Goal: Task Accomplishment & Management: Use online tool/utility

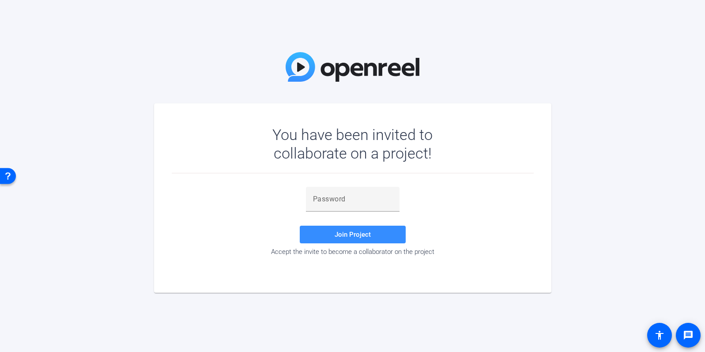
click at [422, 80] on div "You have been invited to collaborate on a project! Join Project Accept the invi…" at bounding box center [352, 176] width 705 height 352
click at [374, 203] on input "text" at bounding box center [352, 199] width 79 height 11
paste input "]}](yS"
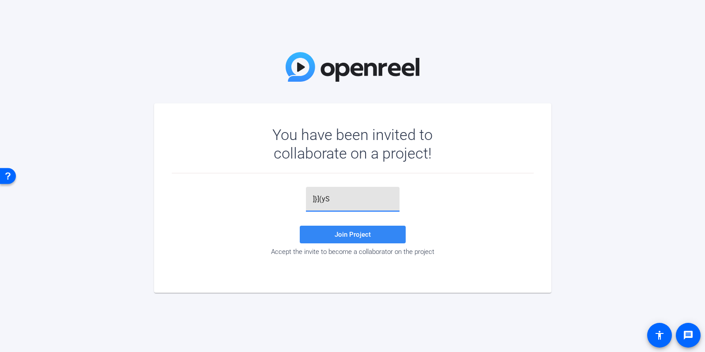
type input "]}](yS"
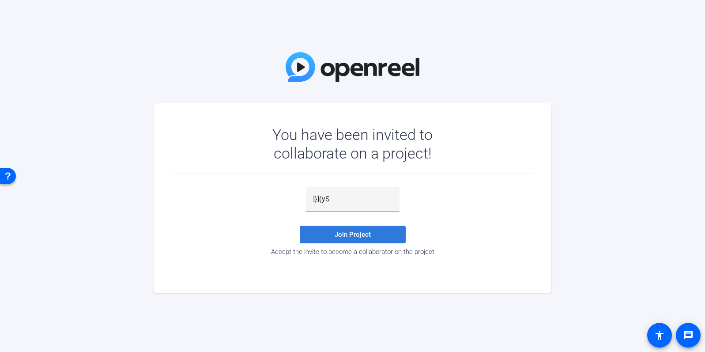
click at [374, 235] on span at bounding box center [353, 234] width 106 height 21
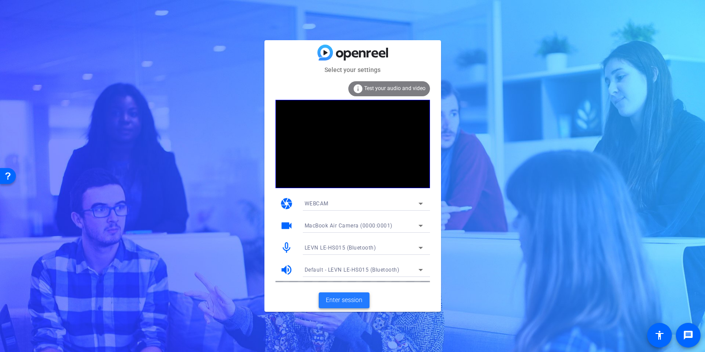
click at [362, 299] on span "Enter session" at bounding box center [344, 299] width 37 height 9
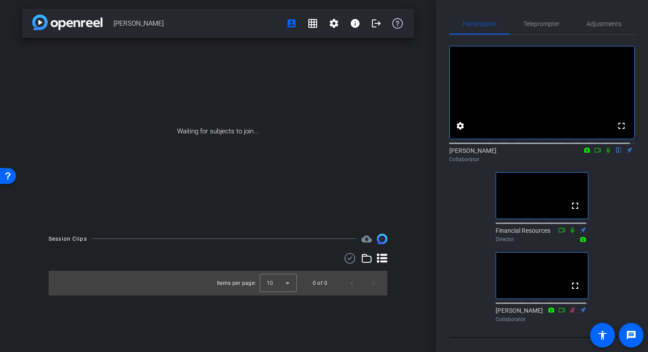
click at [606, 153] on icon at bounding box center [608, 150] width 4 height 6
click at [606, 153] on icon at bounding box center [608, 150] width 5 height 6
click at [461, 217] on div "fullscreen settings [PERSON_NAME] flip Collaborator fullscreen Financial Resour…" at bounding box center [541, 180] width 185 height 291
click at [453, 192] on div "fullscreen settings [PERSON_NAME] flip Collaborator fullscreen Financial Resour…" at bounding box center [541, 180] width 185 height 291
click at [594, 153] on icon at bounding box center [597, 150] width 7 height 6
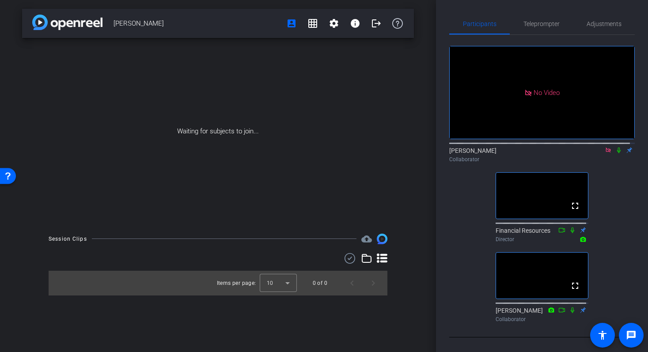
click at [617, 153] on icon at bounding box center [619, 150] width 4 height 6
click at [615, 153] on icon at bounding box center [618, 150] width 7 height 6
click at [617, 153] on icon at bounding box center [619, 150] width 4 height 6
click at [615, 153] on icon at bounding box center [618, 150] width 7 height 6
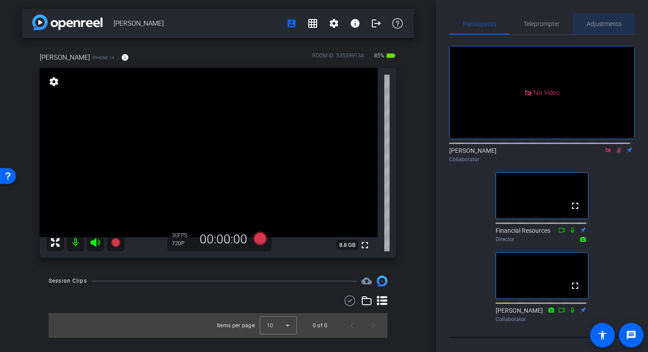
click at [600, 23] on span "Adjustments" at bounding box center [603, 24] width 35 height 6
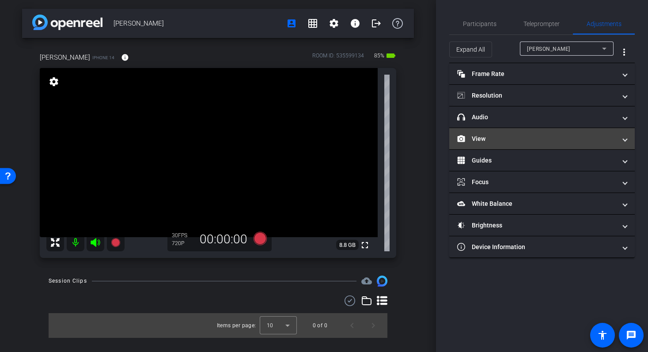
click at [504, 147] on mat-expansion-panel-header "View" at bounding box center [541, 138] width 185 height 21
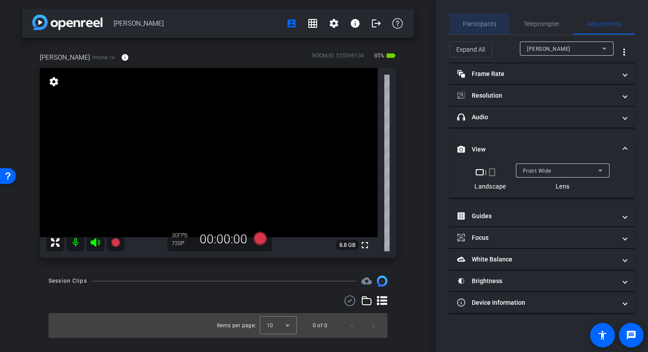
click at [490, 29] on span "Participants" at bounding box center [480, 23] width 34 height 21
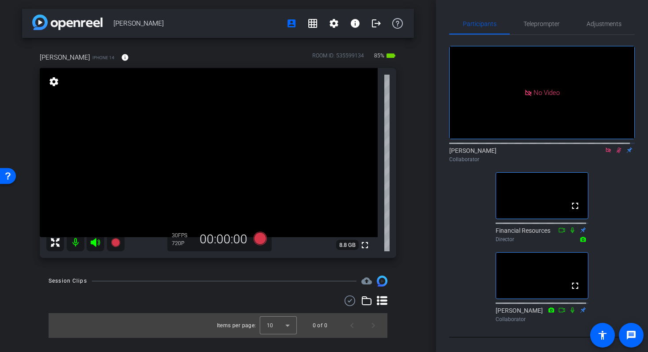
click at [616, 147] on icon at bounding box center [618, 150] width 5 height 6
click at [603, 25] on span "Adjustments" at bounding box center [603, 24] width 35 height 6
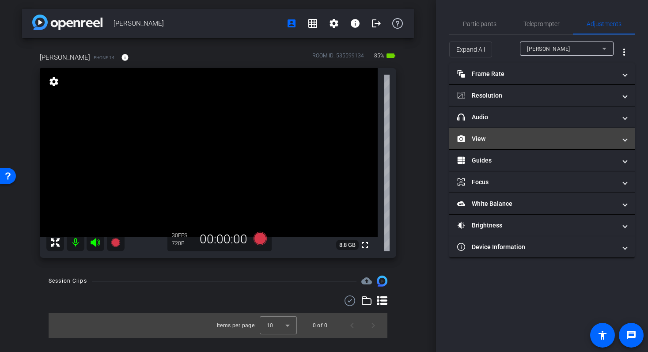
click at [513, 137] on mat-panel-title "View" at bounding box center [536, 138] width 159 height 9
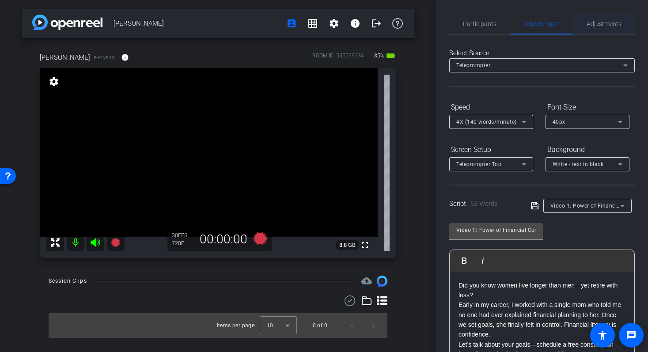
click at [617, 25] on div "Adjustments" at bounding box center [604, 23] width 62 height 21
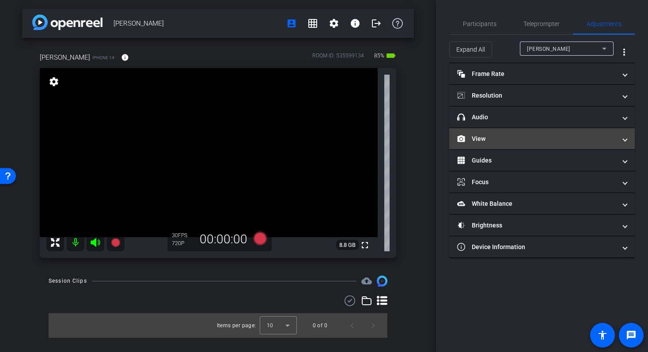
click at [517, 138] on mat-panel-title "View" at bounding box center [536, 138] width 159 height 9
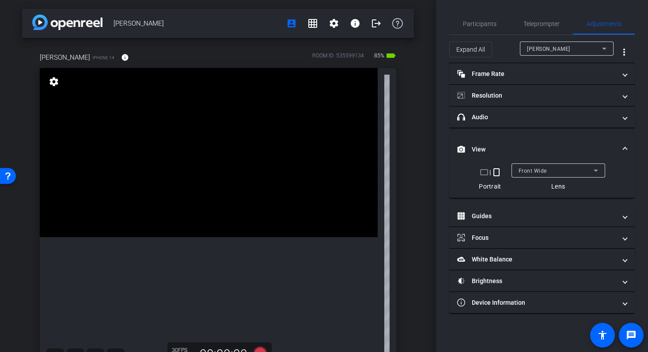
click at [474, 11] on div "Participants Teleprompter Adjustments [PERSON_NAME] Collaborator Financial Reso…" at bounding box center [542, 176] width 212 height 352
click at [475, 21] on span "Participants" at bounding box center [480, 24] width 34 height 6
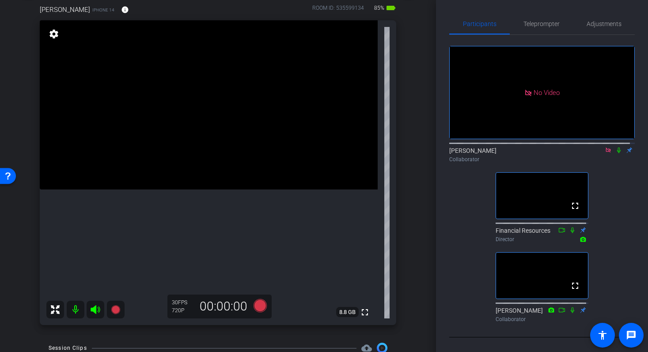
scroll to position [48, 0]
click at [605, 15] on span "Adjustments" at bounding box center [603, 23] width 35 height 21
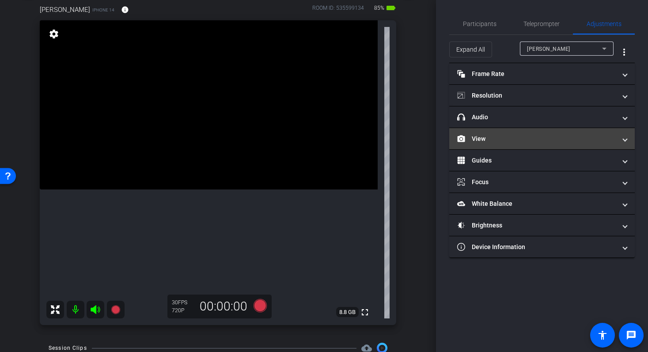
click at [508, 140] on mat-panel-title "View" at bounding box center [536, 138] width 159 height 9
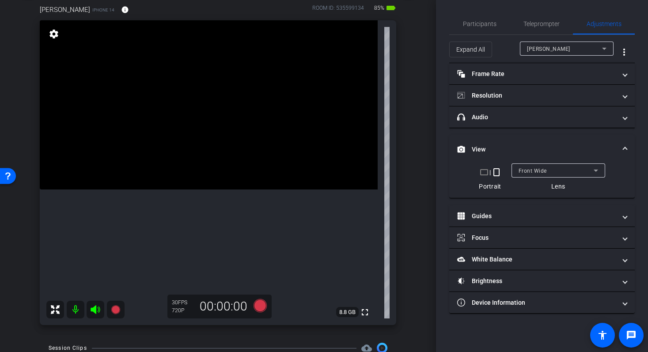
click at [537, 60] on div at bounding box center [567, 61] width 94 height 10
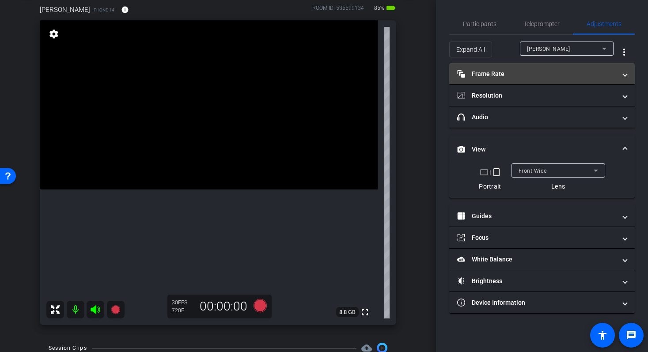
click at [535, 65] on mat-expansion-panel-header "Frame Rate Frame Rate" at bounding box center [541, 73] width 185 height 21
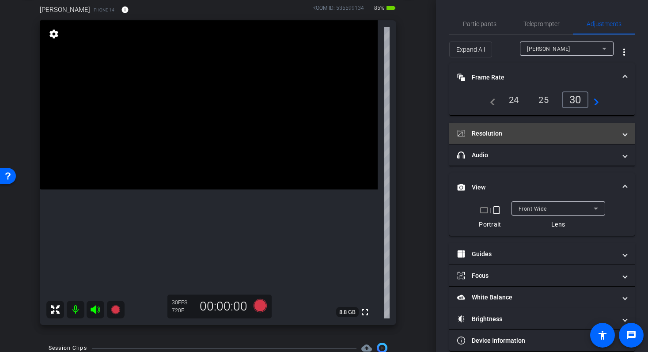
click at [577, 126] on mat-expansion-panel-header "Resolution" at bounding box center [541, 133] width 185 height 21
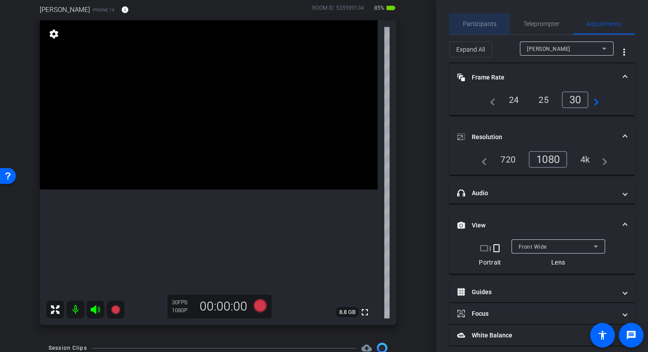
click at [489, 25] on span "Participants" at bounding box center [480, 24] width 34 height 6
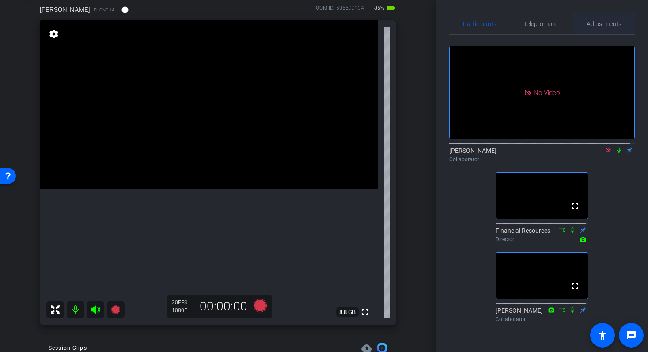
click at [615, 23] on span "Adjustments" at bounding box center [603, 24] width 35 height 6
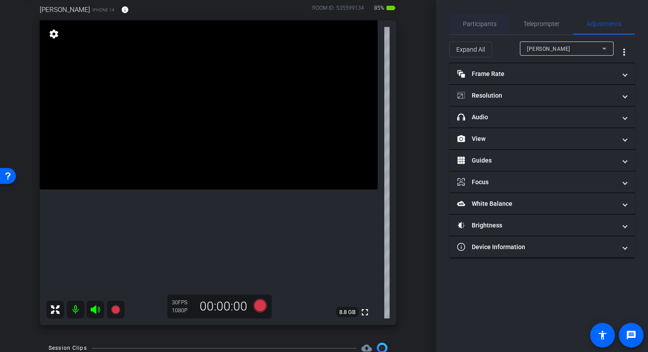
click at [486, 29] on span "Participants" at bounding box center [480, 23] width 34 height 21
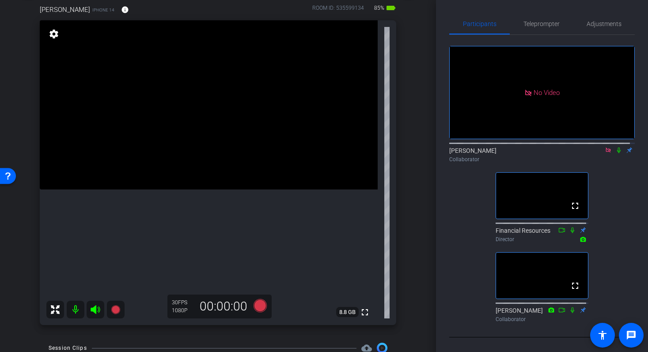
click at [607, 146] on mat-icon at bounding box center [608, 150] width 11 height 8
click at [590, 23] on span "Adjustments" at bounding box center [603, 24] width 35 height 6
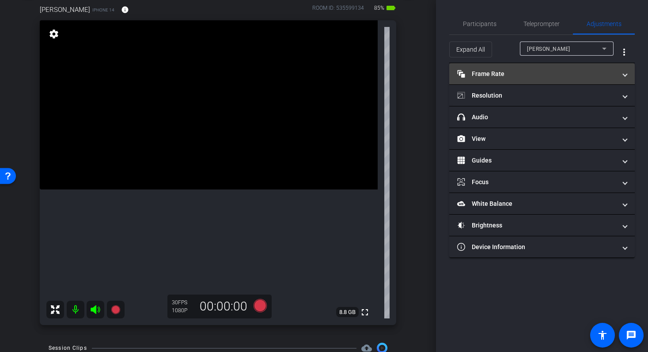
click at [501, 71] on mat-panel-title "Frame Rate Frame Rate" at bounding box center [536, 73] width 159 height 9
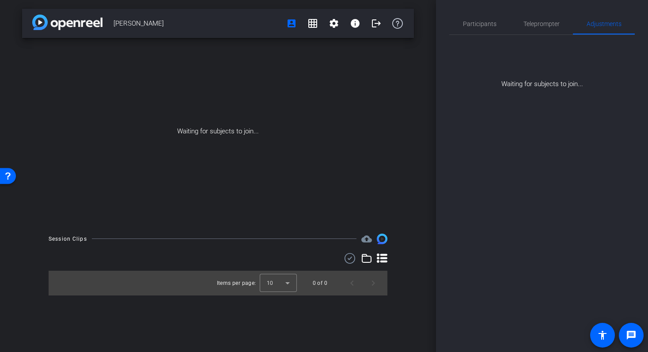
scroll to position [0, 0]
click at [477, 25] on span "Participants" at bounding box center [480, 24] width 34 height 6
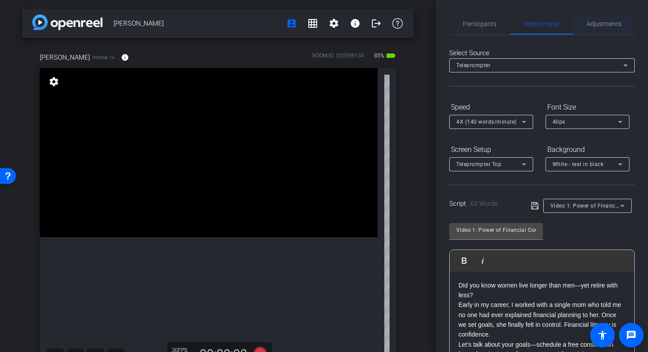
click at [604, 24] on span "Adjustments" at bounding box center [603, 24] width 35 height 6
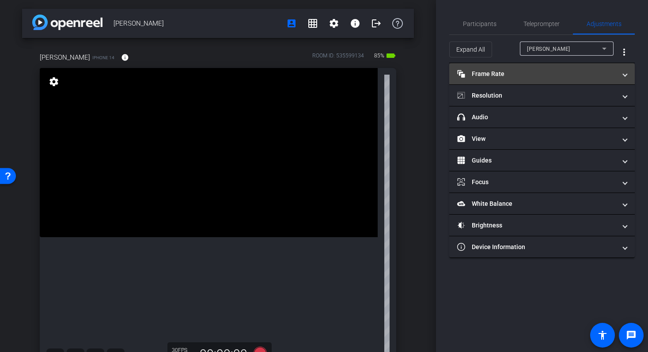
click at [572, 80] on mat-expansion-panel-header "Frame Rate Frame Rate" at bounding box center [541, 73] width 185 height 21
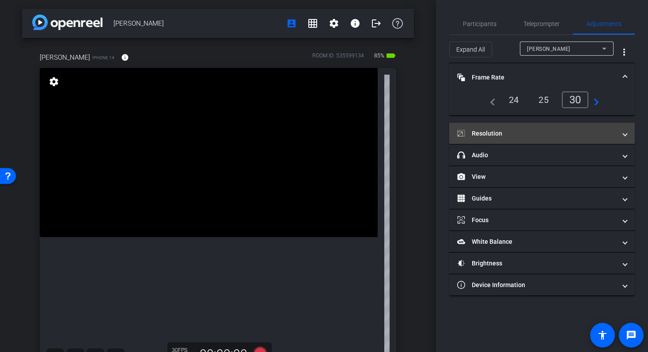
click at [583, 124] on mat-expansion-panel-header "Resolution" at bounding box center [541, 133] width 185 height 21
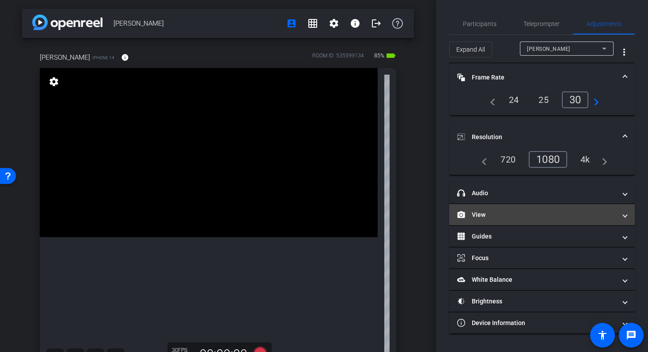
click at [573, 219] on mat-panel-title "View" at bounding box center [536, 214] width 159 height 9
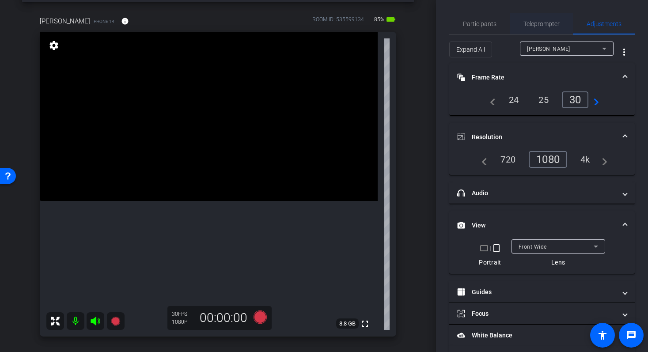
click at [534, 23] on span "Teleprompter" at bounding box center [541, 24] width 36 height 6
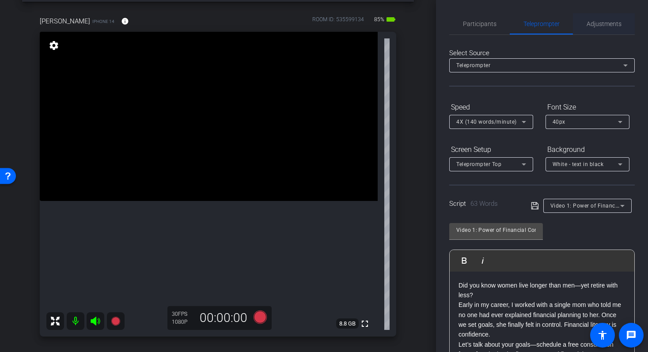
click at [607, 25] on span "Adjustments" at bounding box center [603, 24] width 35 height 6
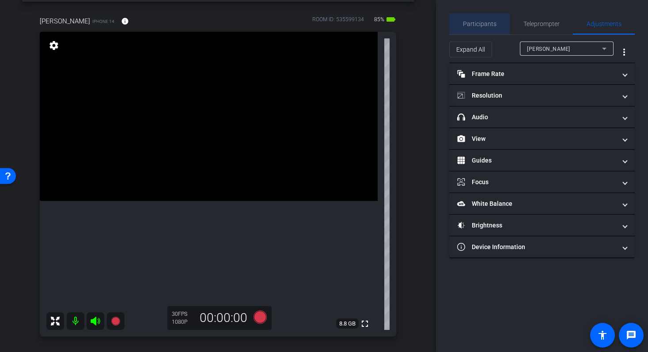
click at [490, 27] on span "Participants" at bounding box center [480, 24] width 34 height 6
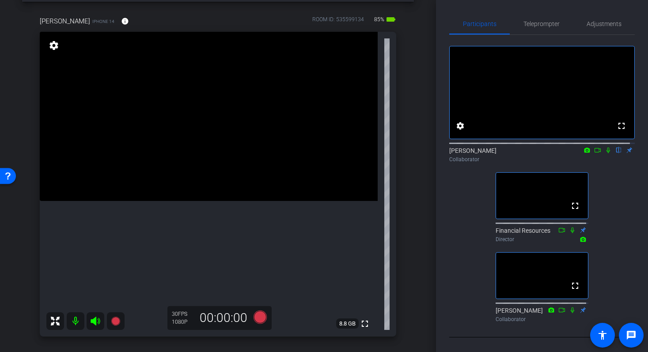
click at [594, 152] on icon at bounding box center [597, 150] width 6 height 4
click at [616, 153] on icon at bounding box center [618, 150] width 7 height 6
click at [349, 19] on div "ROOM ID: 535599134" at bounding box center [338, 21] width 52 height 13
copy div "535599134"
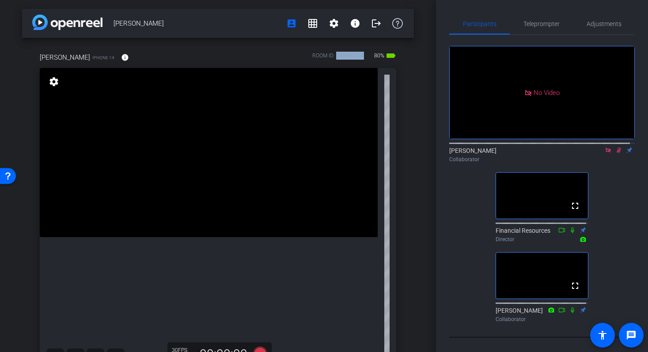
drag, startPoint x: 170, startPoint y: 26, endPoint x: 111, endPoint y: 30, distance: 59.8
click at [111, 30] on div "[PERSON_NAME] account_box grid_on settings info logout" at bounding box center [218, 23] width 392 height 29
copy span "[PERSON_NAME]"
click at [598, 27] on span "Adjustments" at bounding box center [603, 24] width 35 height 6
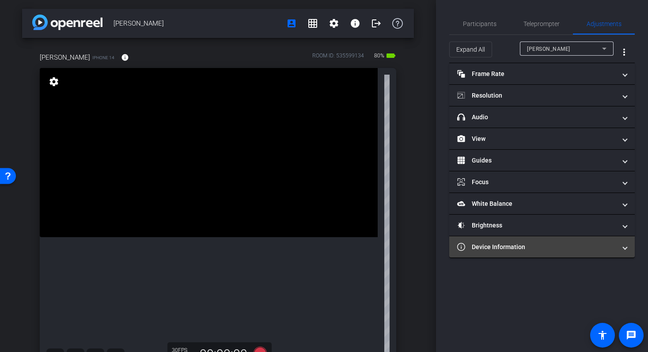
click at [546, 247] on mat-panel-title "Device Information" at bounding box center [536, 246] width 159 height 9
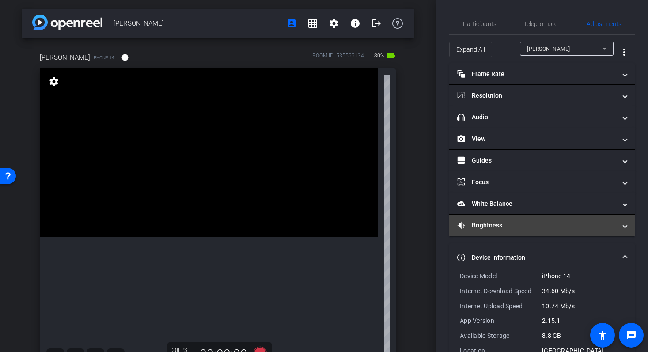
scroll to position [24, 0]
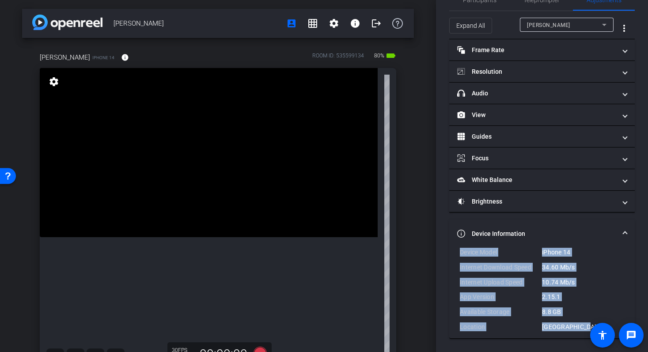
drag, startPoint x: 578, startPoint y: 327, endPoint x: 438, endPoint y: 253, distance: 159.0
click at [438, 253] on div "Participants Teleprompter Adjustments [PERSON_NAME] Collaborator Financial Reso…" at bounding box center [542, 176] width 212 height 352
copy div "Device Model iPhone 14 Internet Download Speed 34.60 Mb/s Internet Upload Speed…"
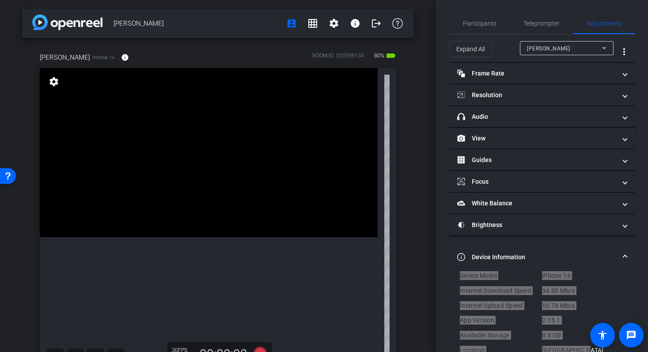
scroll to position [0, 0]
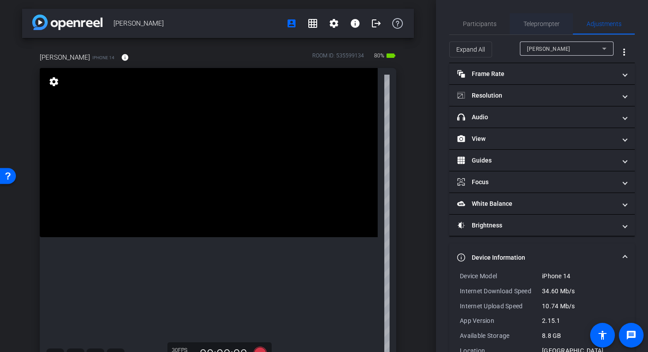
click at [540, 22] on span "Teleprompter" at bounding box center [541, 24] width 36 height 6
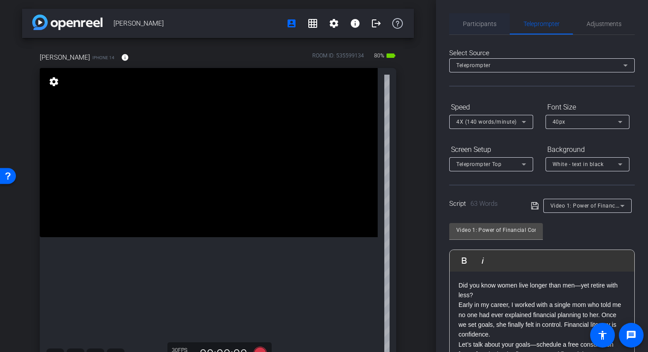
click at [484, 27] on span "Participants" at bounding box center [480, 24] width 34 height 6
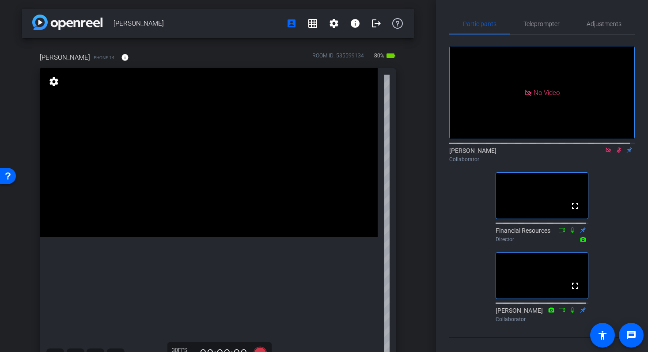
drag, startPoint x: 430, startPoint y: 76, endPoint x: 432, endPoint y: 91, distance: 14.7
click at [431, 89] on div "[PERSON_NAME] account_box grid_on settings info logout [PERSON_NAME] iPhone 14 …" at bounding box center [218, 176] width 436 height 352
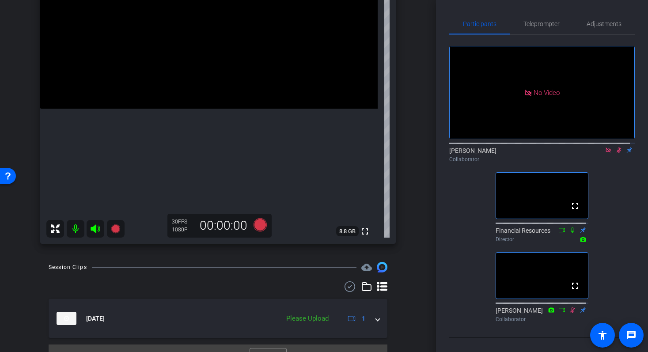
scroll to position [146, 0]
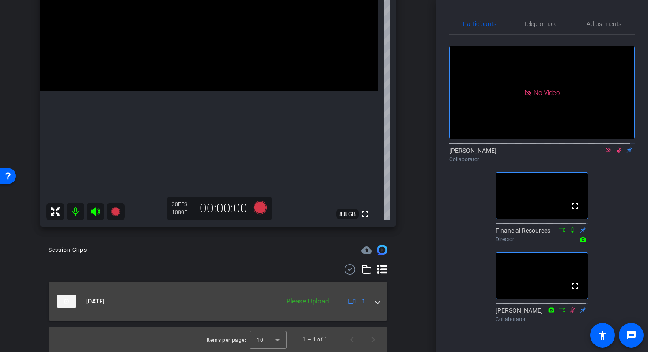
click at [376, 304] on span at bounding box center [378, 301] width 4 height 9
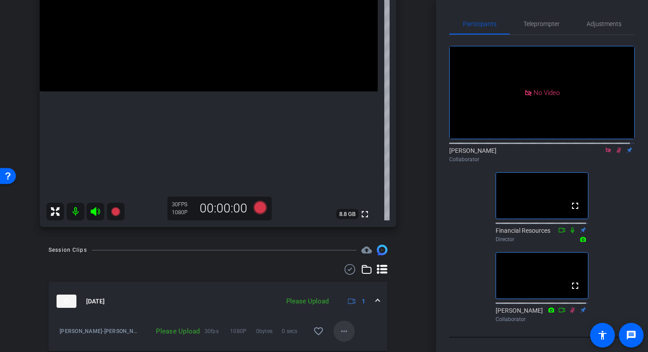
click at [343, 328] on mat-icon "more_horiz" at bounding box center [344, 331] width 11 height 11
click at [354, 292] on span "Upload" at bounding box center [353, 291] width 35 height 11
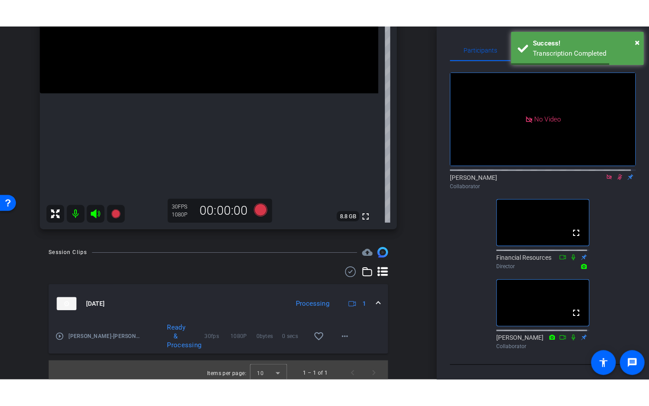
scroll to position [176, 0]
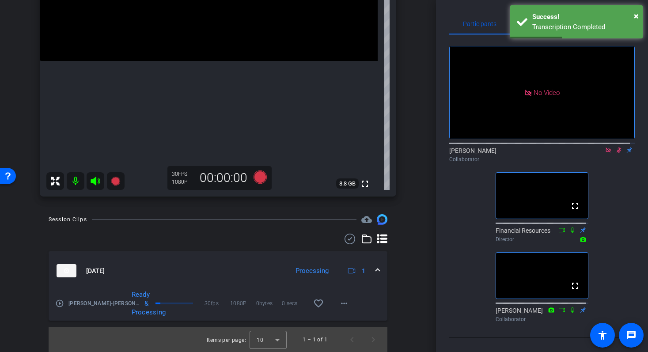
click at [58, 306] on mat-icon "play_circle_outline" at bounding box center [59, 303] width 9 height 9
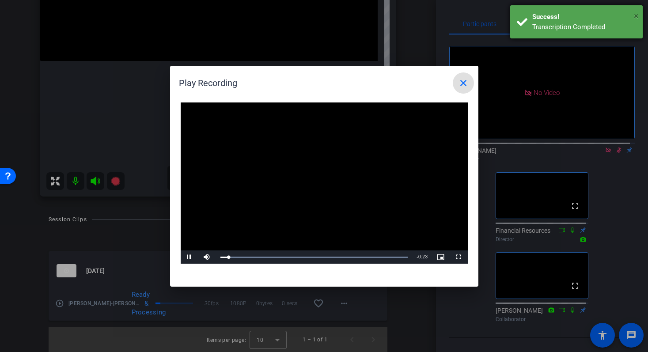
click at [637, 16] on span "×" at bounding box center [636, 16] width 5 height 11
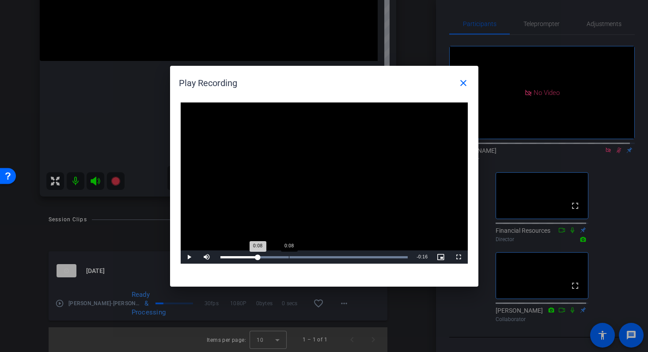
click at [289, 257] on div "0:08" at bounding box center [289, 257] width 0 height 2
click at [459, 257] on span "Video Player" at bounding box center [459, 257] width 18 height 0
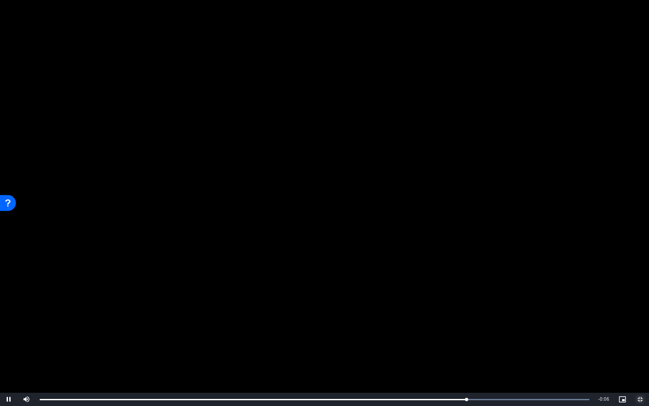
click at [641, 399] on span "Video Player" at bounding box center [640, 399] width 18 height 0
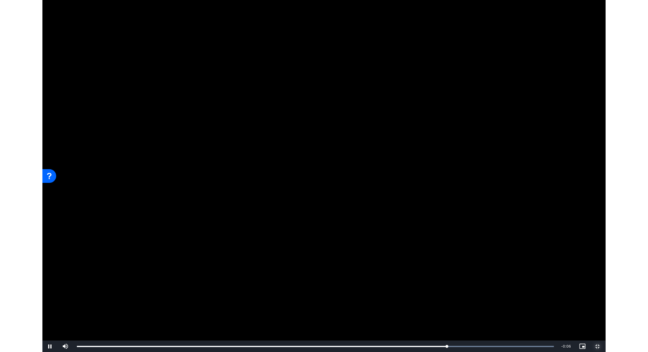
scroll to position [176, 0]
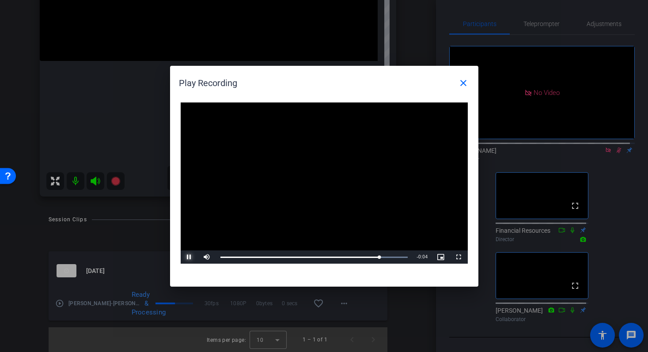
click at [186, 257] on span "Video Player" at bounding box center [190, 257] width 18 height 0
click at [463, 83] on mat-icon "close" at bounding box center [463, 83] width 11 height 11
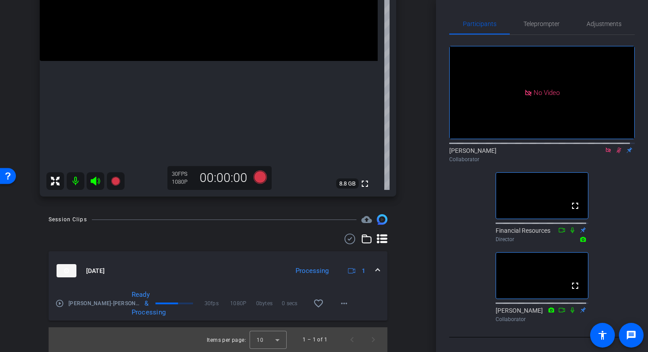
click at [437, 136] on div "Participants Teleprompter Adjustments No Video [PERSON_NAME] Collaborator fulls…" at bounding box center [542, 176] width 212 height 352
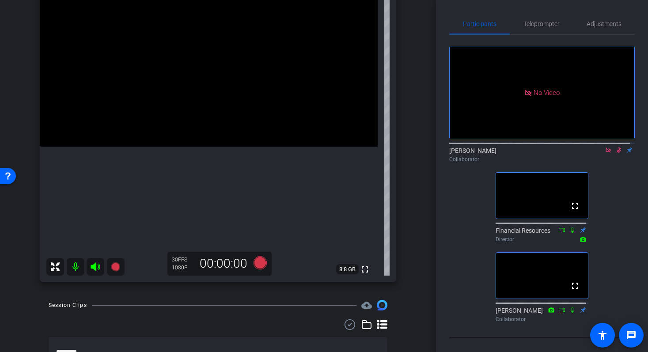
scroll to position [89, 0]
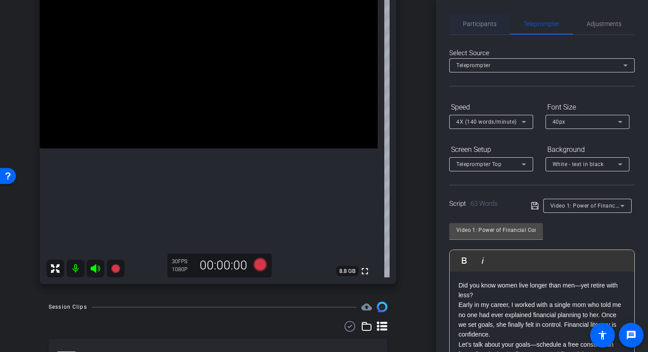
click at [475, 24] on span "Participants" at bounding box center [480, 24] width 34 height 6
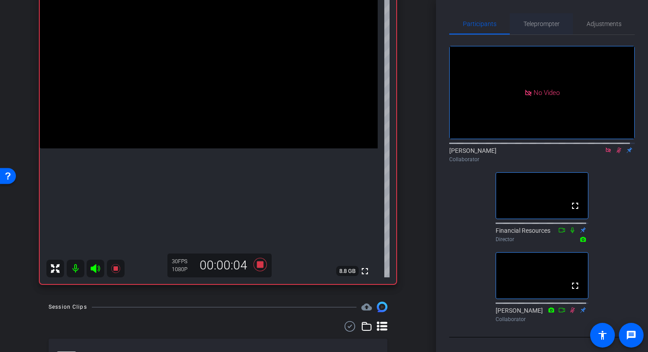
click at [543, 25] on span "Teleprompter" at bounding box center [541, 24] width 36 height 6
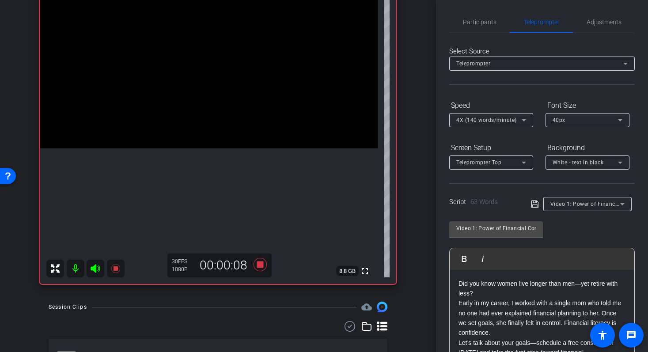
scroll to position [0, 0]
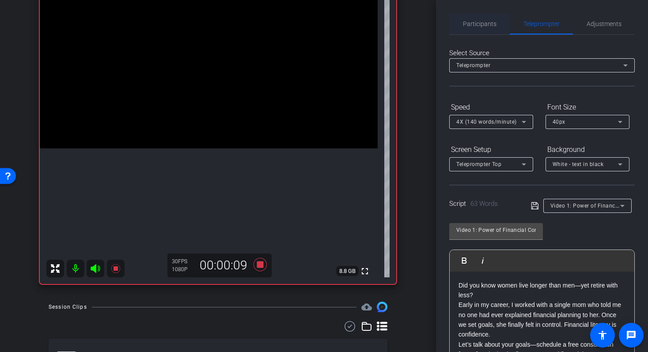
click at [474, 23] on span "Participants" at bounding box center [480, 24] width 34 height 6
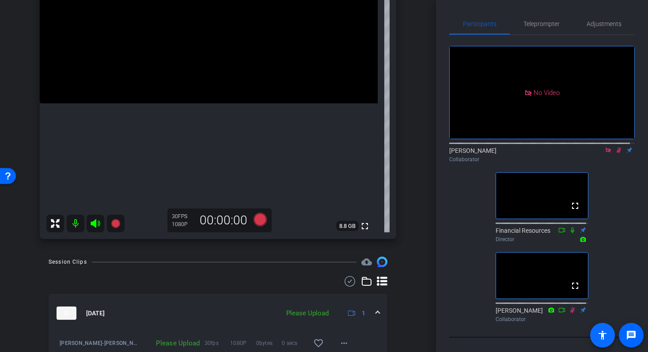
scroll to position [154, 0]
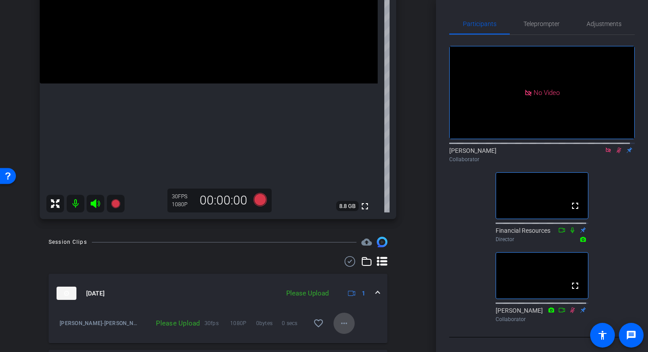
click at [339, 323] on mat-icon "more_horiz" at bounding box center [344, 323] width 11 height 11
click at [350, 283] on span "Upload" at bounding box center [353, 283] width 35 height 11
click at [419, 260] on div "[PERSON_NAME] account_box grid_on settings info logout [PERSON_NAME] iPhone 14 …" at bounding box center [218, 176] width 436 height 352
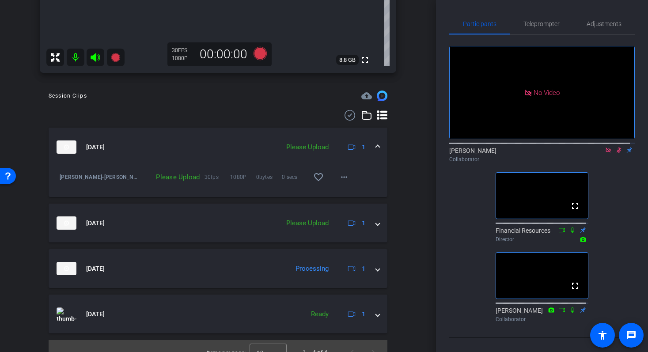
scroll to position [313, 0]
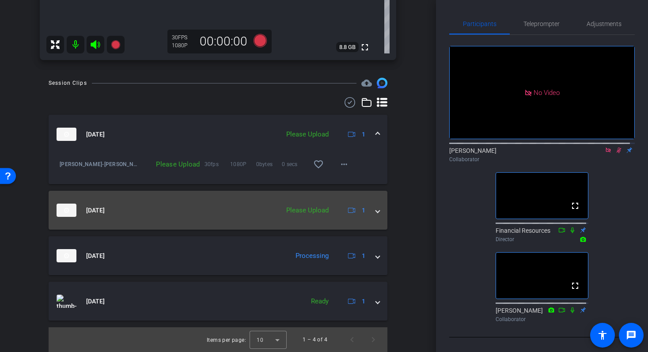
click at [366, 211] on div "[DATE] Please Upload 1" at bounding box center [216, 210] width 319 height 13
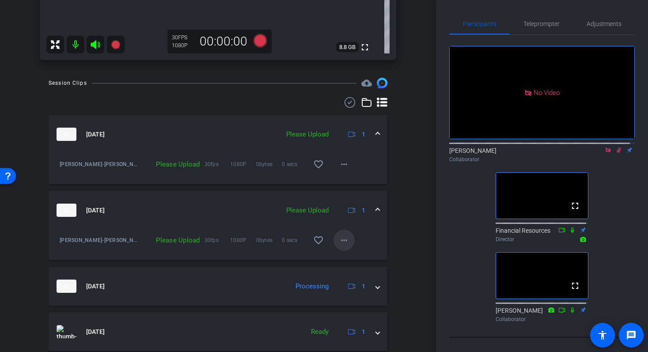
click at [339, 239] on mat-icon "more_horiz" at bounding box center [344, 240] width 11 height 11
click at [353, 259] on span "Upload" at bounding box center [353, 258] width 35 height 11
click at [375, 208] on mat-expansion-panel-header "[DATE] Uploading 1" at bounding box center [218, 210] width 339 height 39
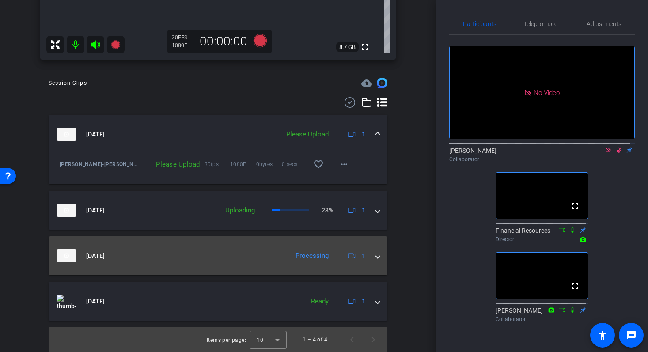
click at [368, 260] on div "[DATE] Processing 1" at bounding box center [216, 255] width 319 height 13
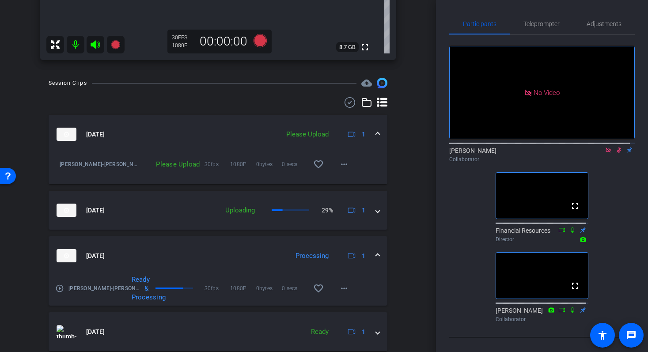
click at [60, 289] on mat-icon "play_circle_outline" at bounding box center [59, 288] width 9 height 9
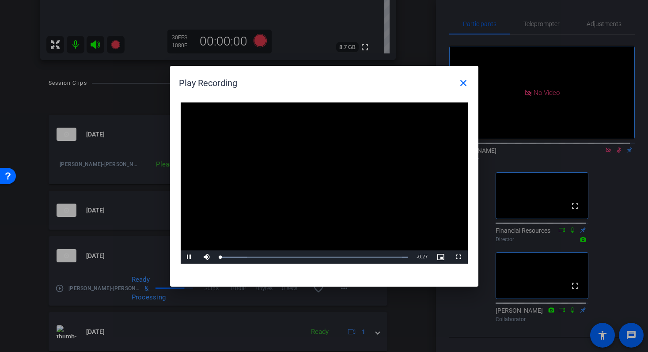
click at [312, 175] on video "Video Player" at bounding box center [324, 183] width 287 height 162
click at [183, 257] on span "Video Player" at bounding box center [190, 257] width 18 height 0
click at [463, 83] on mat-icon "close" at bounding box center [463, 83] width 11 height 11
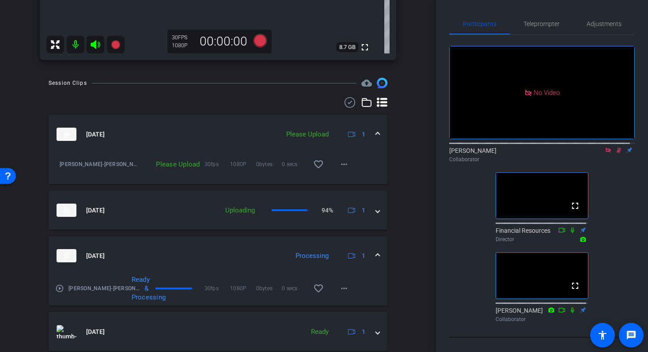
click at [376, 256] on span at bounding box center [378, 255] width 4 height 9
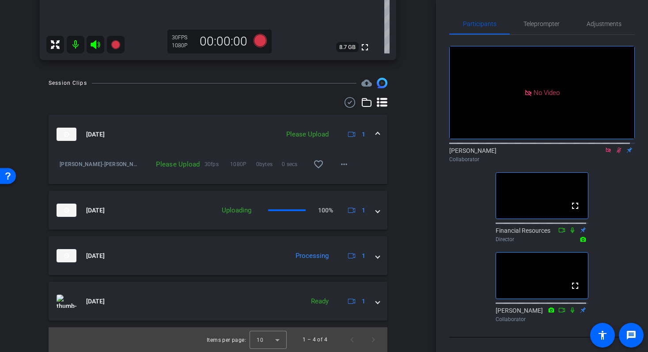
click at [378, 133] on mat-expansion-panel-header "[DATE] Please Upload 1" at bounding box center [218, 134] width 339 height 39
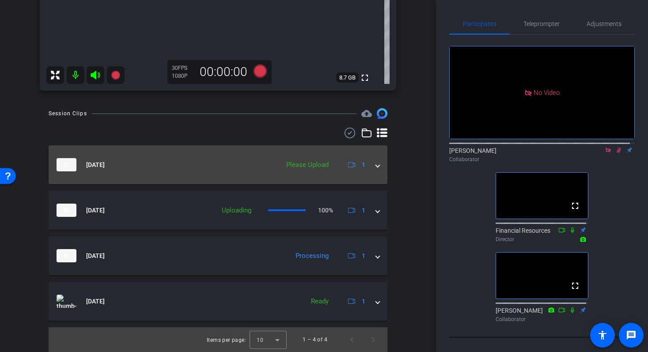
click at [376, 166] on span at bounding box center [378, 164] width 4 height 9
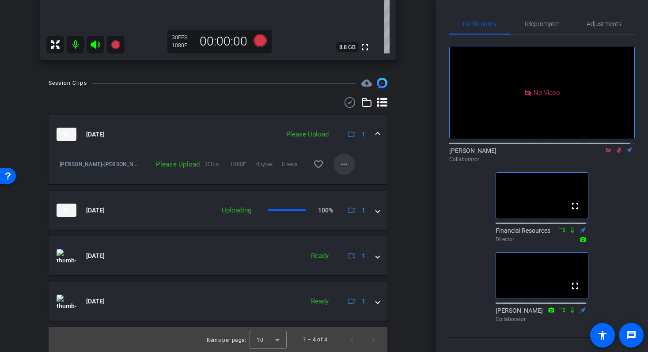
click at [339, 159] on mat-icon "more_horiz" at bounding box center [344, 164] width 11 height 11
click at [347, 179] on span "Upload" at bounding box center [353, 182] width 35 height 11
click at [376, 134] on span at bounding box center [378, 134] width 4 height 9
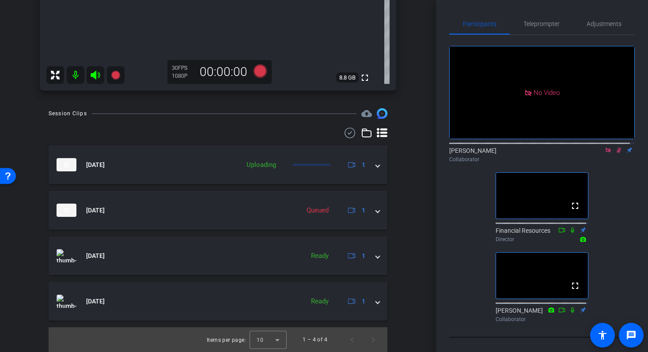
scroll to position [282, 0]
click at [543, 26] on span "Teleprompter" at bounding box center [541, 24] width 36 height 6
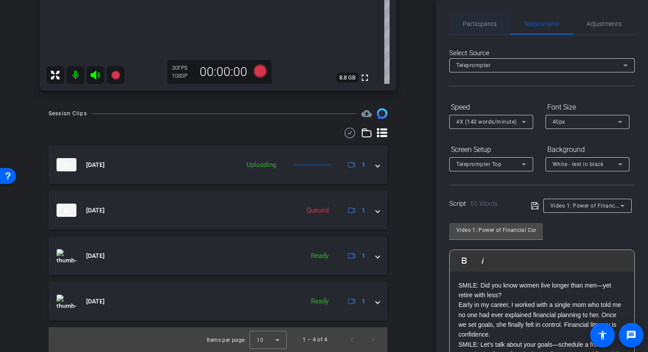
click at [471, 28] on span "Participants" at bounding box center [480, 23] width 34 height 21
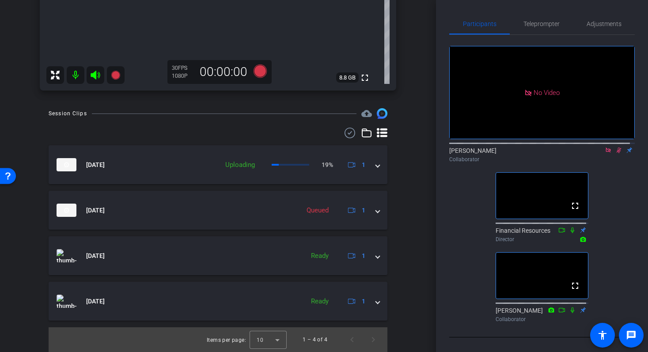
click at [422, 162] on div "[PERSON_NAME] account_box grid_on settings info logout [PERSON_NAME] iPhone 14 …" at bounding box center [218, 176] width 436 height 352
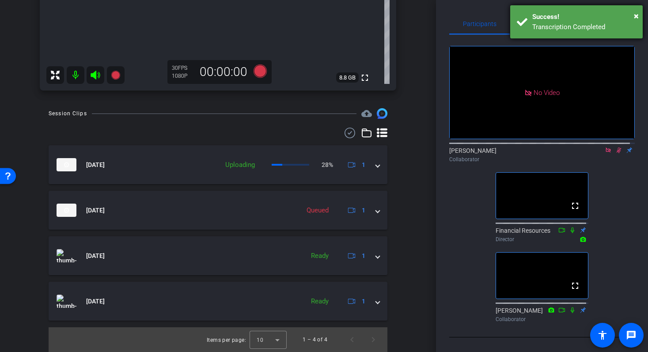
click at [638, 17] on div "× Success! Transcription Completed" at bounding box center [576, 21] width 132 height 33
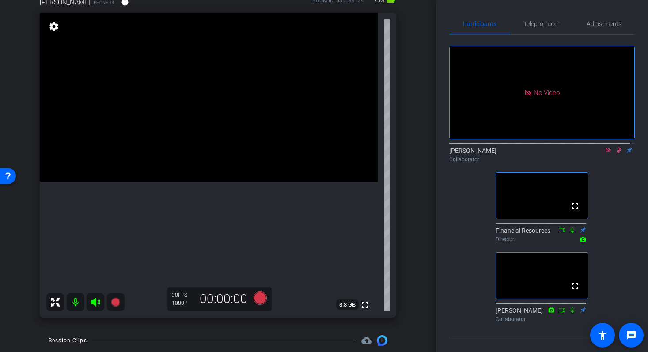
scroll to position [53, 0]
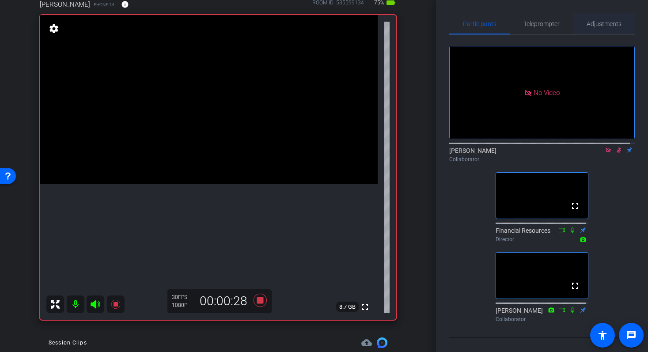
click at [602, 25] on span "Adjustments" at bounding box center [603, 24] width 35 height 6
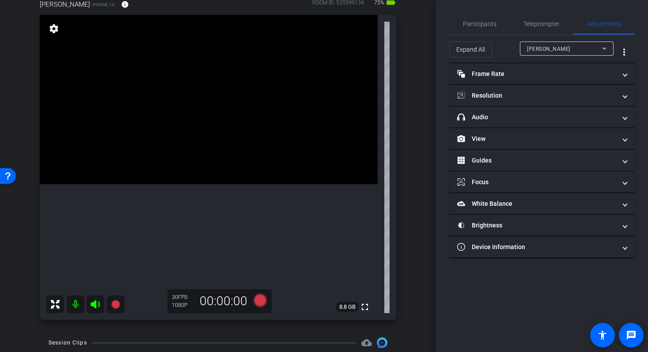
click at [417, 171] on div "[PERSON_NAME] account_box grid_on settings info logout [PERSON_NAME] iPhone 14 …" at bounding box center [218, 123] width 436 height 352
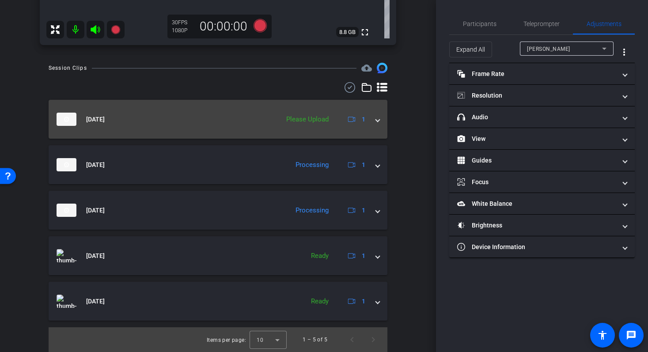
click at [376, 121] on mat-expansion-panel-header "[DATE] Please Upload 1" at bounding box center [218, 119] width 339 height 39
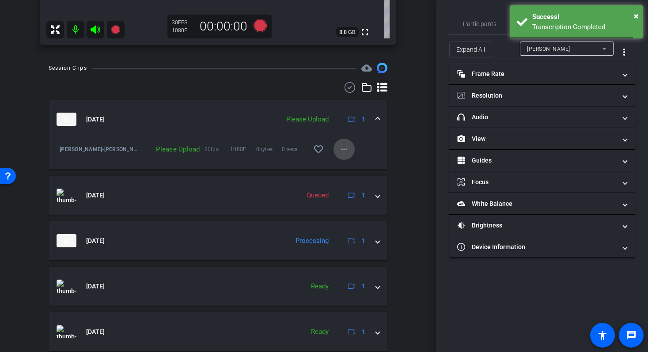
click at [339, 151] on mat-icon "more_horiz" at bounding box center [344, 149] width 11 height 11
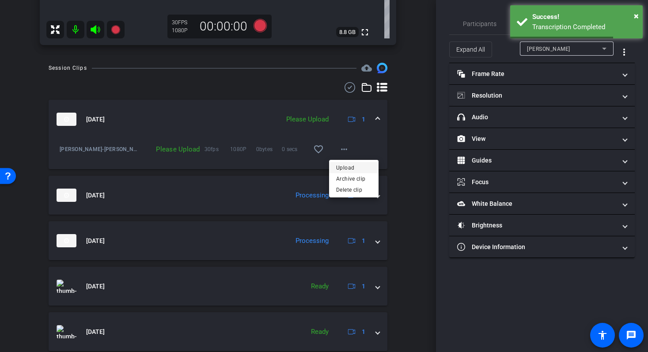
click at [349, 170] on span "Upload" at bounding box center [353, 167] width 35 height 11
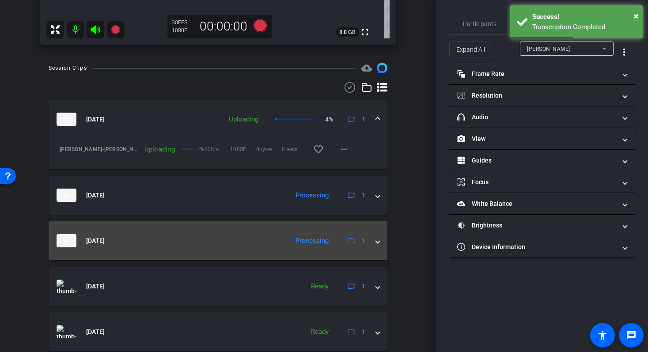
click at [376, 241] on span at bounding box center [378, 240] width 4 height 9
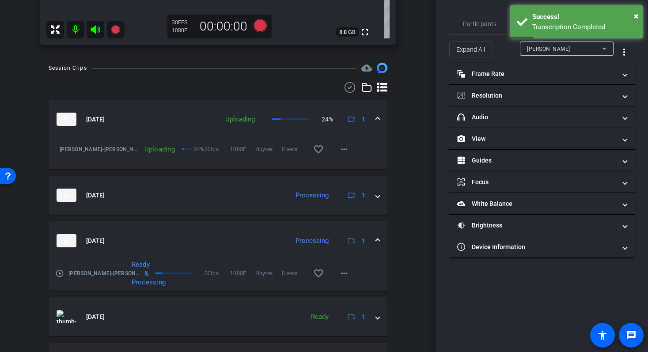
click at [60, 274] on mat-icon "play_circle_outline" at bounding box center [59, 273] width 9 height 9
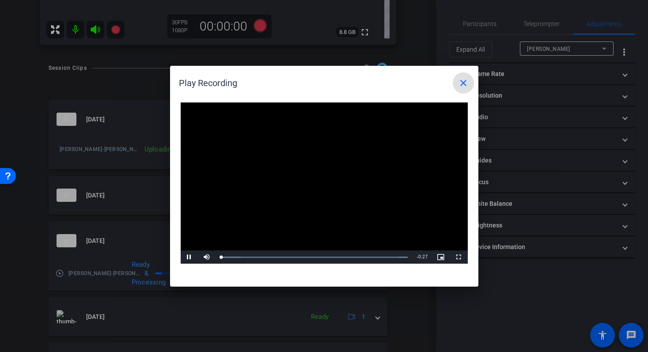
click at [278, 174] on video "Video Player" at bounding box center [324, 183] width 287 height 162
click at [184, 257] on span "Video Player" at bounding box center [190, 257] width 18 height 0
click at [305, 256] on div "Loaded : 100.00% 0:12 0:04" at bounding box center [314, 257] width 188 height 2
click at [467, 86] on mat-icon "close" at bounding box center [463, 83] width 11 height 11
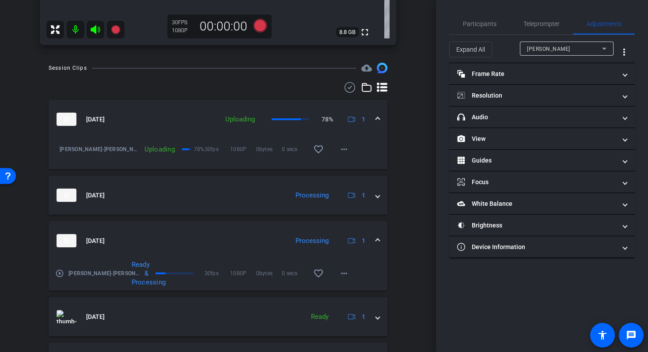
click at [372, 248] on mat-expansion-panel-header "[DATE] Processing 1" at bounding box center [218, 240] width 339 height 39
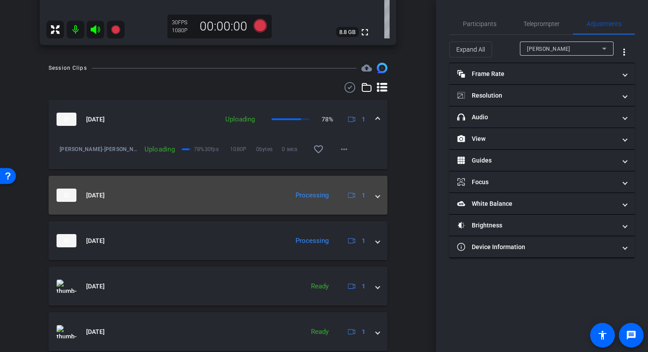
click at [375, 203] on mat-expansion-panel-header "[DATE] Processing 1" at bounding box center [218, 195] width 339 height 39
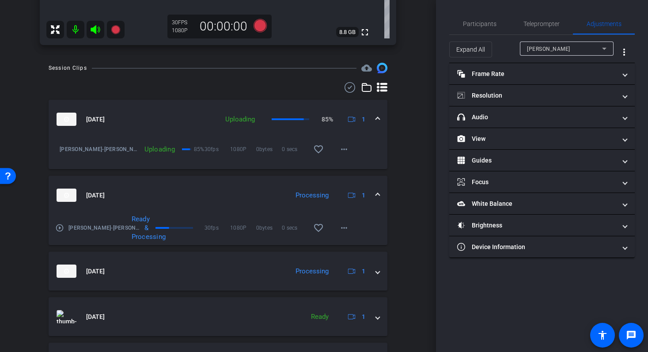
click at [60, 229] on mat-icon "play_circle_outline" at bounding box center [59, 227] width 9 height 9
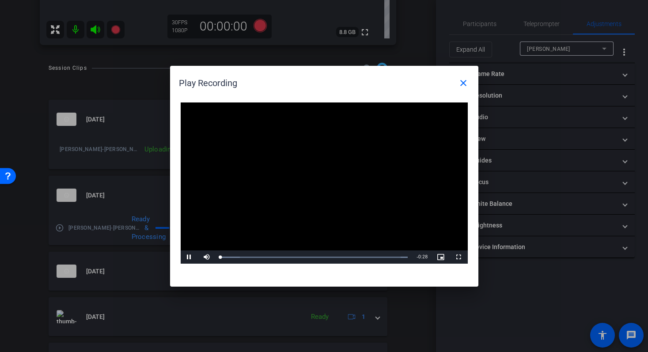
click at [329, 171] on div "Video Player is loading. Play Video Pause Mute Current Time 0:00 / Duration 0:2…" at bounding box center [324, 183] width 287 height 162
click at [279, 256] on div "0:08" at bounding box center [279, 257] width 0 height 2
click at [325, 255] on div "Loaded : 100.00% 0:15 0:09" at bounding box center [314, 256] width 196 height 13
click at [365, 255] on div "Loaded : 100.00% 0:21 0:16" at bounding box center [314, 256] width 196 height 13
click at [470, 85] on span at bounding box center [463, 82] width 21 height 21
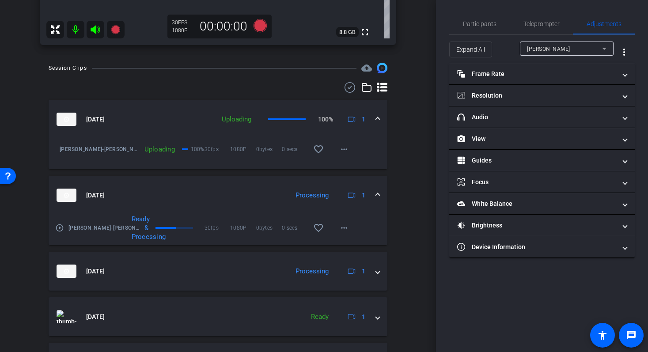
click at [376, 191] on mat-expansion-panel-header "[DATE] Processing 1" at bounding box center [218, 195] width 339 height 39
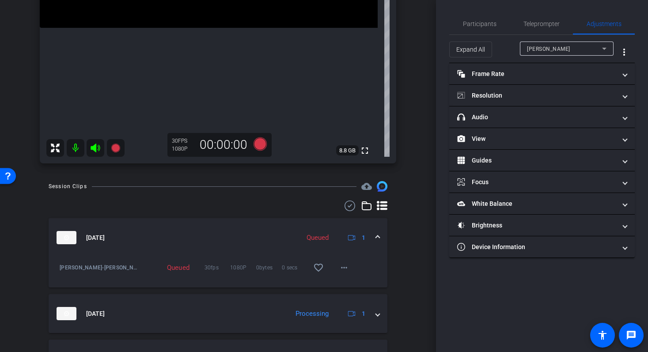
scroll to position [0, 0]
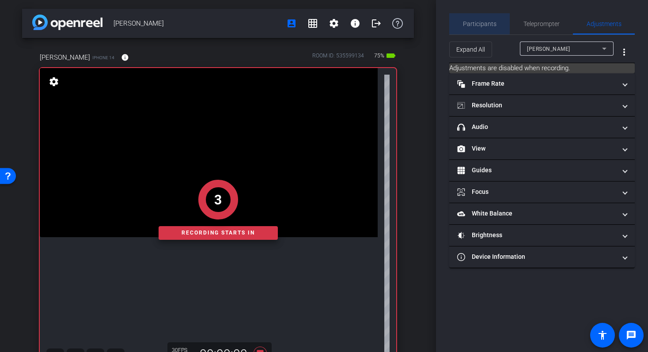
drag, startPoint x: 492, startPoint y: 23, endPoint x: 494, endPoint y: 27, distance: 4.5
click at [491, 23] on span "Participants" at bounding box center [480, 24] width 34 height 6
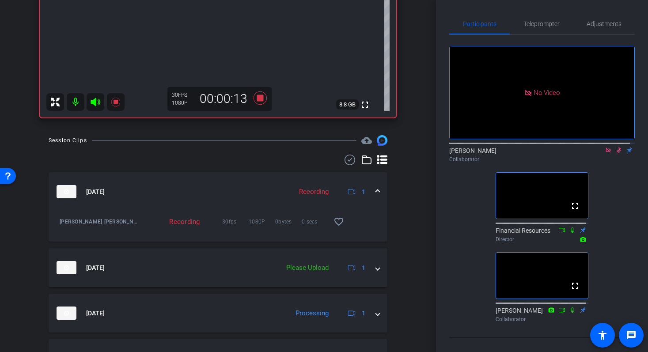
scroll to position [256, 0]
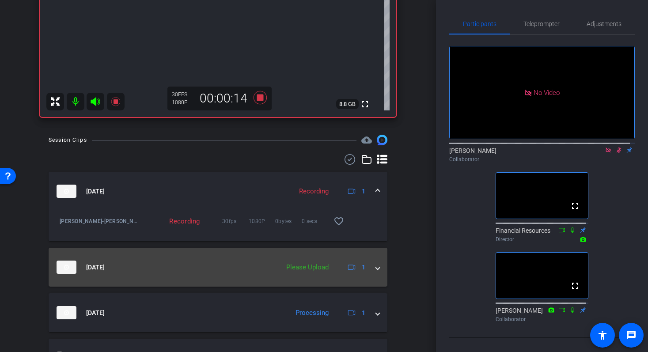
click at [376, 268] on span at bounding box center [378, 267] width 4 height 9
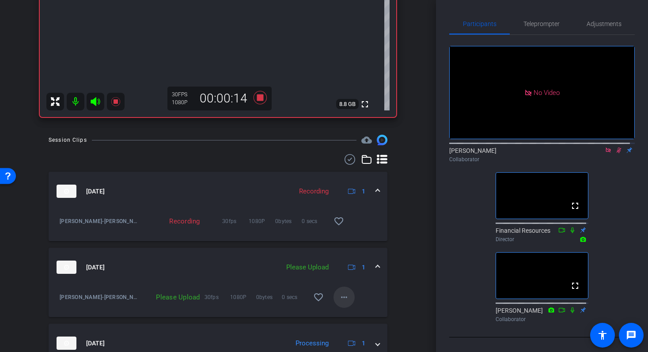
click at [345, 291] on span at bounding box center [343, 297] width 21 height 21
click at [353, 317] on span "Upload" at bounding box center [353, 315] width 35 height 11
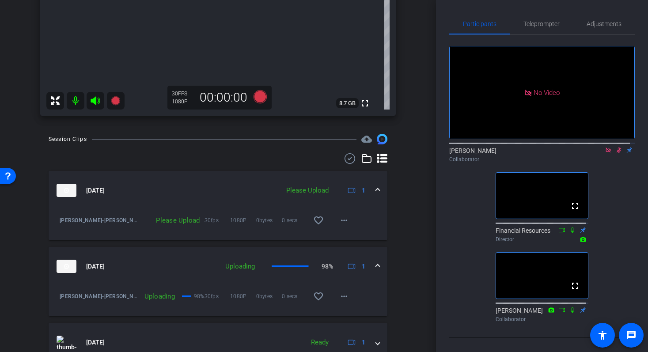
scroll to position [342, 0]
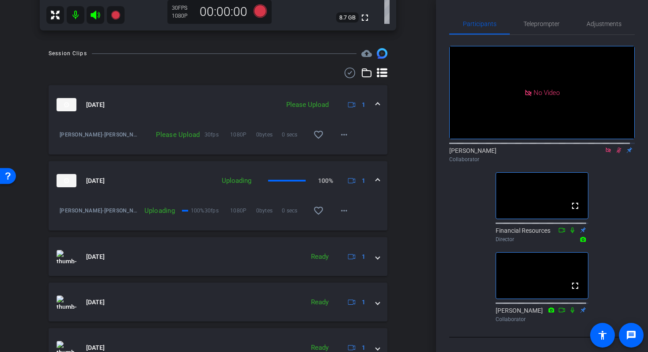
click at [376, 103] on span at bounding box center [378, 104] width 4 height 9
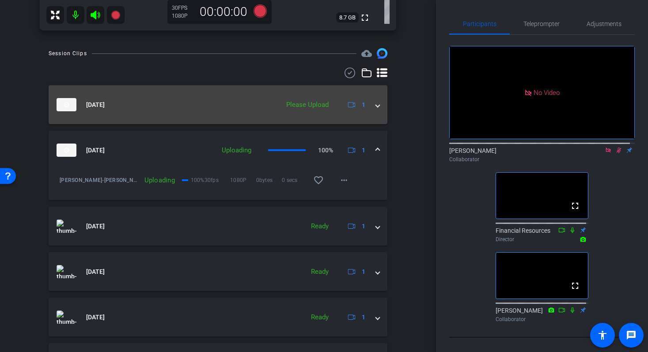
click at [376, 106] on span at bounding box center [378, 104] width 4 height 9
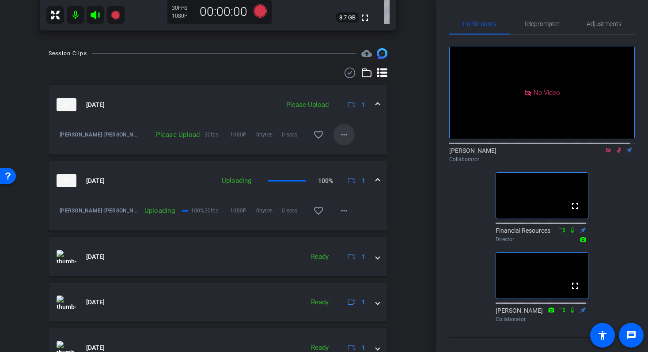
click at [344, 137] on mat-icon "more_horiz" at bounding box center [344, 134] width 11 height 11
click at [347, 155] on span "Upload" at bounding box center [353, 153] width 35 height 11
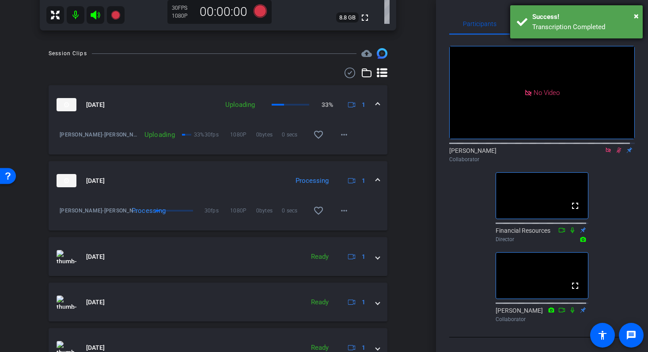
click at [520, 27] on div "× Success! Transcription Completed" at bounding box center [576, 21] width 132 height 33
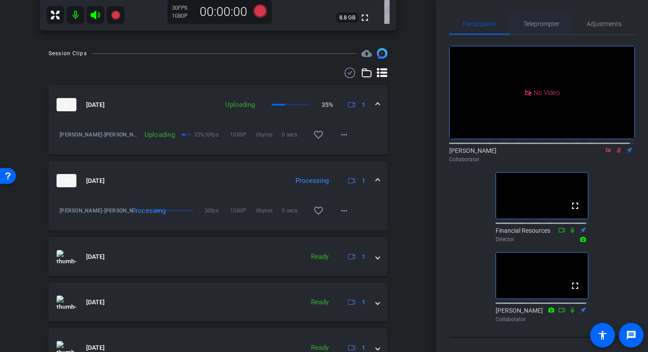
click at [538, 22] on span "Teleprompter" at bounding box center [541, 24] width 36 height 6
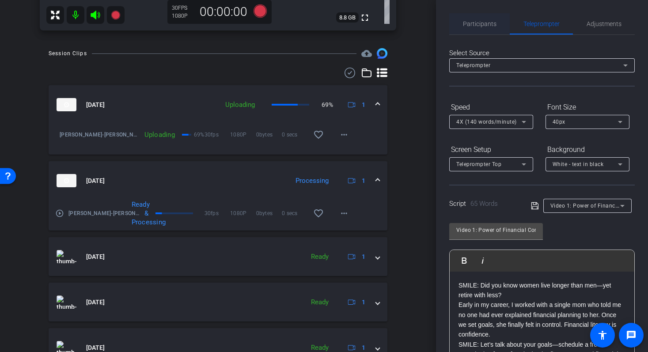
click at [490, 24] on span "Participants" at bounding box center [480, 24] width 34 height 6
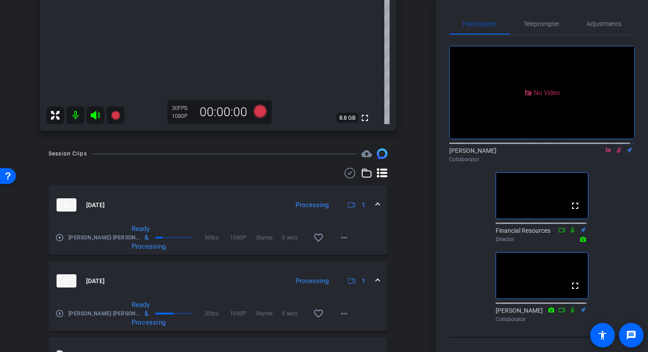
scroll to position [242, 0]
click at [57, 238] on mat-icon "play_circle_outline" at bounding box center [59, 237] width 9 height 9
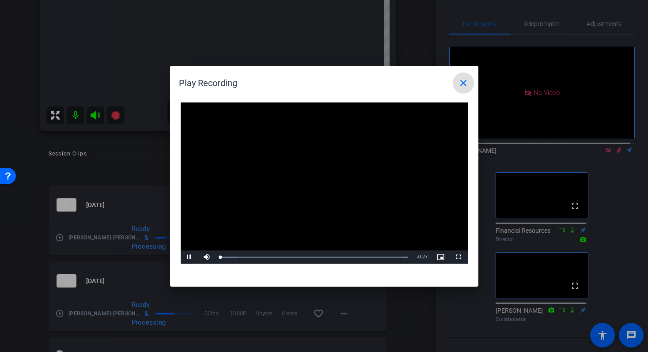
click at [321, 176] on video "Video Player" at bounding box center [324, 183] width 287 height 162
click at [190, 257] on span "Video Player" at bounding box center [190, 257] width 18 height 0
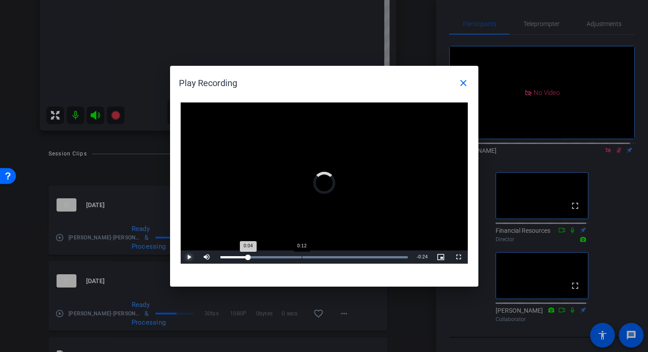
click at [301, 258] on div "Loaded : 100.00% 0:12 0:04" at bounding box center [314, 257] width 188 height 2
click at [338, 255] on div "Loaded : 100.00% 0:16 0:12" at bounding box center [314, 256] width 196 height 13
click at [368, 257] on div "Loaded : 100.00% 0:21 0:17" at bounding box center [314, 257] width 188 height 2
click at [363, 261] on div "Loaded : 100.00% 0:21 0:23" at bounding box center [314, 256] width 196 height 13
click at [395, 260] on div "Loaded : 100.00% 0:26 0:21" at bounding box center [314, 256] width 196 height 13
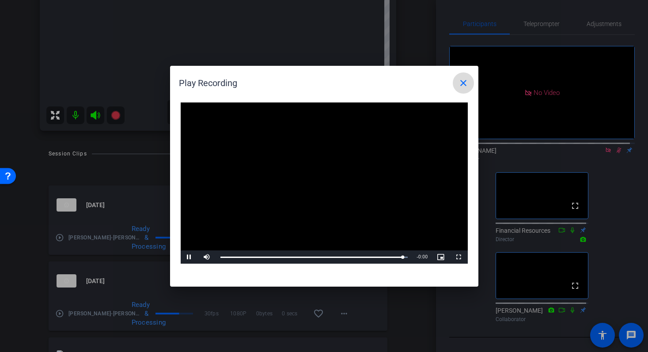
click at [464, 89] on span at bounding box center [463, 82] width 21 height 21
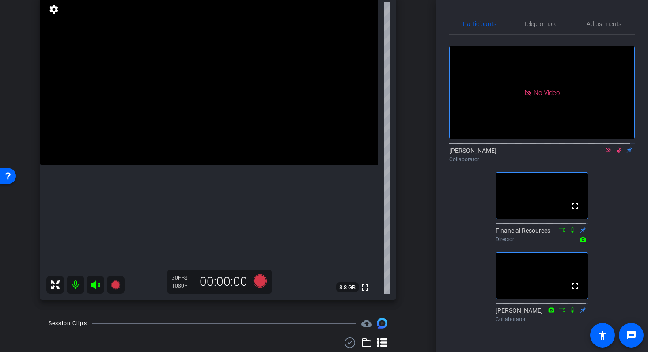
scroll to position [72, 0]
click at [615, 147] on icon at bounding box center [618, 150] width 7 height 6
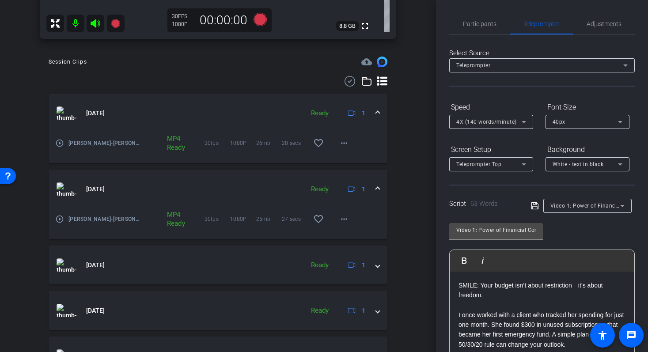
scroll to position [335, 0]
click at [482, 28] on span "Participants" at bounding box center [480, 23] width 34 height 21
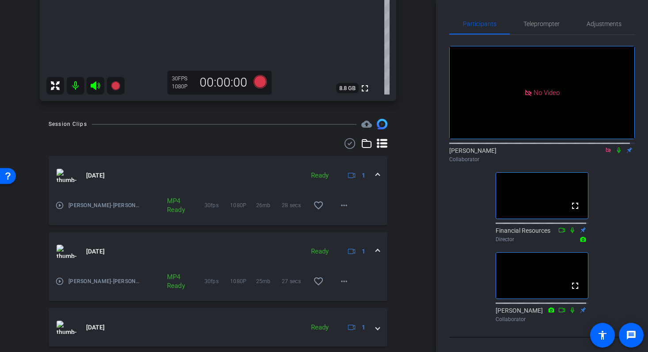
scroll to position [269, 0]
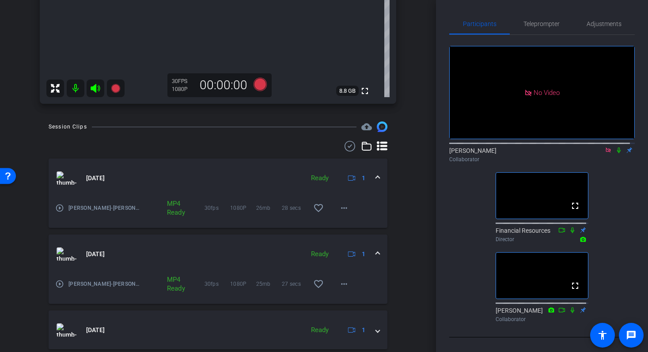
click at [616, 147] on icon at bounding box center [618, 150] width 7 height 6
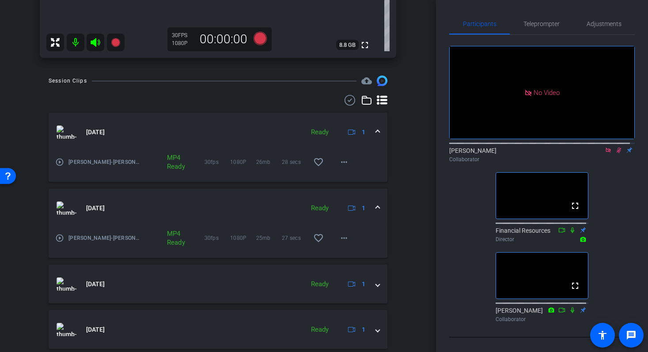
scroll to position [315, 0]
click at [59, 163] on mat-icon "play_circle_outline" at bounding box center [59, 161] width 9 height 9
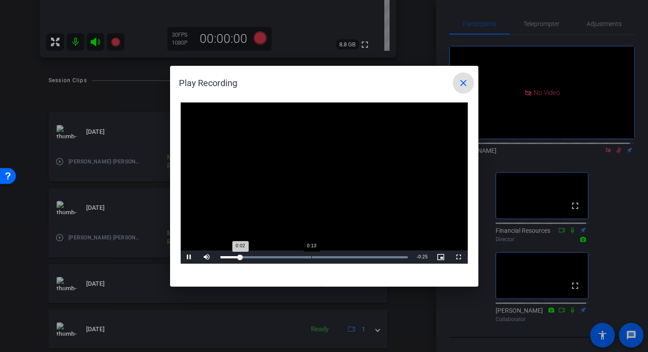
click at [311, 255] on div "Loaded : 100.00% 0:13 0:02" at bounding box center [314, 256] width 196 height 13
click at [353, 254] on div "Loaded : 100.00% 0:19 0:19" at bounding box center [314, 256] width 196 height 13
click at [190, 257] on span "Video Player" at bounding box center [190, 257] width 18 height 0
click at [460, 85] on mat-icon "close" at bounding box center [463, 83] width 11 height 11
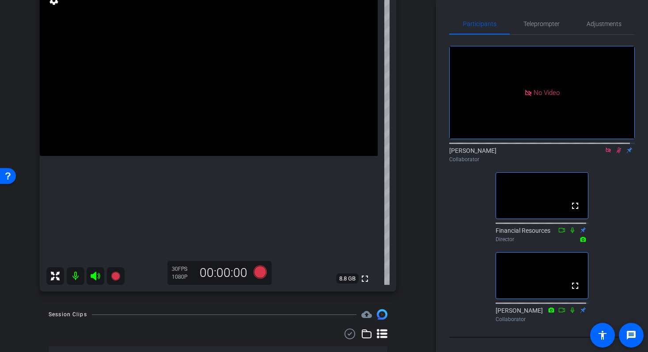
scroll to position [81, 0]
click at [616, 147] on icon at bounding box center [618, 150] width 5 height 6
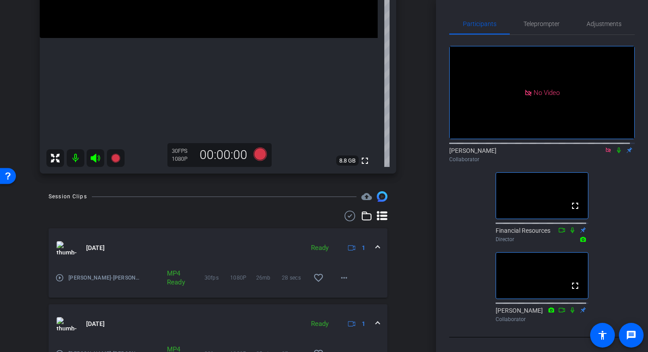
scroll to position [201, 0]
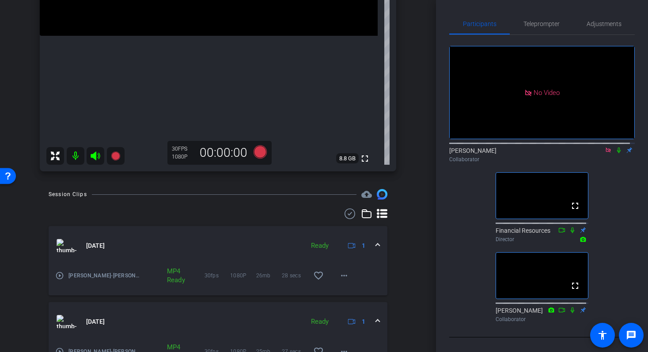
drag, startPoint x: 430, startPoint y: 123, endPoint x: 431, endPoint y: 117, distance: 5.8
click at [431, 117] on div "[PERSON_NAME] account_box grid_on settings info logout [PERSON_NAME] iPhone 14 …" at bounding box center [218, 176] width 436 height 352
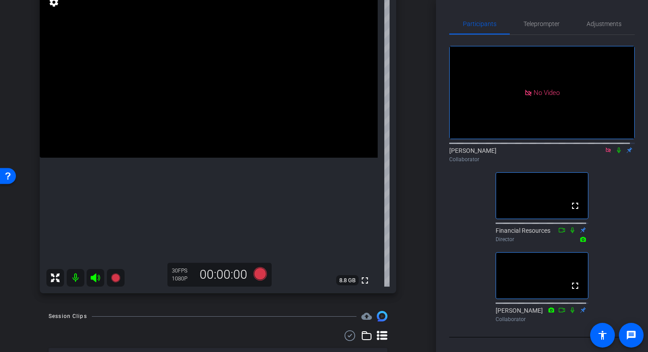
scroll to position [80, 0]
click at [615, 147] on icon at bounding box center [618, 150] width 7 height 6
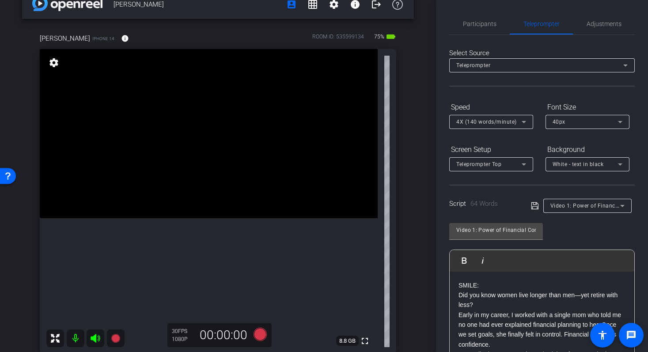
scroll to position [20, 0]
click at [594, 19] on span "Adjustments" at bounding box center [603, 23] width 35 height 21
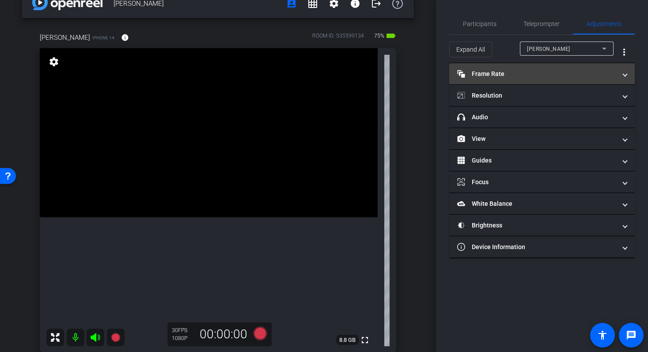
click at [533, 69] on mat-panel-title "Frame Rate Frame Rate" at bounding box center [536, 73] width 159 height 9
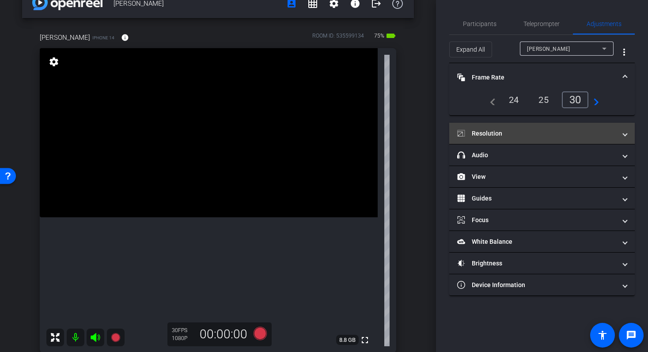
click at [626, 131] on mat-expansion-panel-header "Resolution" at bounding box center [541, 133] width 185 height 21
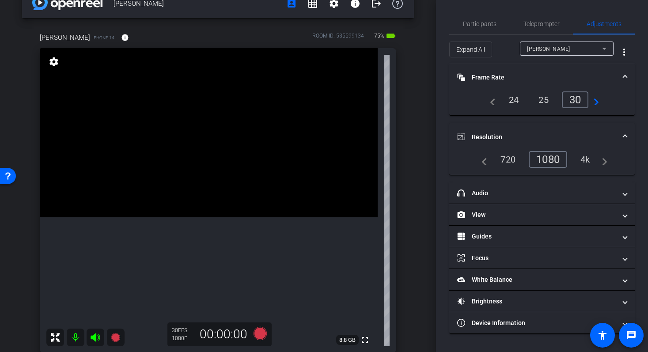
click at [623, 79] on span at bounding box center [625, 77] width 4 height 9
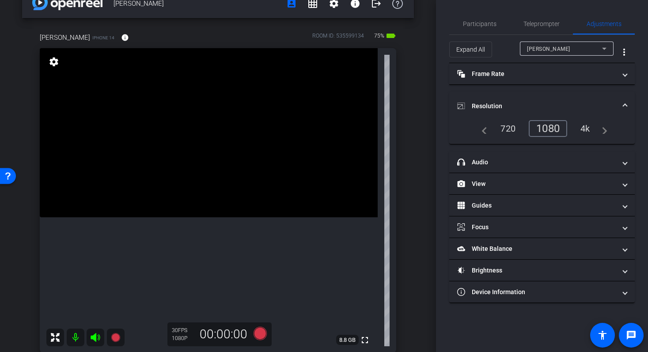
click at [630, 100] on mat-expansion-panel-header "Resolution" at bounding box center [541, 106] width 185 height 28
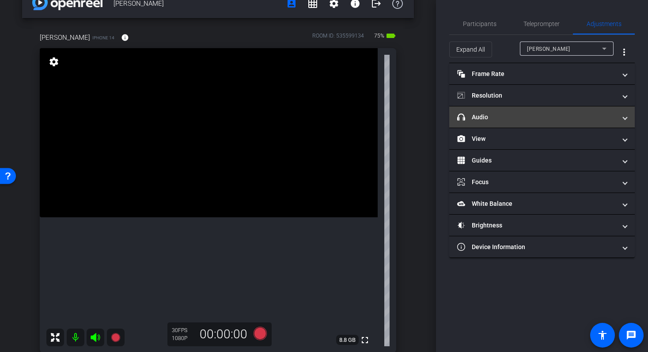
click at [623, 120] on span at bounding box center [625, 117] width 4 height 9
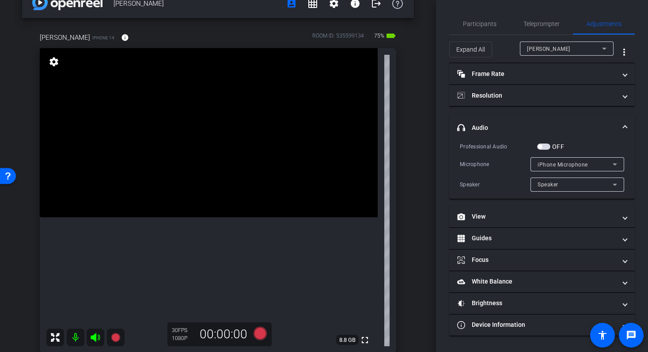
click at [623, 120] on mat-expansion-panel-header "headphone icon Audio" at bounding box center [541, 127] width 185 height 28
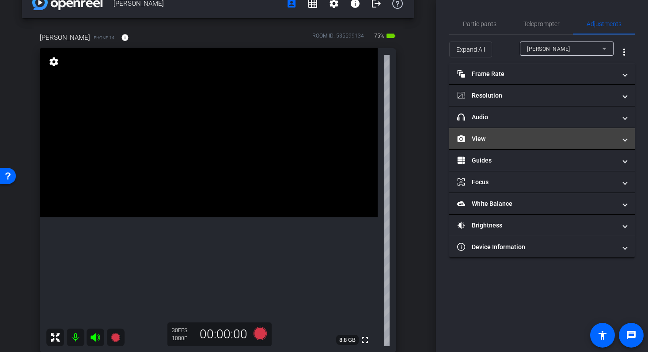
click at [627, 143] on mat-expansion-panel-header "View" at bounding box center [541, 138] width 185 height 21
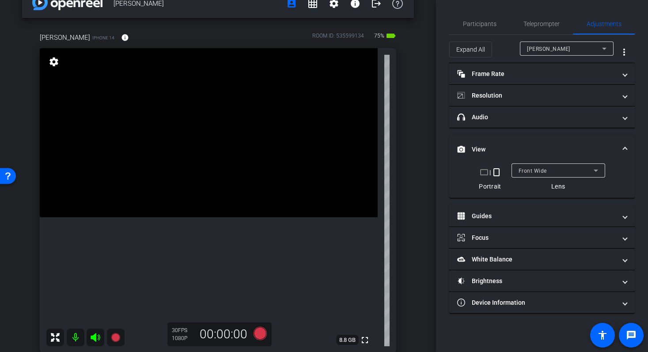
click at [627, 143] on mat-expansion-panel-header "View" at bounding box center [541, 149] width 185 height 28
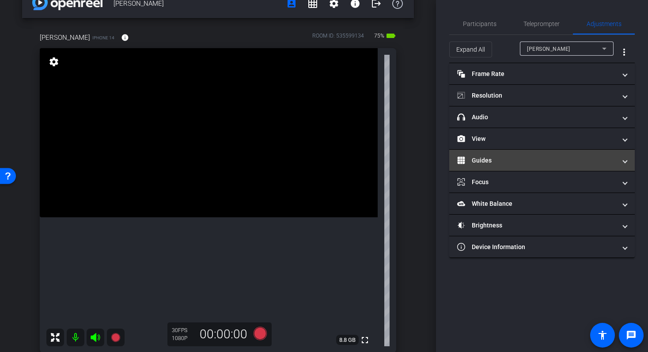
click at [631, 157] on mat-expansion-panel-header "Guides" at bounding box center [541, 160] width 185 height 21
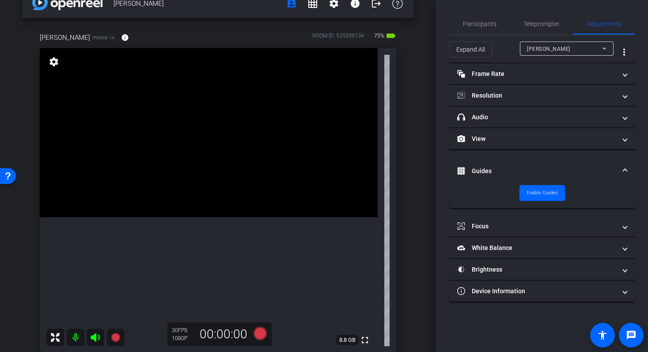
click at [631, 157] on mat-expansion-panel-header "Guides" at bounding box center [541, 171] width 185 height 28
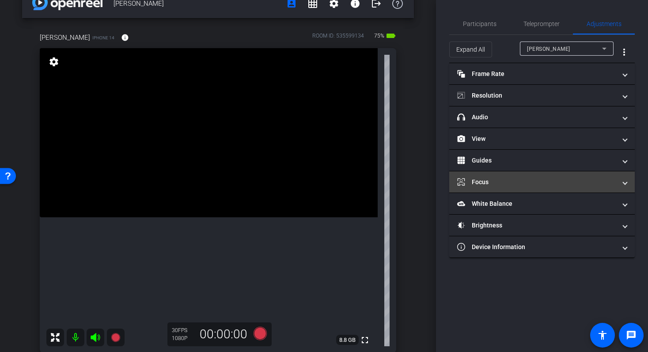
click at [621, 181] on span "Focus" at bounding box center [540, 181] width 166 height 9
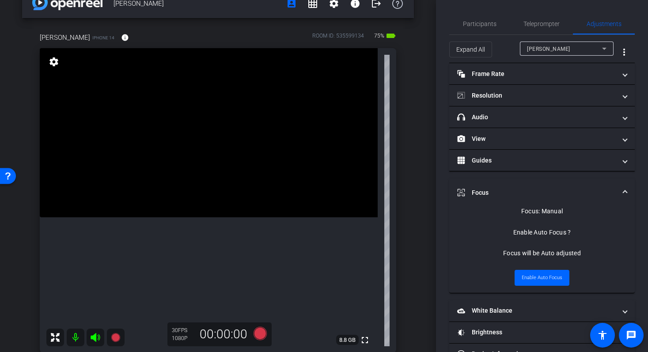
click at [621, 181] on mat-expansion-panel-header "Focus" at bounding box center [541, 192] width 185 height 28
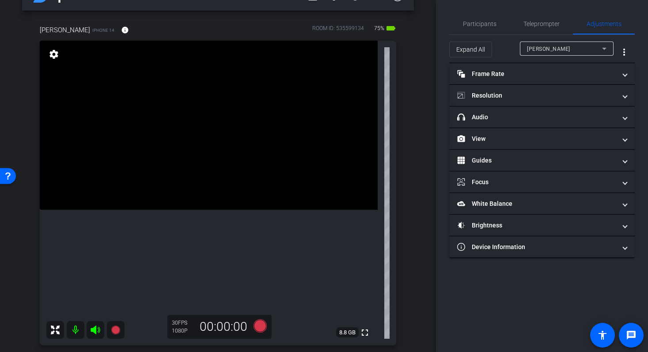
scroll to position [29, 0]
click at [492, 23] on span "Participants" at bounding box center [480, 24] width 34 height 6
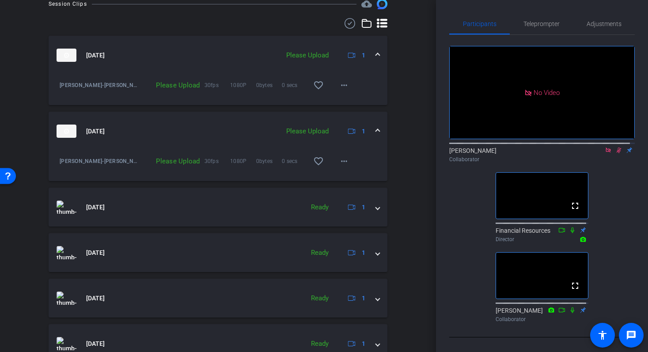
scroll to position [390, 0]
click at [376, 130] on span at bounding box center [378, 132] width 4 height 9
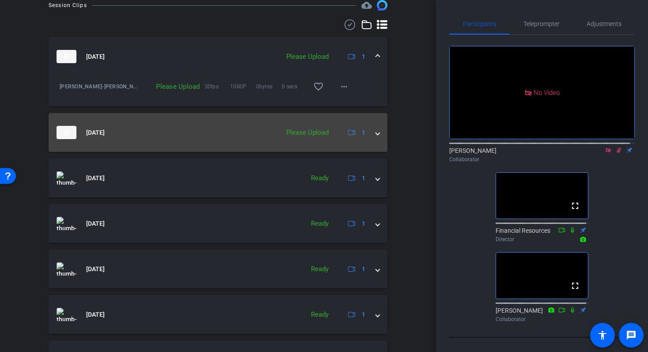
click at [376, 130] on span at bounding box center [378, 132] width 4 height 9
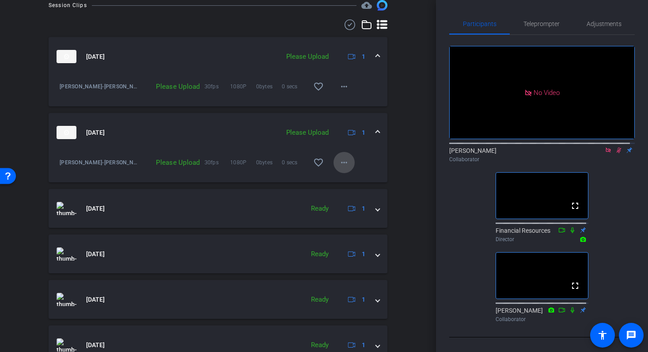
click at [345, 161] on span at bounding box center [343, 162] width 21 height 21
click at [348, 181] on span "Upload" at bounding box center [353, 181] width 35 height 11
click at [376, 55] on span at bounding box center [378, 56] width 4 height 9
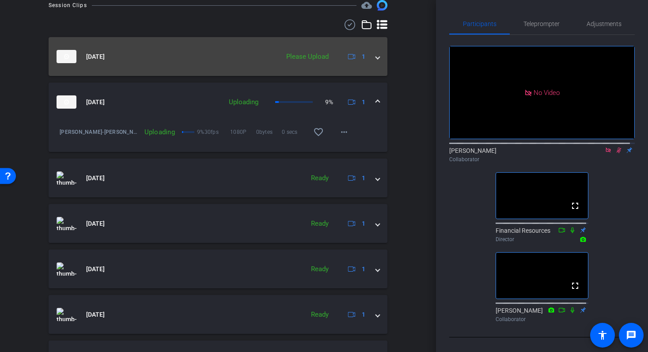
click at [376, 55] on span at bounding box center [378, 56] width 4 height 9
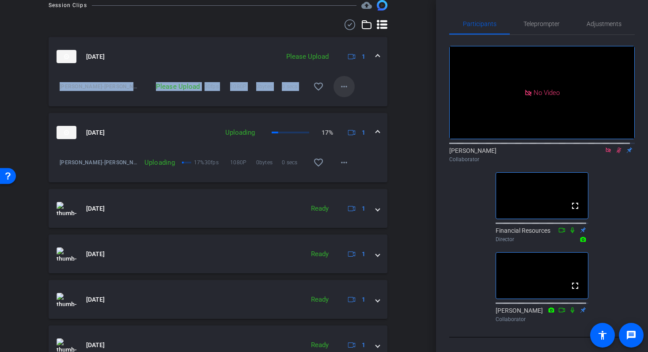
click at [339, 86] on mat-icon "more_horiz" at bounding box center [344, 86] width 11 height 11
click at [339, 104] on span "Upload" at bounding box center [353, 105] width 35 height 11
click at [406, 96] on div "Session Clips cloud_upload [DATE] Uploading 1 [PERSON_NAME]-[PERSON_NAME]-2025-…" at bounding box center [218, 266] width 392 height 532
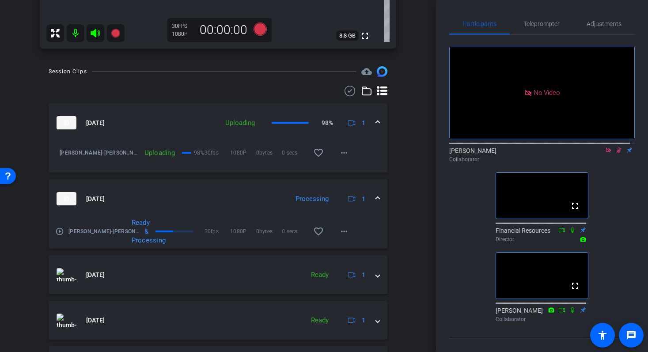
scroll to position [331, 0]
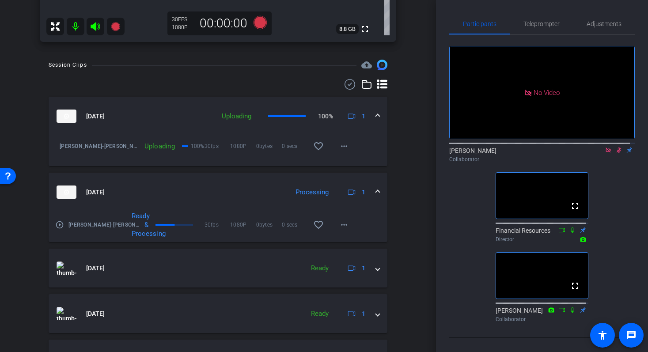
click at [58, 225] on mat-icon "play_circle_outline" at bounding box center [59, 224] width 9 height 9
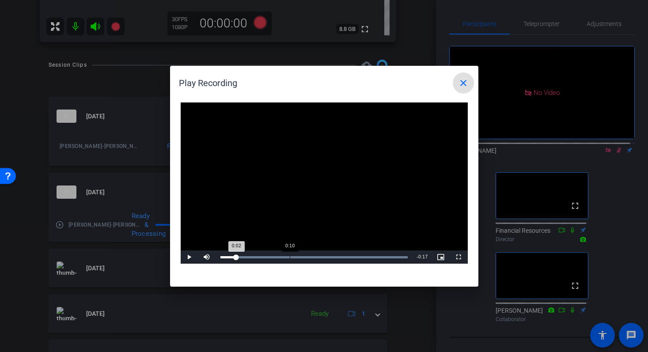
click at [290, 256] on div "0:10" at bounding box center [290, 257] width 0 height 2
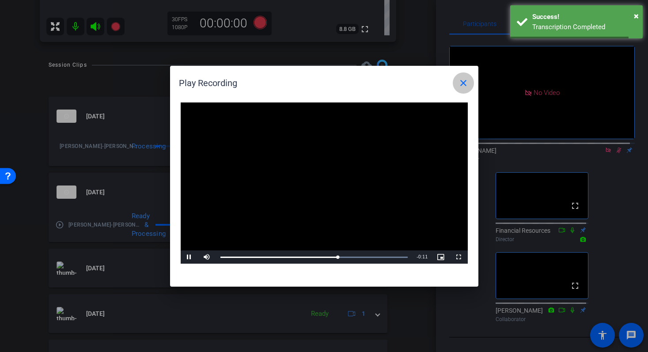
click at [464, 88] on mat-icon "close" at bounding box center [463, 83] width 11 height 11
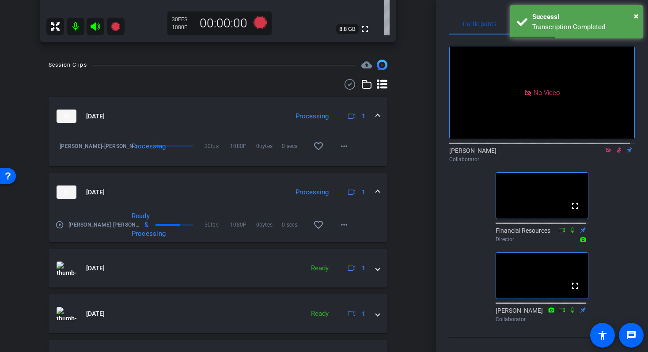
click at [376, 190] on span at bounding box center [378, 192] width 4 height 9
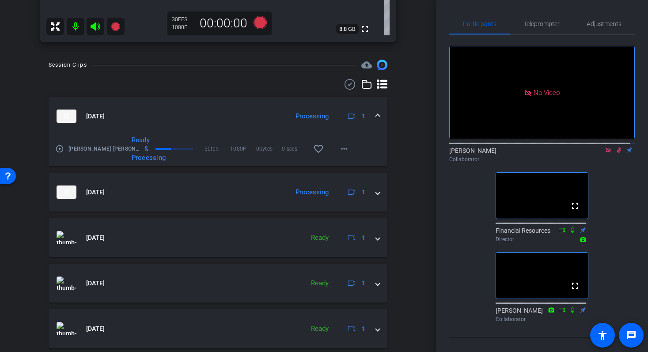
click at [58, 150] on mat-icon "play_circle_outline" at bounding box center [59, 148] width 9 height 9
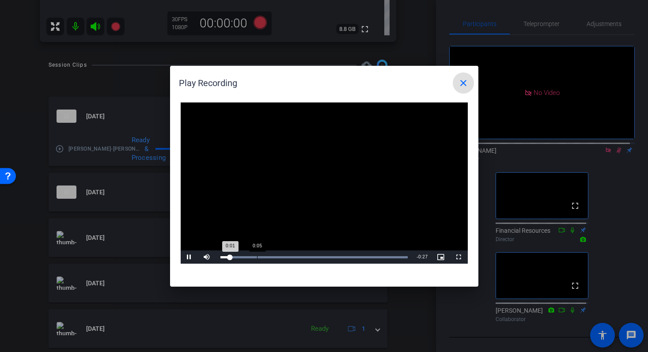
click at [257, 257] on div "Loaded : 100.00% 0:05 0:01" at bounding box center [314, 257] width 188 height 2
click at [322, 256] on div "Loaded : 100.00% 0:15 0:15" at bounding box center [314, 257] width 188 height 2
click at [367, 255] on div "Loaded : 100.00% 0:22 0:18" at bounding box center [314, 256] width 196 height 13
click at [466, 80] on mat-icon "close" at bounding box center [463, 83] width 11 height 11
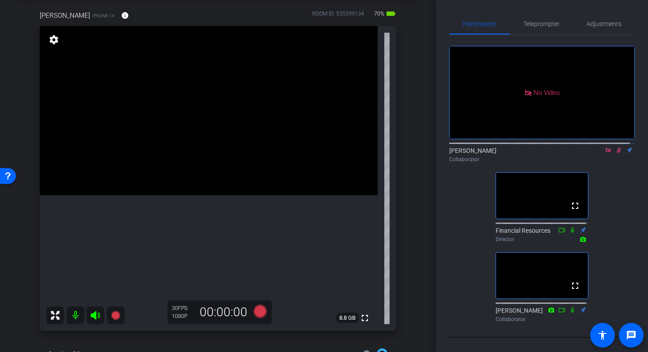
scroll to position [42, 0]
click at [550, 22] on span "Teleprompter" at bounding box center [541, 24] width 36 height 6
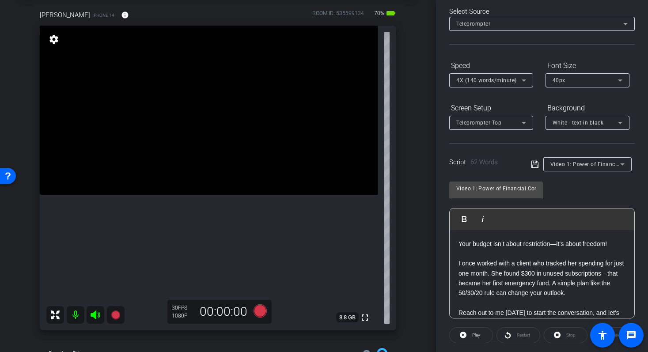
scroll to position [0, 0]
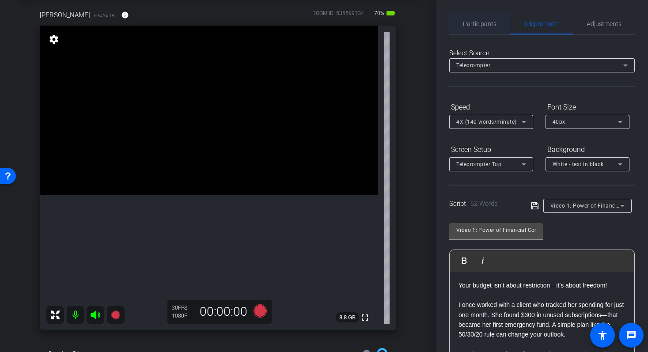
click at [471, 26] on span "Participants" at bounding box center [480, 24] width 34 height 6
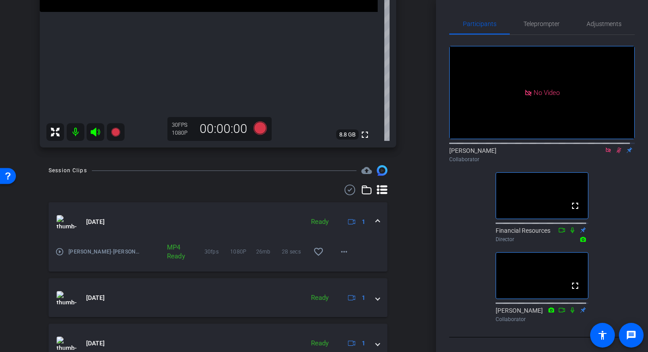
scroll to position [226, 0]
click at [57, 254] on mat-icon "play_circle_outline" at bounding box center [59, 251] width 9 height 9
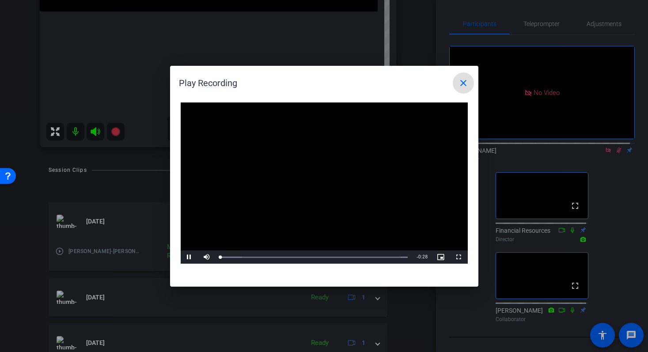
click at [304, 181] on video "Video Player" at bounding box center [324, 183] width 287 height 162
click at [299, 257] on div "Loaded : 100.00% 0:11 0:00" at bounding box center [314, 257] width 188 height 2
click at [189, 257] on span "Video Player" at bounding box center [190, 257] width 18 height 0
click at [191, 257] on span "Video Player" at bounding box center [190, 257] width 18 height 0
click at [461, 83] on mat-icon "close" at bounding box center [463, 83] width 11 height 11
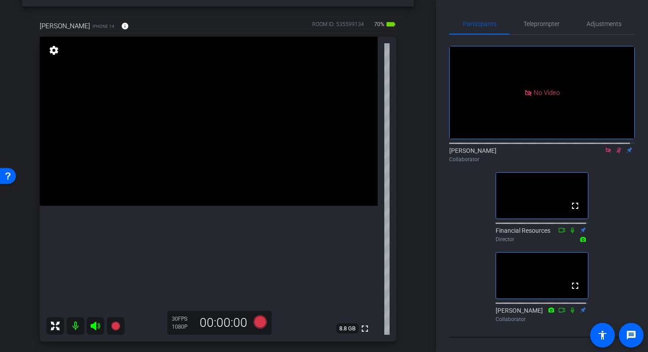
scroll to position [40, 0]
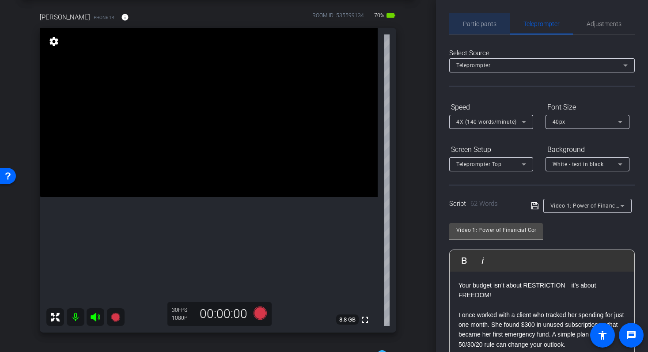
click at [479, 23] on span "Participants" at bounding box center [480, 24] width 34 height 6
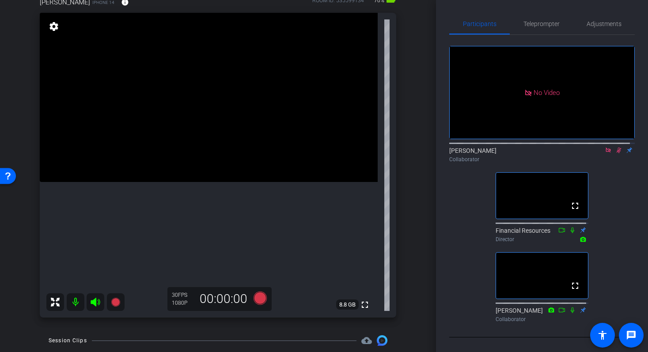
scroll to position [56, 0]
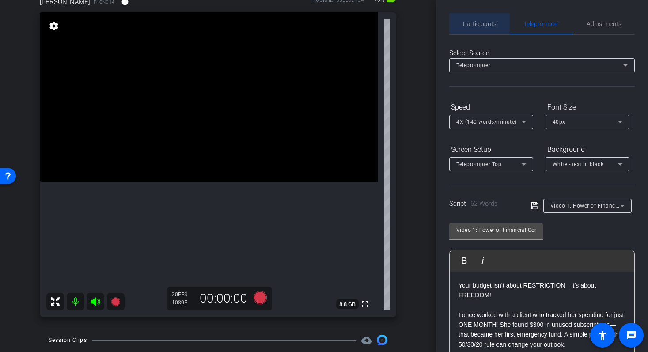
click at [486, 30] on span "Participants" at bounding box center [480, 23] width 34 height 21
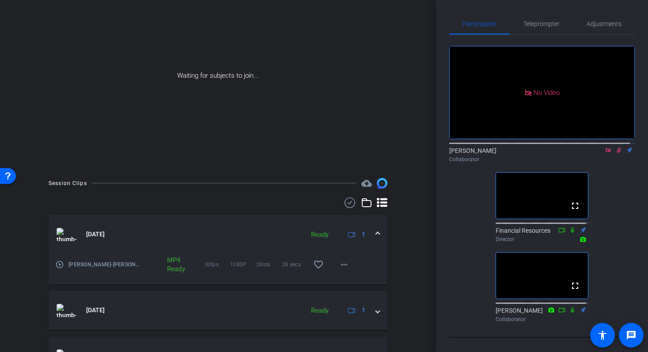
scroll to position [0, 0]
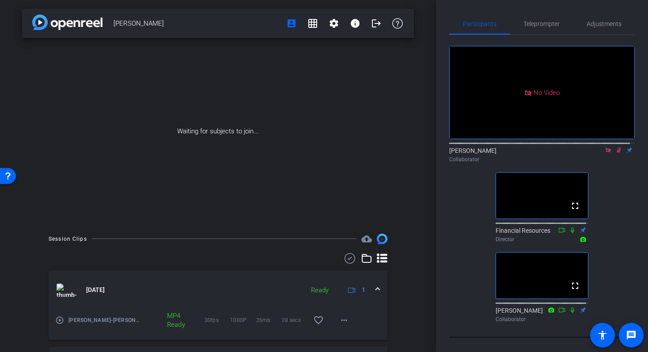
click at [616, 147] on icon at bounding box center [618, 150] width 5 height 6
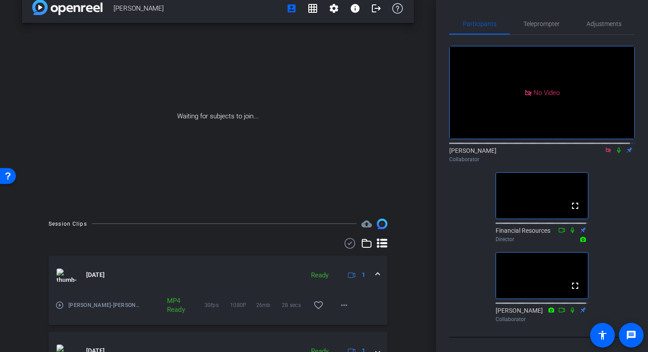
scroll to position [16, 0]
click at [615, 147] on icon at bounding box center [618, 150] width 7 height 6
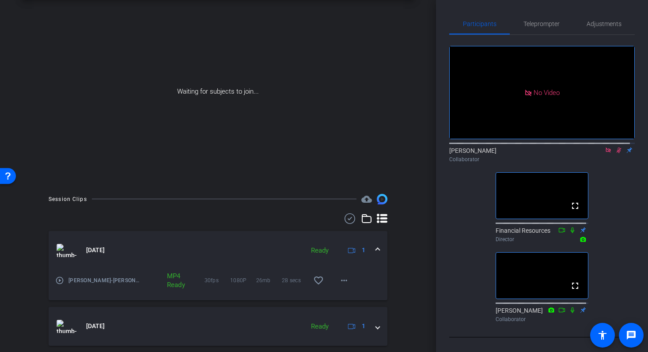
scroll to position [0, 0]
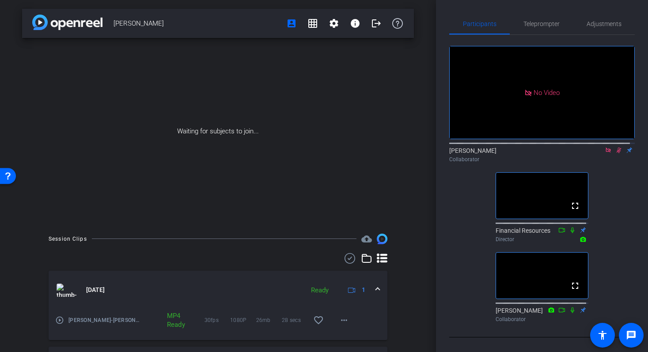
click at [615, 147] on icon at bounding box center [618, 150] width 7 height 6
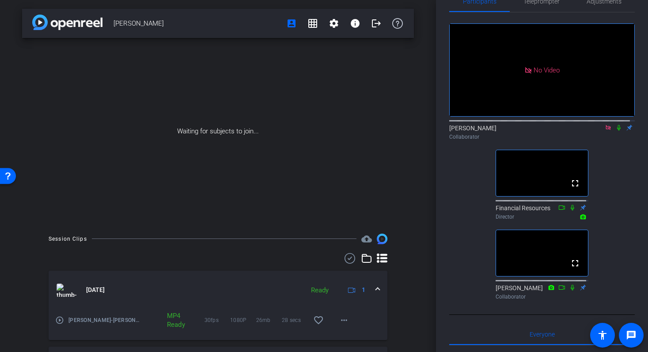
scroll to position [23, 0]
click at [604, 124] on icon at bounding box center [607, 127] width 7 height 6
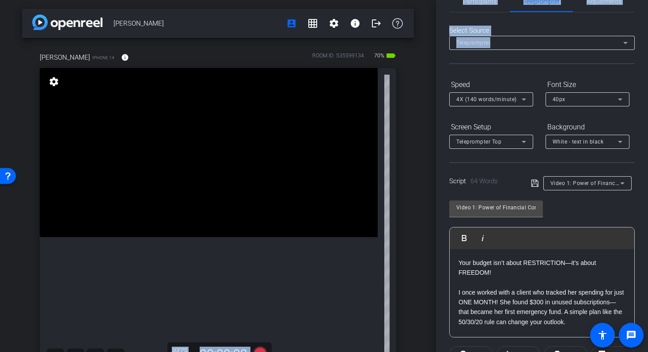
drag, startPoint x: 436, startPoint y: 80, endPoint x: 435, endPoint y: 55, distance: 25.2
click at [436, 55] on div "Participants Teleprompter Adjustments settings [PERSON_NAME] flip Collaborator …" at bounding box center [542, 176] width 212 height 352
click at [418, 89] on div "[PERSON_NAME] account_box grid_on settings info logout [PERSON_NAME] iPhone 14 …" at bounding box center [218, 176] width 436 height 352
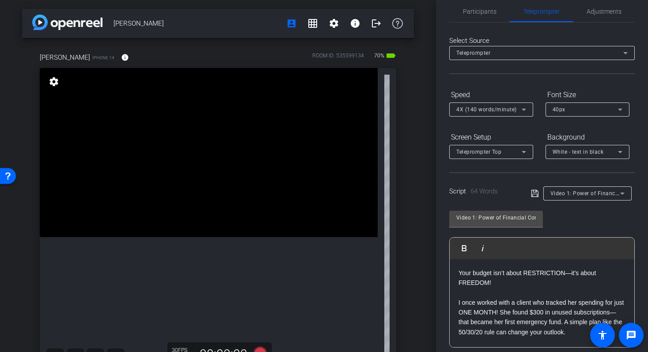
scroll to position [9, 0]
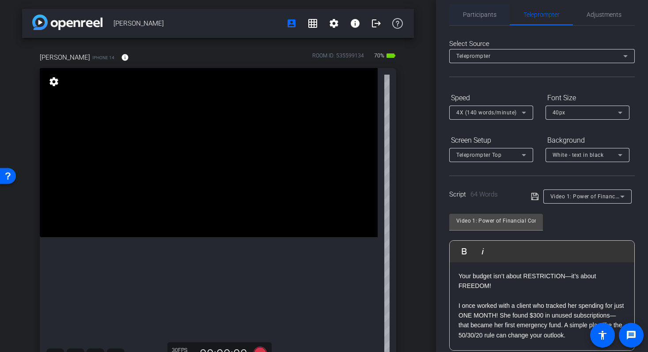
click at [476, 16] on span "Participants" at bounding box center [480, 14] width 34 height 6
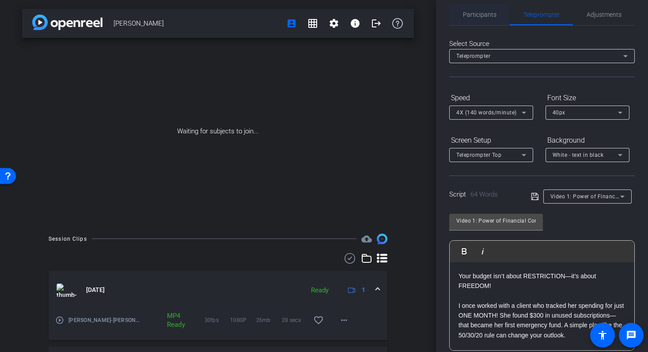
click at [484, 17] on span "Participants" at bounding box center [480, 14] width 34 height 6
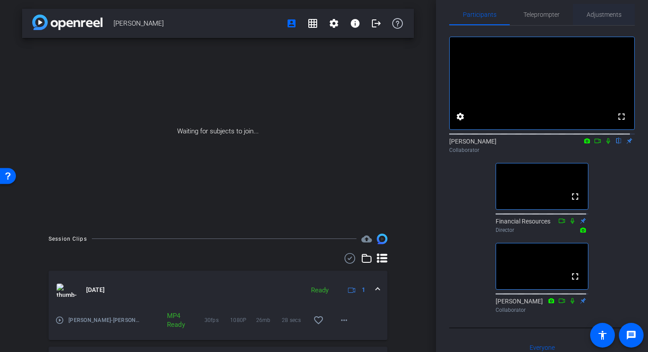
click at [590, 19] on span "Adjustments" at bounding box center [603, 14] width 35 height 21
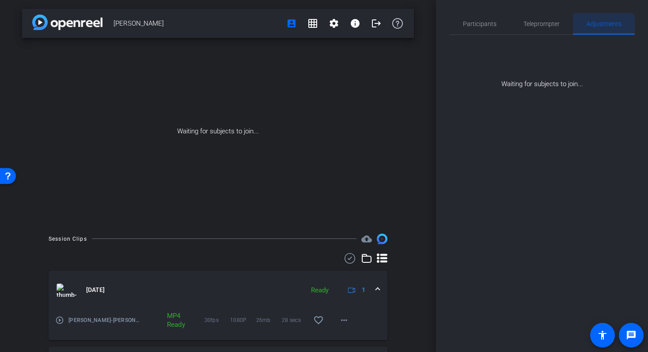
scroll to position [0, 0]
click at [555, 19] on span "Teleprompter" at bounding box center [541, 23] width 36 height 21
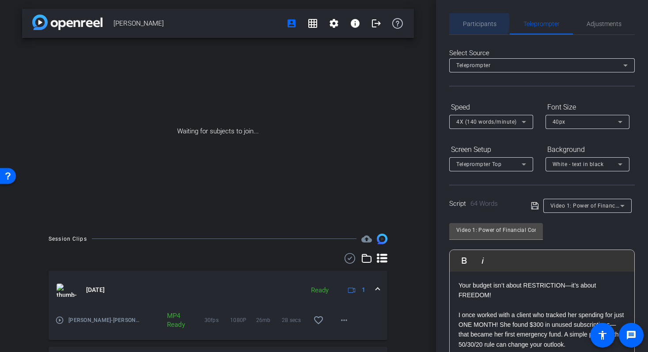
click at [463, 22] on span "Participants" at bounding box center [480, 24] width 34 height 6
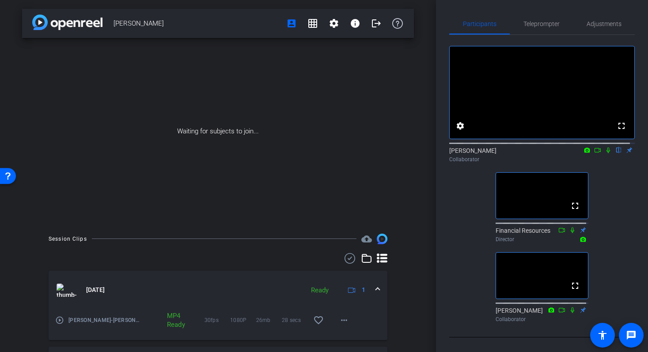
click at [604, 153] on icon at bounding box center [607, 150] width 7 height 6
click at [594, 153] on icon at bounding box center [597, 150] width 7 height 6
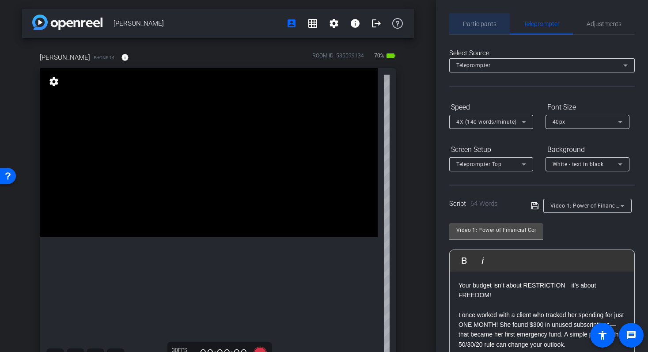
click at [482, 25] on span "Participants" at bounding box center [480, 24] width 34 height 6
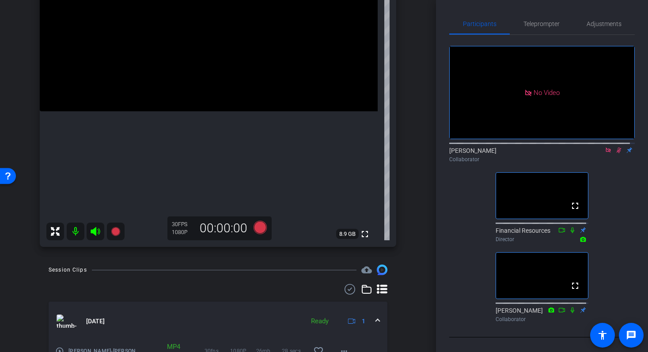
scroll to position [128, 0]
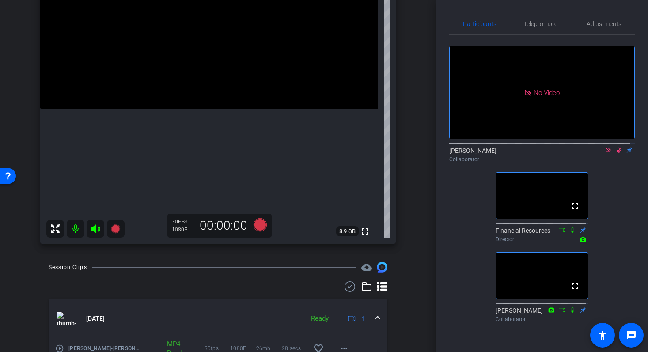
click at [616, 147] on icon at bounding box center [618, 150] width 5 height 6
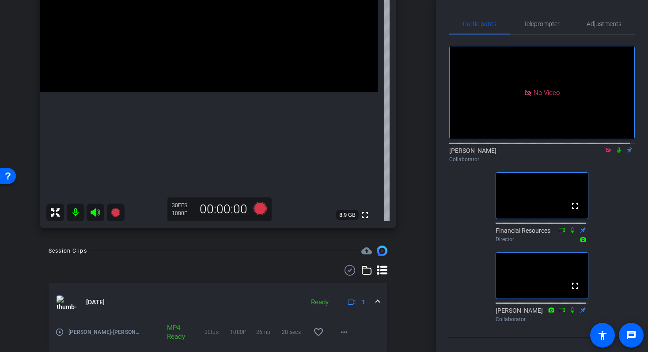
scroll to position [149, 0]
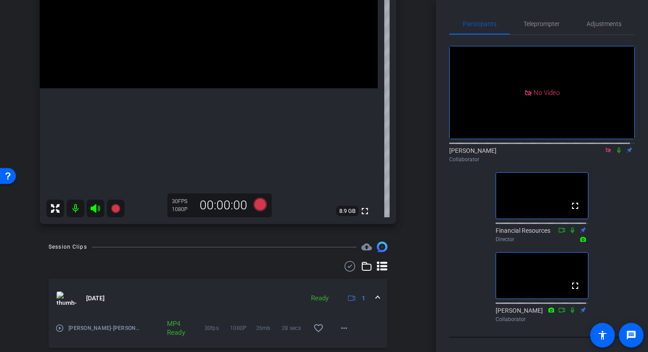
click at [60, 329] on mat-icon "play_circle_outline" at bounding box center [59, 328] width 9 height 9
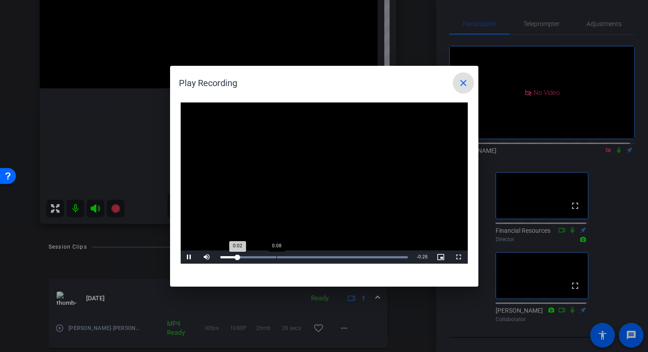
click at [276, 257] on div "Loaded : 100.00% 0:08 0:02" at bounding box center [314, 257] width 188 height 2
click at [316, 258] on div "Loaded : 100.00% 0:14 0:08" at bounding box center [314, 257] width 188 height 2
click at [191, 257] on span "Video Player" at bounding box center [190, 257] width 18 height 0
click at [462, 85] on mat-icon "close" at bounding box center [463, 83] width 11 height 11
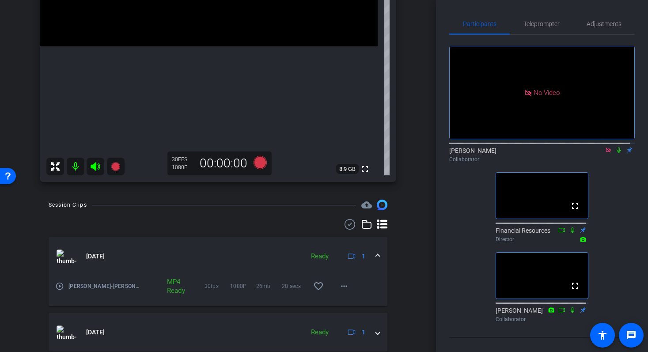
scroll to position [206, 0]
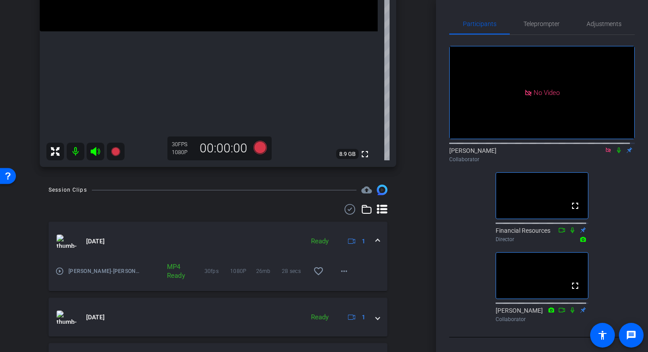
click at [60, 271] on mat-icon "play_circle_outline" at bounding box center [59, 271] width 9 height 9
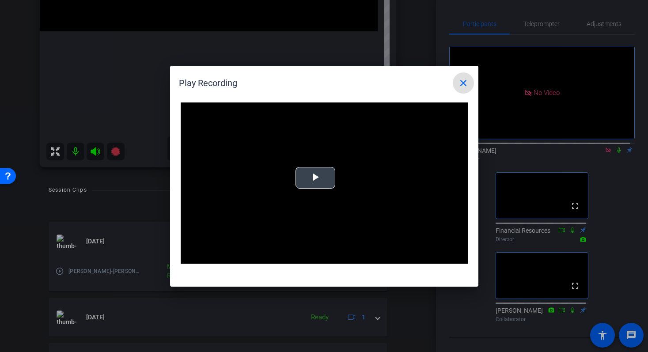
click at [332, 182] on video "Video Player" at bounding box center [324, 183] width 287 height 162
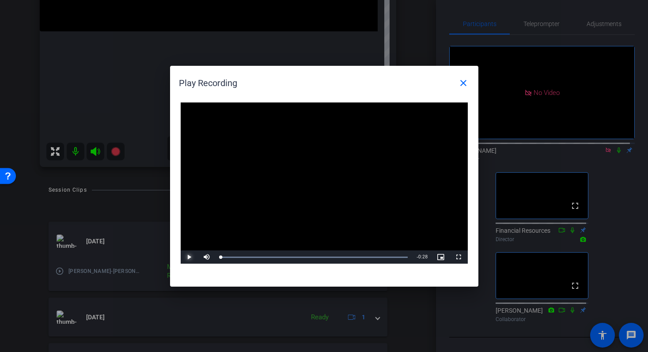
click at [185, 257] on span "Video Player" at bounding box center [190, 257] width 18 height 0
click at [469, 84] on span at bounding box center [463, 82] width 21 height 21
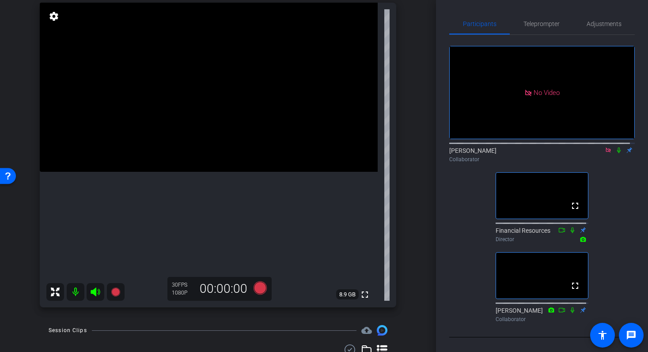
scroll to position [71, 0]
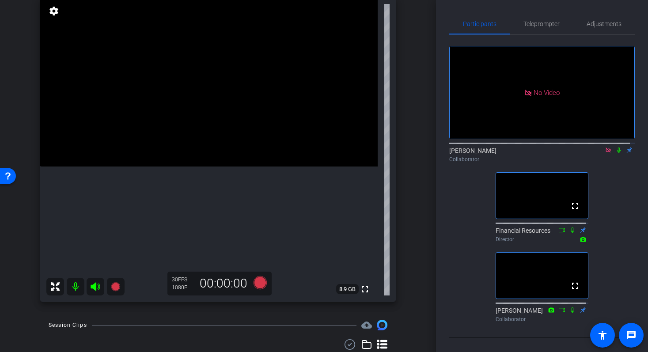
click at [617, 147] on icon at bounding box center [619, 150] width 4 height 6
drag, startPoint x: 436, startPoint y: 144, endPoint x: 437, endPoint y: 134, distance: 10.2
click at [437, 134] on div "Participants Teleprompter Adjustments No Video [PERSON_NAME] Collaborator fulls…" at bounding box center [542, 176] width 212 height 352
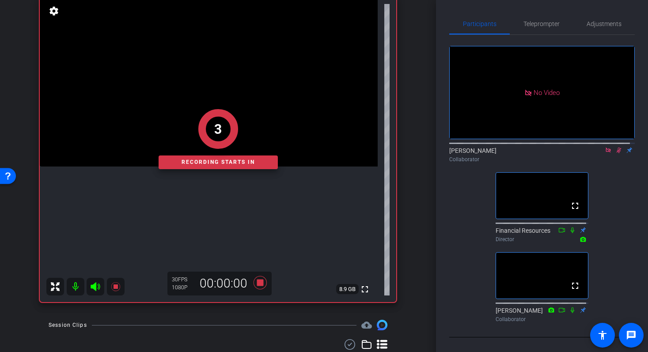
click at [425, 144] on div "[PERSON_NAME] account_box grid_on settings info logout [PERSON_NAME] iPhone 14 …" at bounding box center [218, 105] width 436 height 352
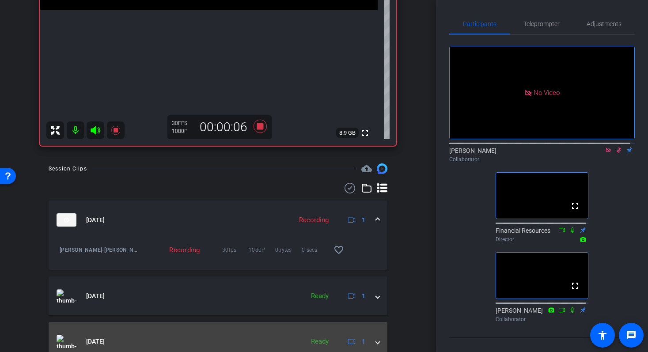
scroll to position [227, 0]
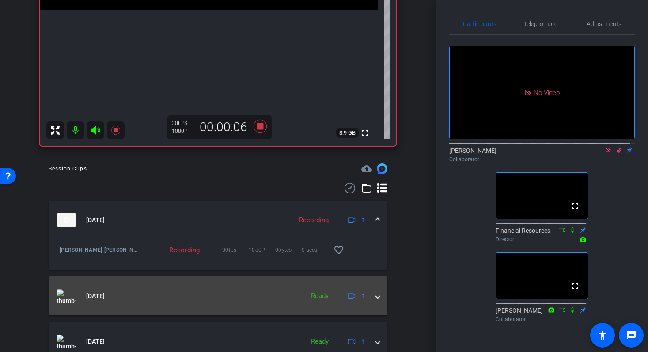
click at [118, 301] on mat-panel-title "[DATE]" at bounding box center [178, 295] width 243 height 13
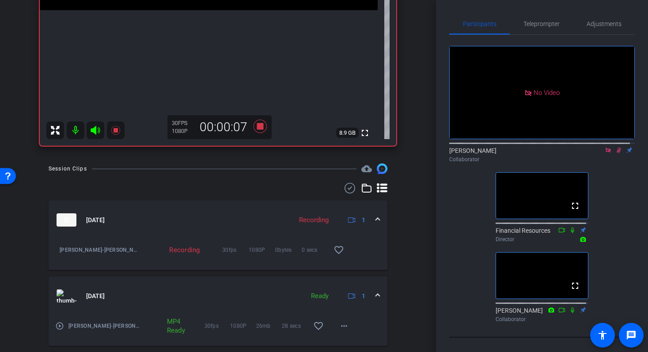
click at [60, 327] on mat-icon "play_circle_outline" at bounding box center [59, 325] width 9 height 9
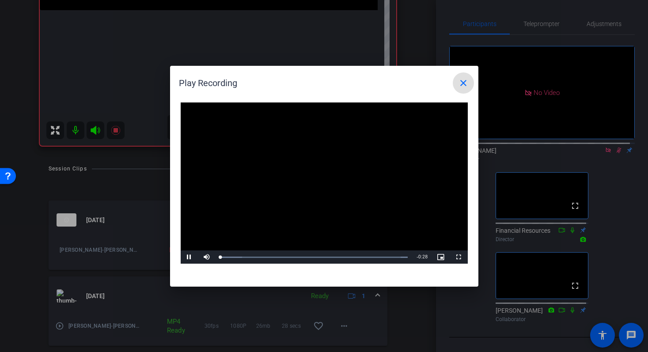
click at [316, 181] on video "Video Player" at bounding box center [324, 183] width 287 height 162
click at [284, 256] on div "Loaded : 100.00% 0:08 0:00" at bounding box center [314, 256] width 196 height 13
click at [328, 258] on div "Loaded : 100.00% 0:16 0:09" at bounding box center [314, 257] width 188 height 2
click at [352, 261] on div "Loaded : 100.00% 0:19 0:16" at bounding box center [314, 256] width 196 height 13
click at [467, 84] on mat-icon "close" at bounding box center [463, 83] width 11 height 11
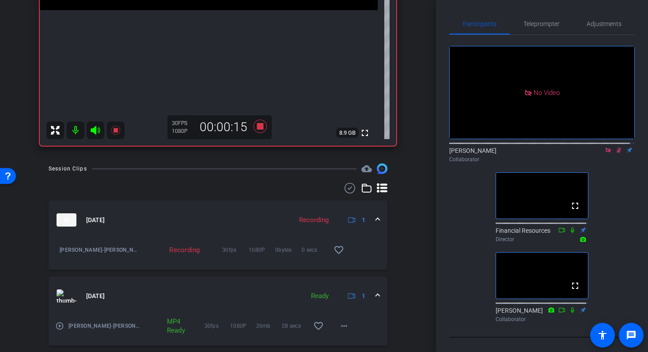
click at [429, 184] on div "[PERSON_NAME] account_box grid_on settings info logout [PERSON_NAME] iPhone 14 …" at bounding box center [218, 176] width 436 height 352
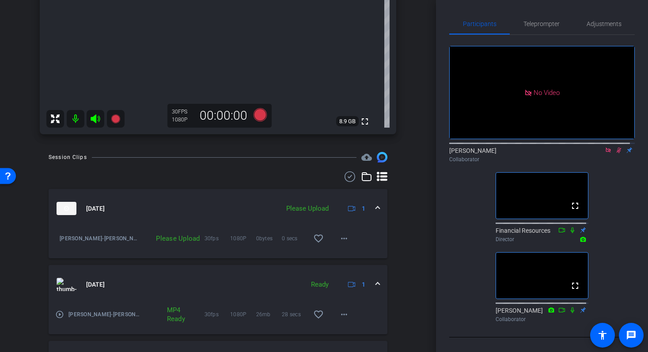
scroll to position [262, 0]
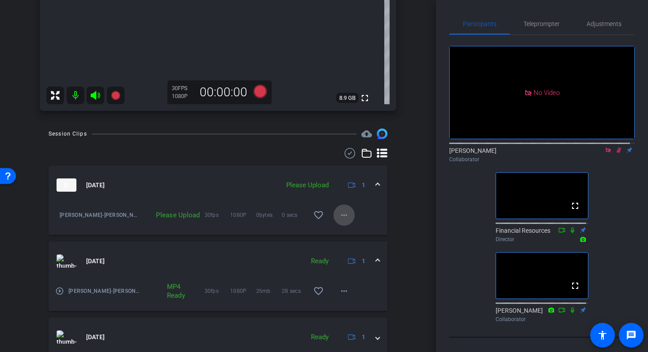
click at [342, 217] on mat-icon "more_horiz" at bounding box center [344, 215] width 11 height 11
click at [353, 232] on span "Upload" at bounding box center [353, 233] width 35 height 11
click at [62, 290] on mat-icon "play_circle_outline" at bounding box center [59, 291] width 9 height 9
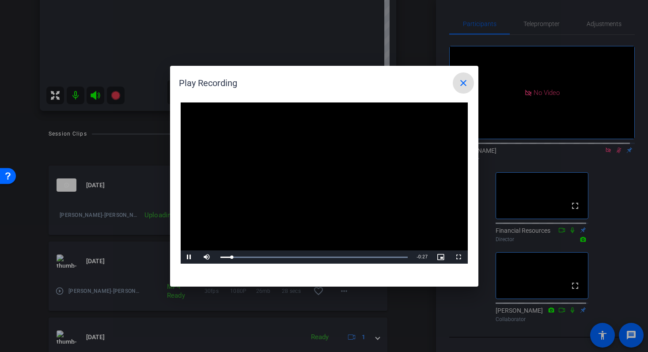
click at [470, 85] on span at bounding box center [463, 82] width 21 height 21
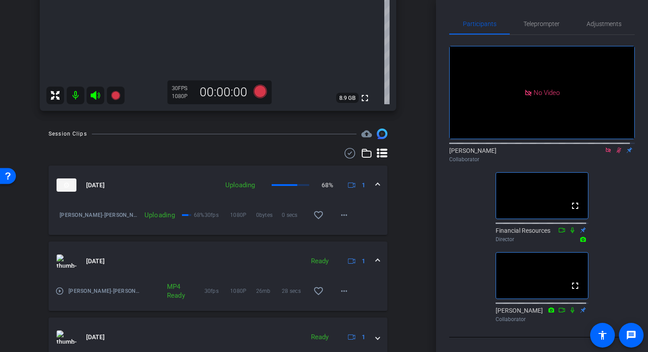
click at [59, 294] on mat-icon "play_circle_outline" at bounding box center [59, 291] width 9 height 9
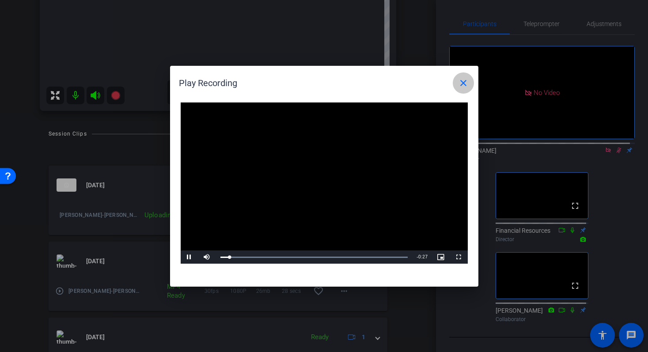
click at [470, 83] on span at bounding box center [463, 82] width 21 height 21
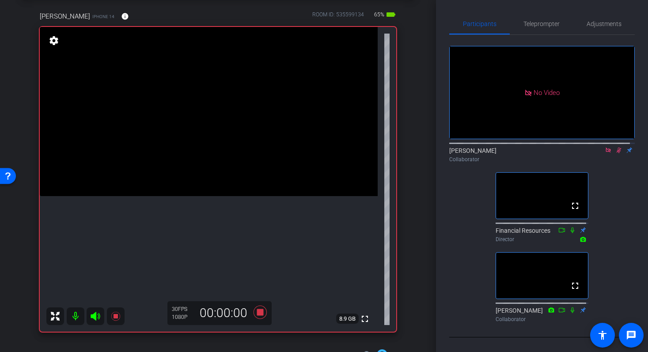
scroll to position [72, 0]
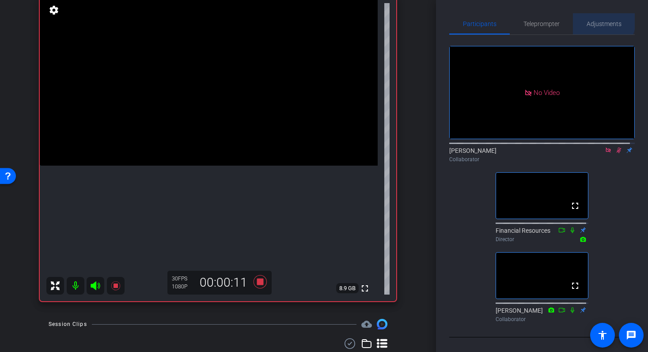
click at [596, 21] on span "Adjustments" at bounding box center [603, 24] width 35 height 6
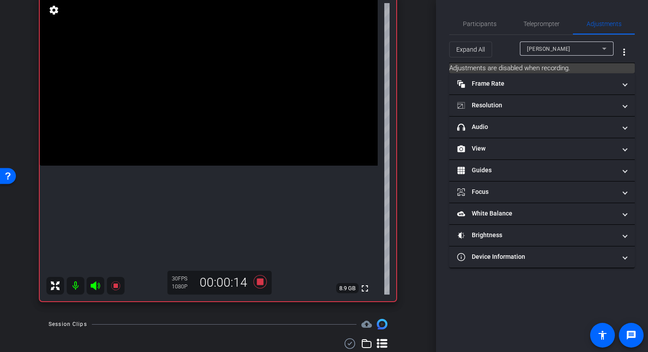
click at [535, 249] on mat-expansion-panel-header "Device Information" at bounding box center [541, 256] width 185 height 21
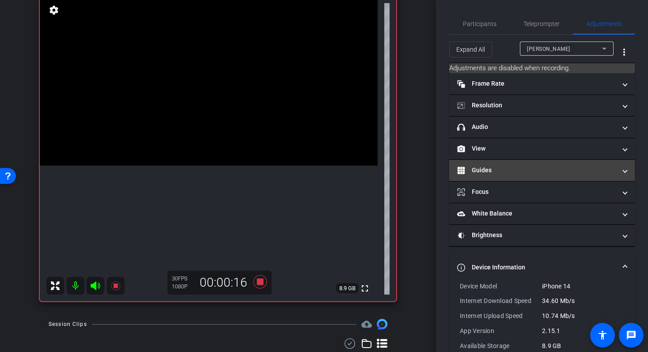
scroll to position [0, 0]
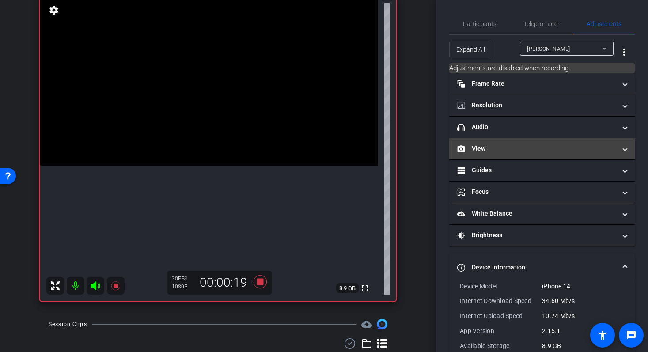
click at [530, 148] on mat-panel-title "View" at bounding box center [536, 148] width 159 height 9
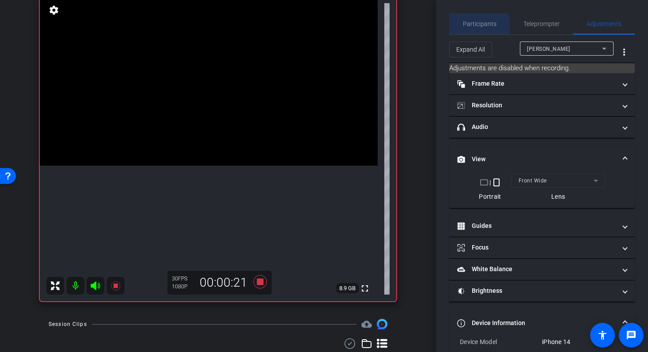
click at [472, 26] on span "Participants" at bounding box center [480, 24] width 34 height 6
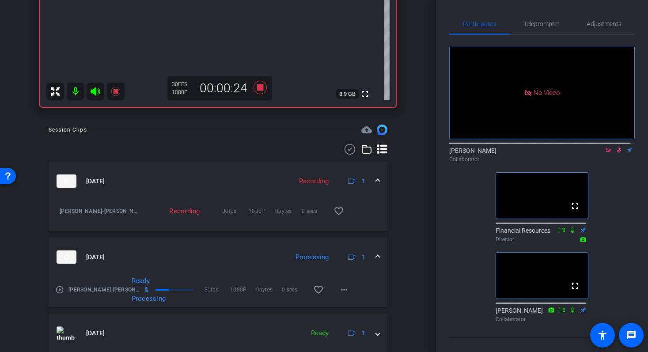
scroll to position [267, 0]
click at [58, 290] on mat-icon "play_circle_outline" at bounding box center [59, 288] width 9 height 9
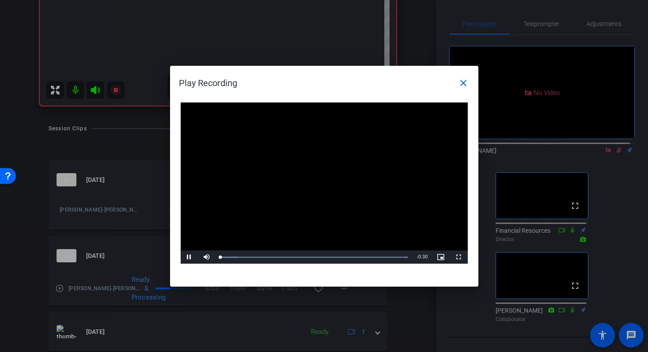
click at [319, 179] on video "Video Player" at bounding box center [324, 183] width 287 height 162
click at [189, 257] on span "Video Player" at bounding box center [190, 257] width 18 height 0
click at [465, 87] on mat-icon "close" at bounding box center [463, 83] width 11 height 11
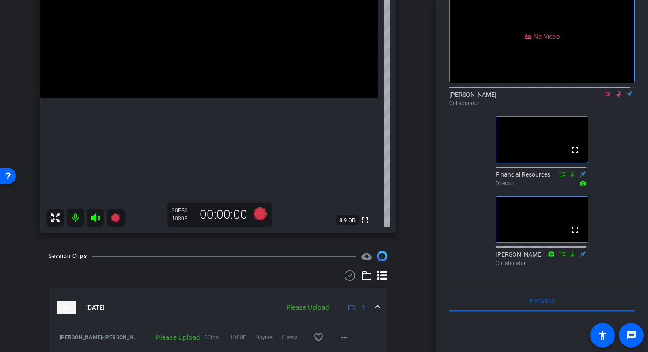
scroll to position [302, 0]
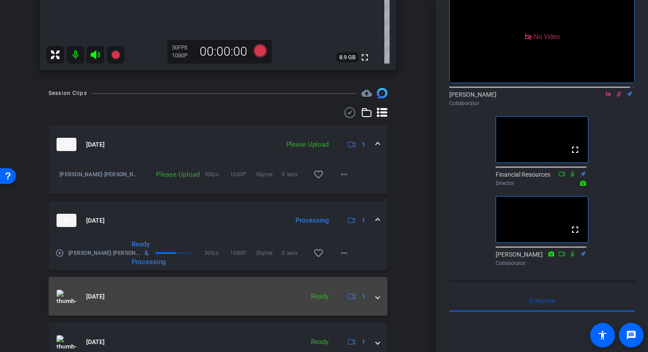
click at [104, 298] on span "[DATE]" at bounding box center [95, 296] width 19 height 9
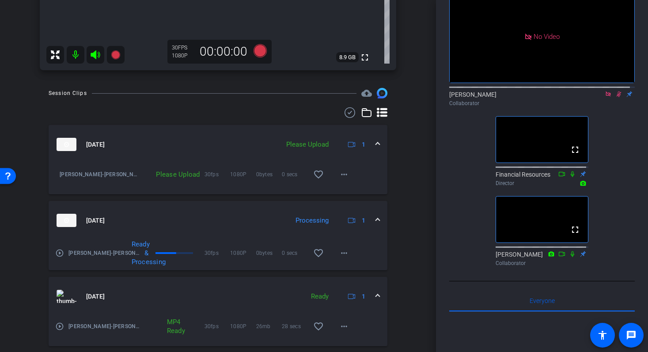
click at [59, 327] on mat-icon "play_circle_outline" at bounding box center [59, 326] width 9 height 9
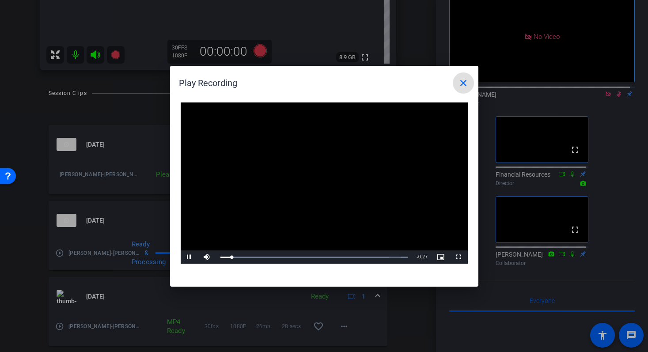
click at [468, 82] on mat-icon "close" at bounding box center [463, 83] width 11 height 11
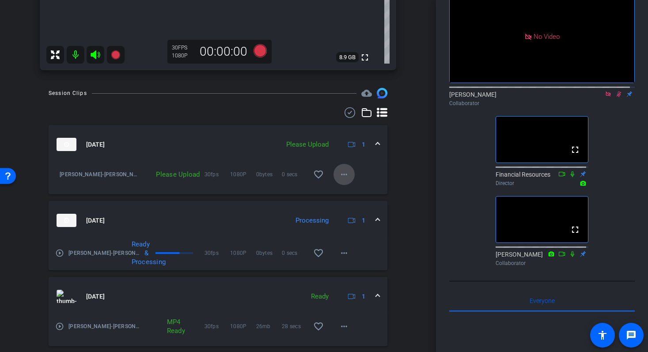
click at [342, 179] on mat-icon "more_horiz" at bounding box center [344, 174] width 11 height 11
click at [359, 193] on span "Upload" at bounding box center [353, 193] width 35 height 11
drag, startPoint x: 437, startPoint y: 161, endPoint x: 438, endPoint y: 140, distance: 21.2
click at [438, 140] on div "Participants Teleprompter Adjustments No Video [PERSON_NAME] Collaborator fulls…" at bounding box center [542, 176] width 212 height 352
click at [443, 143] on div "Participants Teleprompter Adjustments No Video [PERSON_NAME] Collaborator fulls…" at bounding box center [542, 176] width 212 height 352
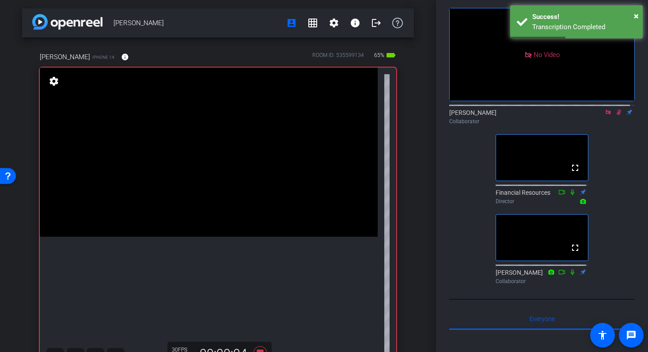
scroll to position [0, 0]
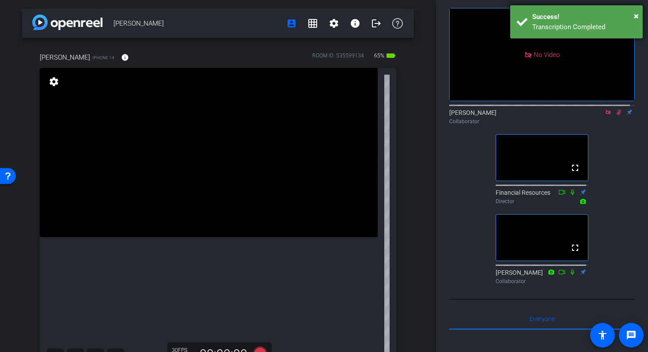
click at [639, 15] on div "× Success! Transcription Completed" at bounding box center [576, 21] width 132 height 33
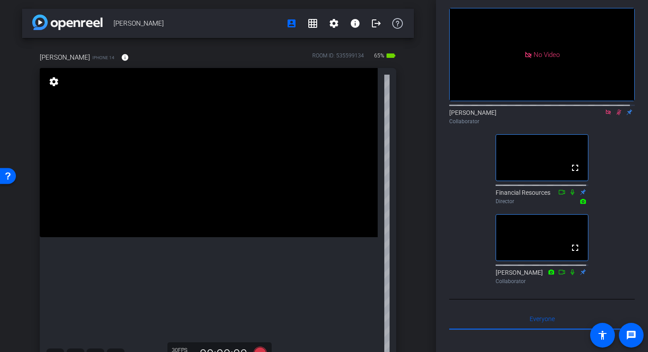
click at [615, 109] on icon at bounding box center [618, 112] width 7 height 6
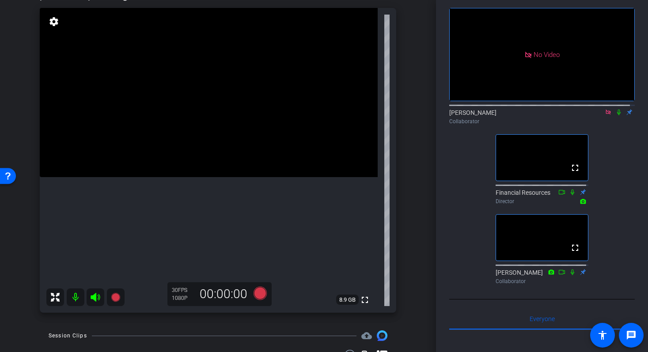
scroll to position [57, 0]
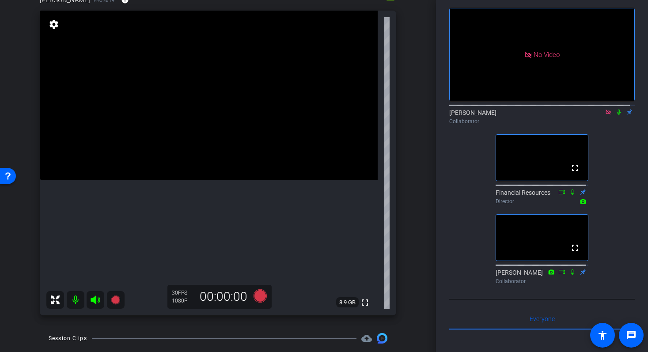
click at [615, 109] on icon at bounding box center [618, 112] width 7 height 6
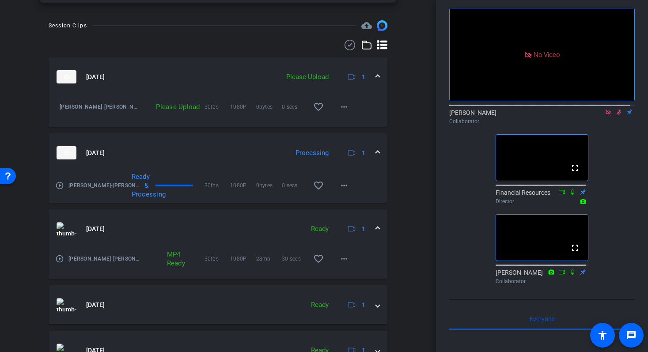
scroll to position [387, 0]
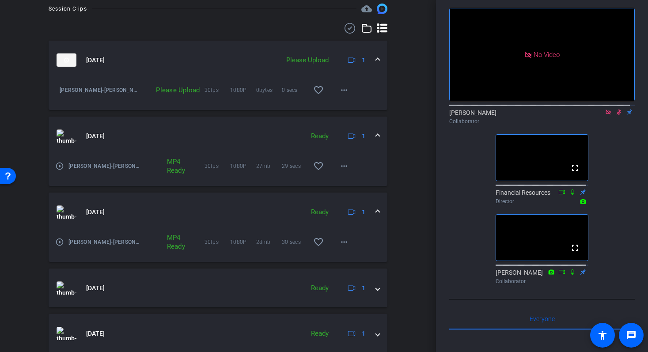
click at [60, 167] on mat-icon "play_circle_outline" at bounding box center [59, 166] width 9 height 9
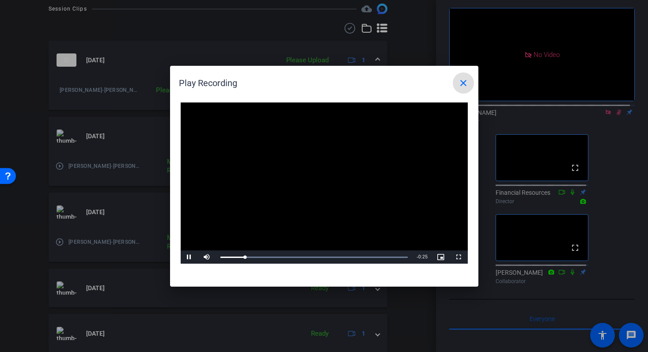
click at [471, 84] on span at bounding box center [463, 82] width 21 height 21
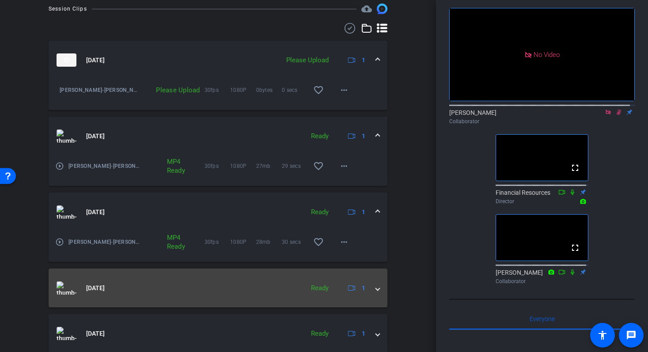
click at [148, 298] on mat-expansion-panel-header "[DATE] Ready 1" at bounding box center [218, 287] width 339 height 39
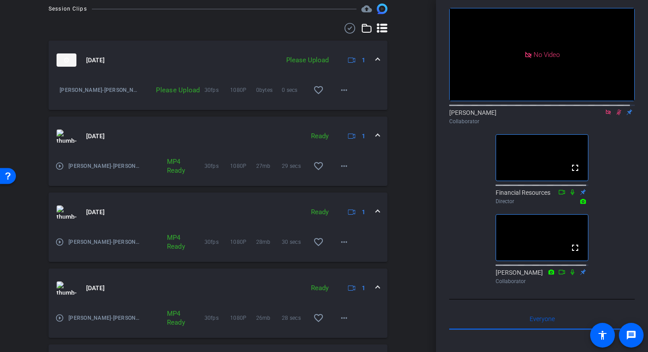
click at [59, 320] on mat-icon "play_circle_outline" at bounding box center [59, 317] width 9 height 9
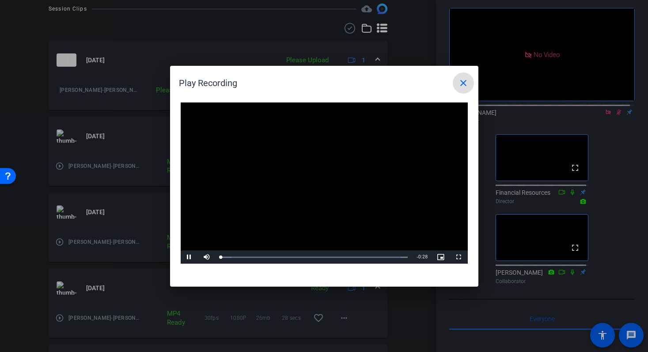
click at [308, 185] on video "Video Player" at bounding box center [324, 183] width 287 height 162
click at [317, 255] on div "Loaded : 100.00% 0:14 0:00" at bounding box center [314, 256] width 196 height 13
click at [464, 87] on mat-icon "close" at bounding box center [463, 83] width 11 height 11
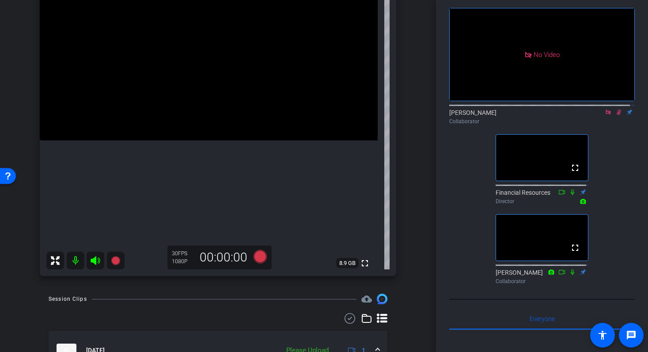
scroll to position [6, 0]
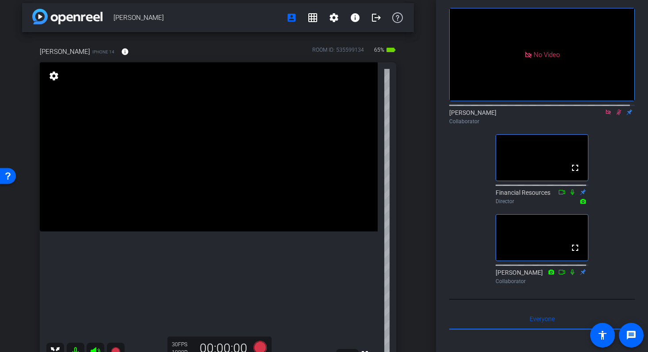
click at [616, 109] on icon at bounding box center [618, 112] width 7 height 6
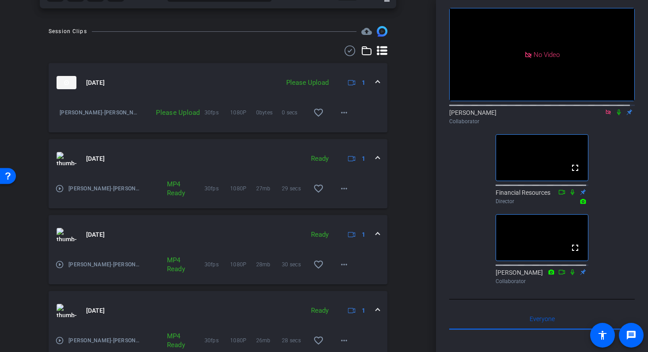
scroll to position [365, 0]
click at [60, 340] on mat-icon "play_circle_outline" at bounding box center [59, 339] width 9 height 9
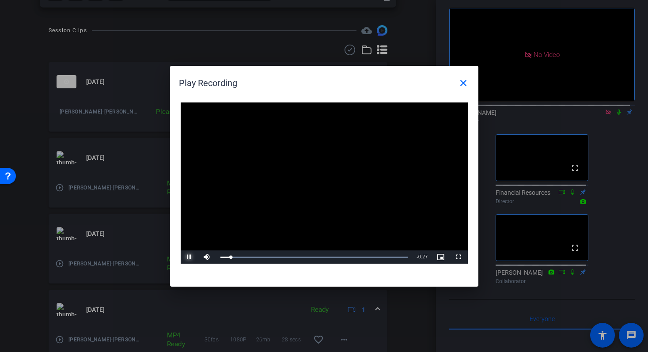
click at [190, 257] on span "Video Player" at bounding box center [190, 257] width 18 height 0
click at [466, 83] on mat-icon "close" at bounding box center [463, 83] width 11 height 11
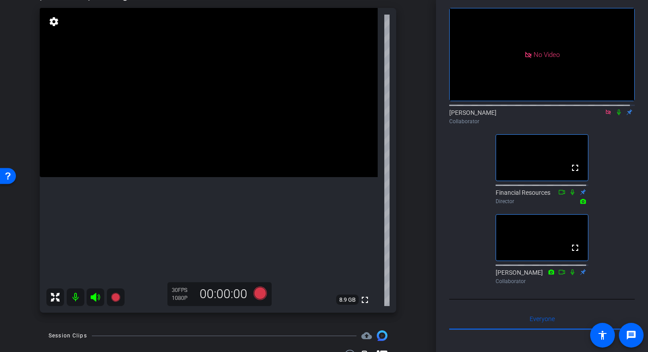
scroll to position [60, 0]
click at [615, 109] on icon at bounding box center [618, 112] width 7 height 6
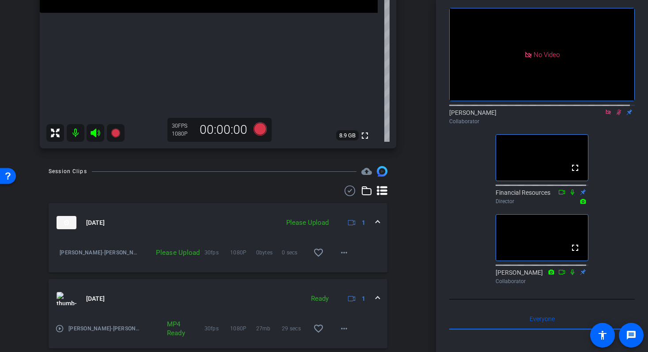
scroll to position [225, 0]
click at [339, 253] on mat-icon "more_horiz" at bounding box center [344, 252] width 11 height 11
click at [345, 267] on span "Upload" at bounding box center [353, 270] width 35 height 11
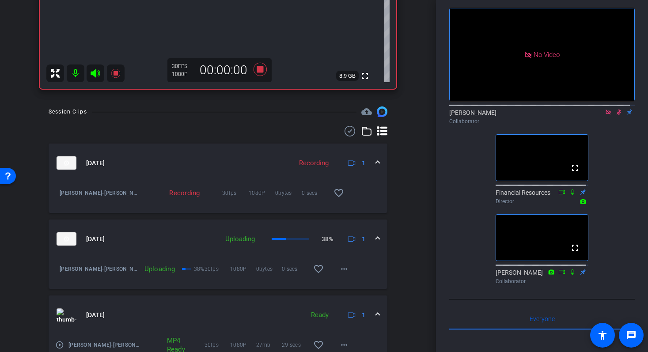
scroll to position [302, 0]
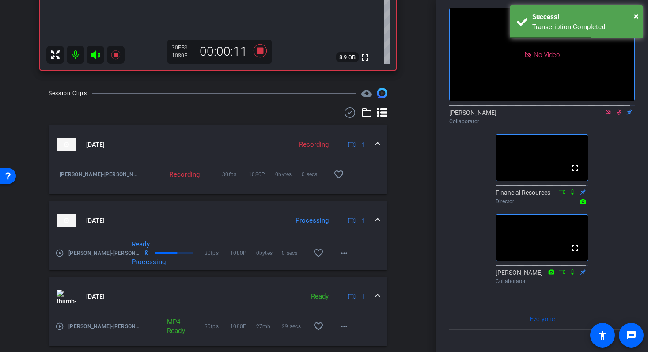
click at [59, 255] on mat-icon "play_circle_outline" at bounding box center [59, 253] width 9 height 9
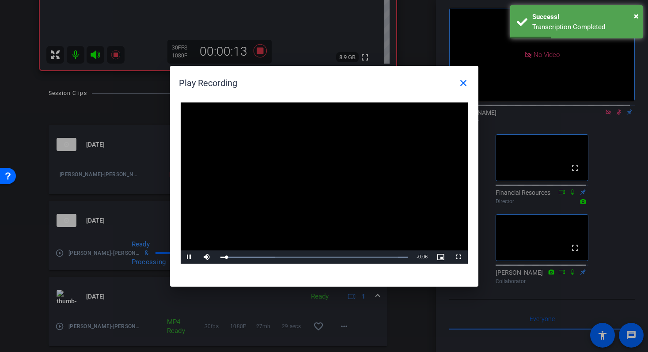
click at [307, 177] on video "Video Player" at bounding box center [324, 183] width 287 height 162
click at [276, 255] on div "Loaded : 100.00% 0:02 0:00" at bounding box center [314, 256] width 196 height 13
click at [343, 260] on div "Loaded : 100.00% 0:03 0:02" at bounding box center [314, 256] width 196 height 13
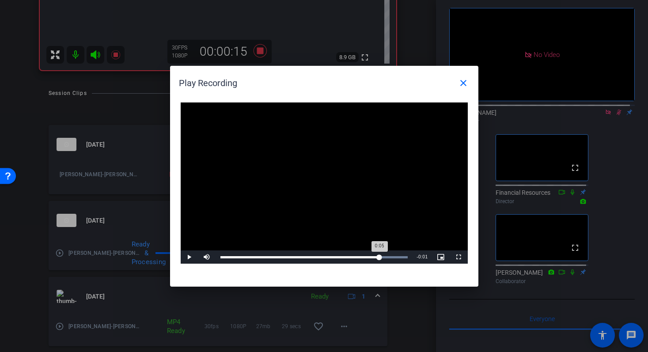
click at [380, 260] on div "Loaded : 100.00% 0:05 0:05" at bounding box center [314, 256] width 196 height 13
click at [468, 85] on mat-icon "close" at bounding box center [463, 83] width 11 height 11
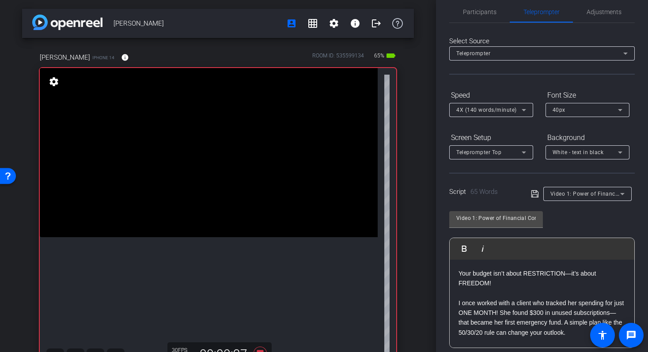
scroll to position [0, 0]
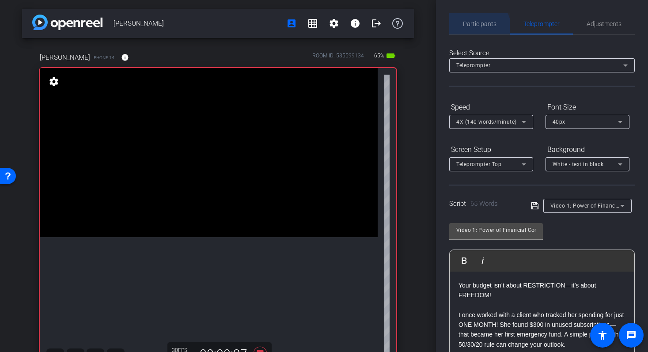
click at [478, 28] on span "Participants" at bounding box center [480, 23] width 34 height 21
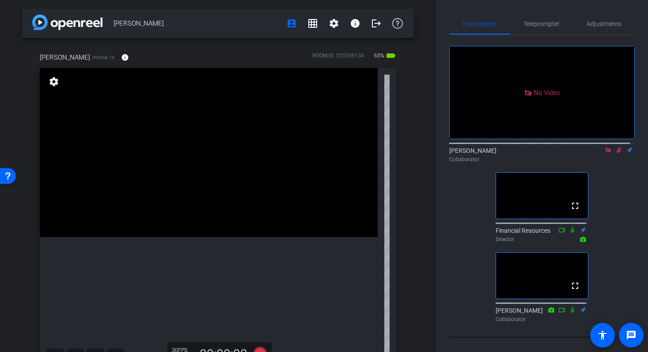
click at [421, 130] on div "[PERSON_NAME] account_box grid_on settings info logout [PERSON_NAME] iPhone 14 …" at bounding box center [218, 176] width 436 height 352
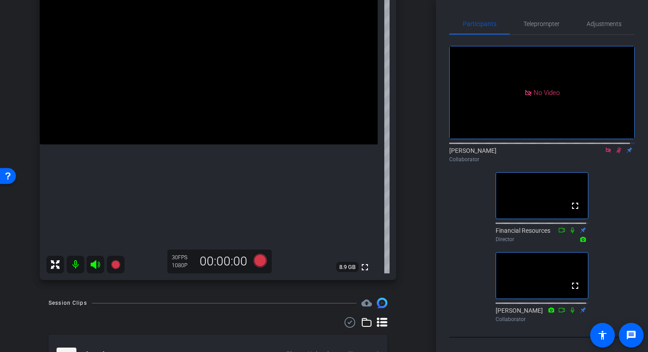
scroll to position [319, 0]
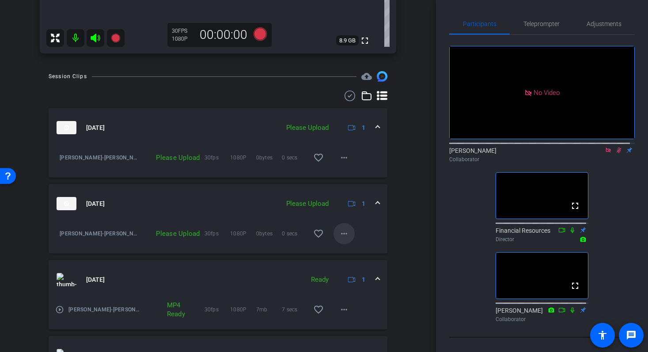
click at [341, 233] on mat-icon "more_horiz" at bounding box center [344, 233] width 11 height 11
click at [348, 248] on span "Upload" at bounding box center [353, 252] width 35 height 11
click at [344, 155] on mat-icon "more_horiz" at bounding box center [344, 157] width 11 height 11
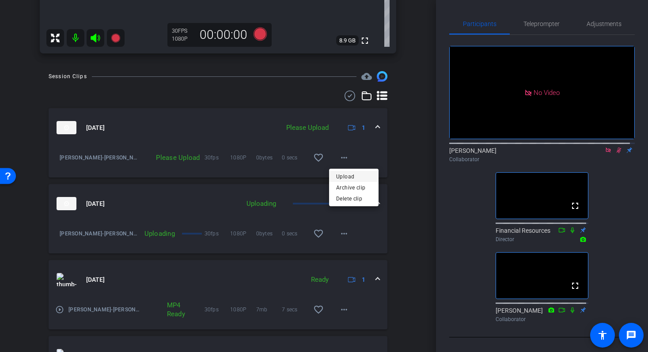
click at [346, 173] on span "Upload" at bounding box center [353, 176] width 35 height 11
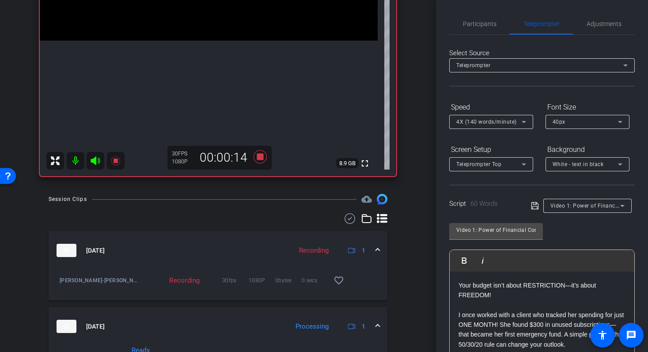
scroll to position [303, 0]
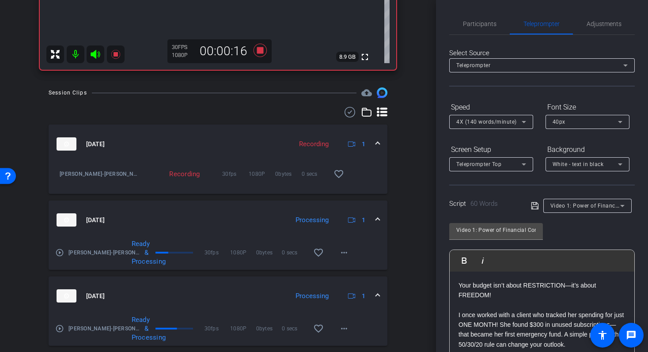
click at [57, 252] on mat-icon "play_circle_outline" at bounding box center [59, 252] width 9 height 9
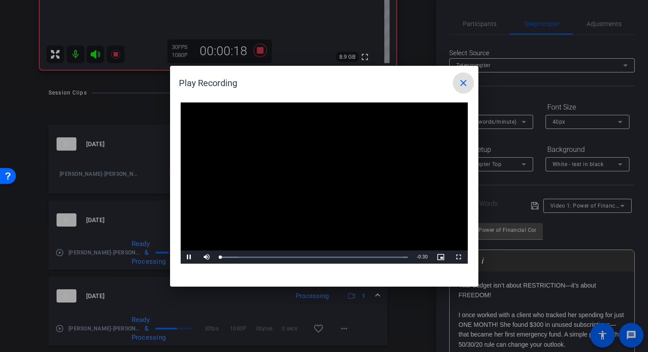
click at [294, 188] on video "Video Player" at bounding box center [324, 183] width 287 height 162
click at [256, 257] on div "Loaded : 100.00% 0:05 0:00" at bounding box center [314, 257] width 188 height 2
click at [191, 257] on span "Video Player" at bounding box center [190, 257] width 18 height 0
click at [324, 252] on div "Loaded : 100.00% 0:16 0:16" at bounding box center [314, 256] width 196 height 13
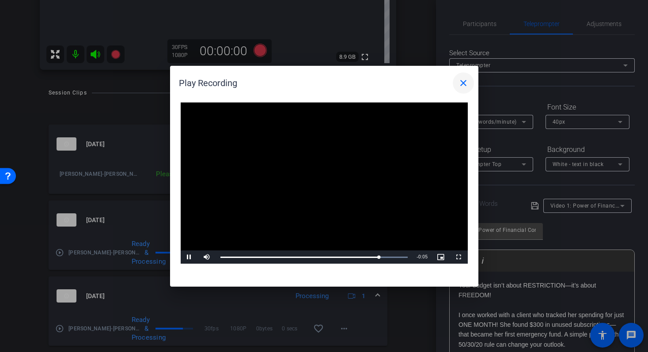
click at [459, 86] on mat-icon "close" at bounding box center [463, 83] width 11 height 11
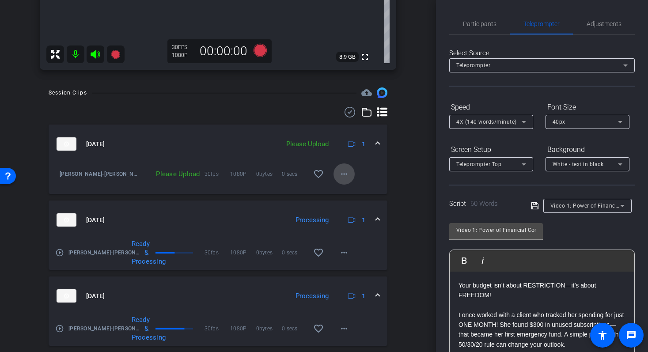
click at [344, 173] on mat-icon "more_horiz" at bounding box center [344, 174] width 11 height 11
click at [357, 192] on span "Upload" at bounding box center [353, 192] width 35 height 11
click at [61, 254] on mat-icon "play_circle_outline" at bounding box center [59, 252] width 9 height 9
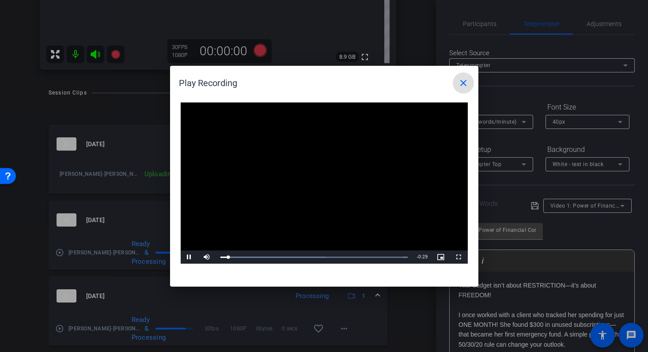
click at [460, 83] on mat-icon "close" at bounding box center [463, 83] width 11 height 11
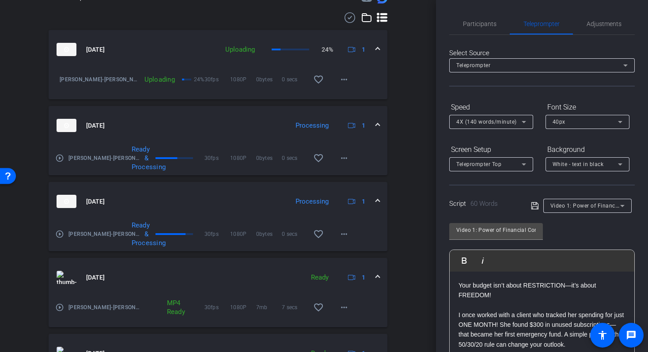
scroll to position [595, 0]
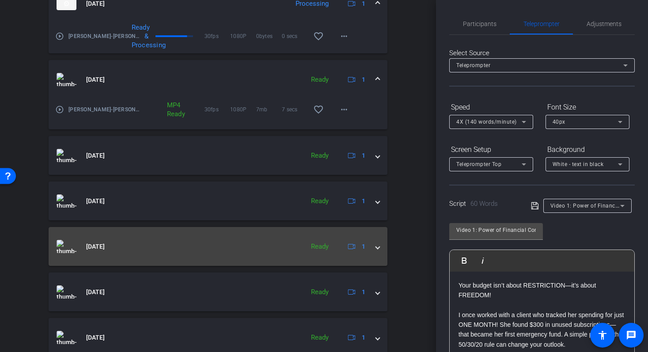
click at [69, 242] on img at bounding box center [67, 246] width 20 height 13
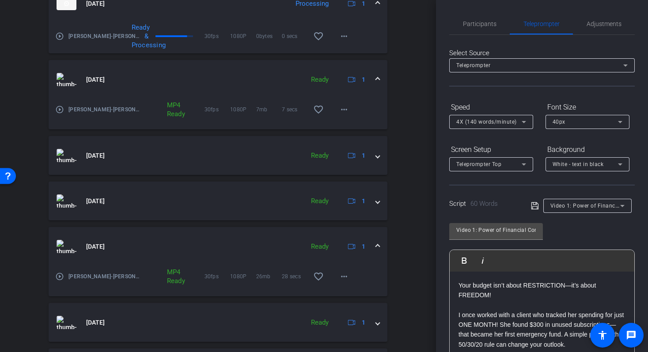
click at [61, 277] on mat-icon "play_circle_outline" at bounding box center [59, 276] width 9 height 9
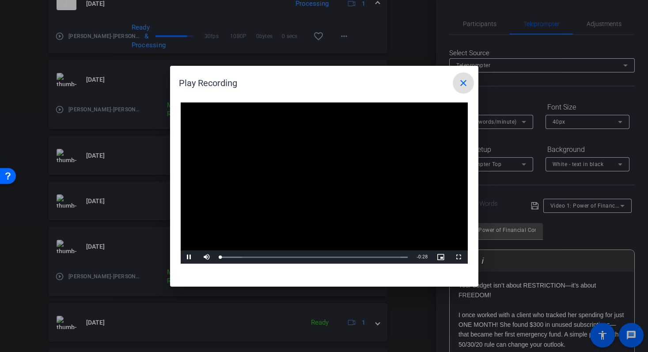
click at [309, 184] on video "Video Player" at bounding box center [324, 183] width 287 height 162
click at [466, 82] on mat-icon "close" at bounding box center [463, 83] width 11 height 11
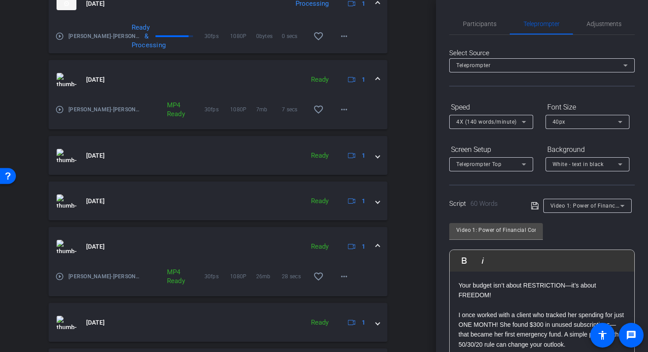
scroll to position [0, 0]
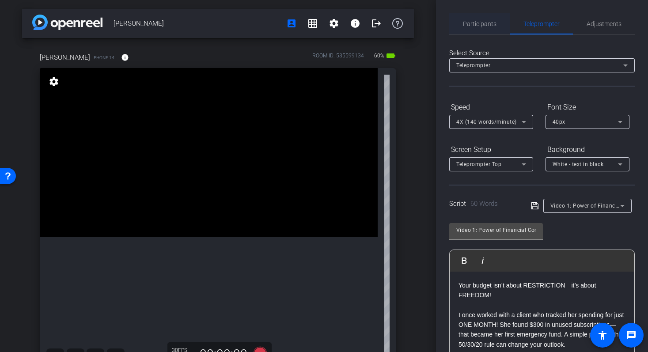
click at [463, 28] on span "Participants" at bounding box center [480, 23] width 34 height 21
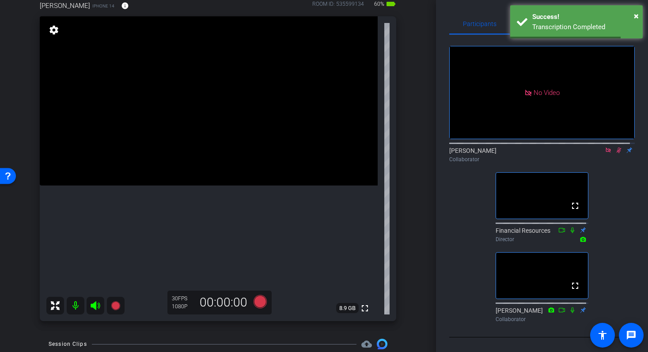
scroll to position [53, 0]
click at [636, 17] on span "×" at bounding box center [636, 16] width 5 height 11
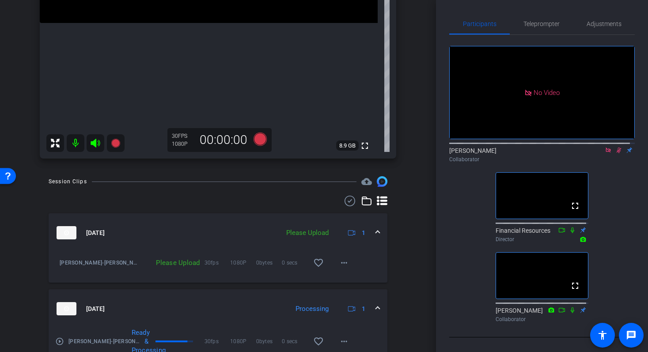
scroll to position [230, 0]
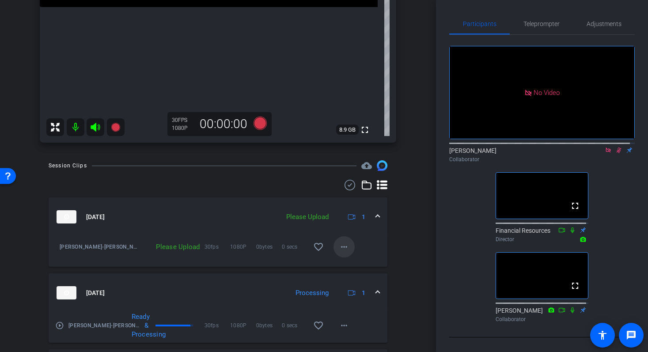
click at [339, 248] on mat-icon "more_horiz" at bounding box center [344, 246] width 11 height 11
click at [346, 268] on span "Upload" at bounding box center [353, 265] width 35 height 11
click at [60, 328] on mat-icon "play_circle_outline" at bounding box center [59, 325] width 9 height 9
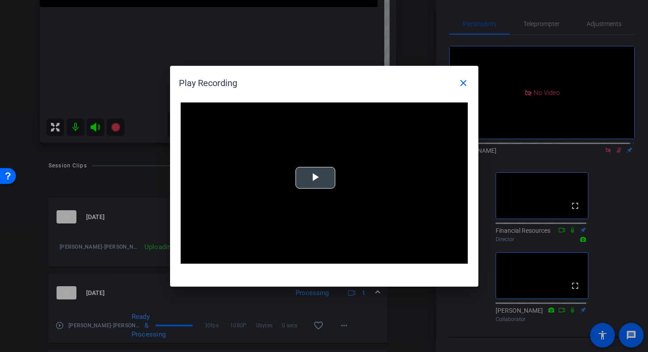
click at [310, 183] on div "Video Player is loading. Play Video Play Mute Current Time 0:00 / Duration -:- …" at bounding box center [324, 183] width 287 height 162
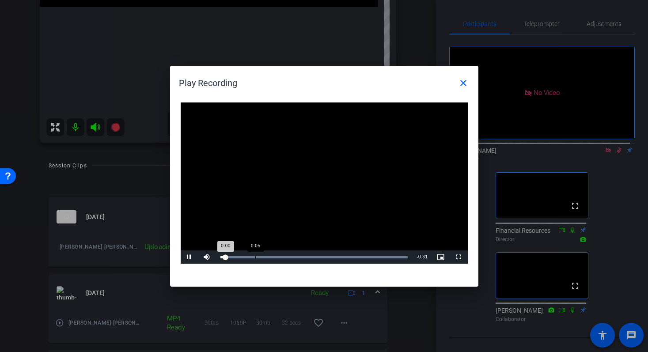
click at [257, 256] on div "Loaded : 100.00% 0:05 0:00" at bounding box center [314, 257] width 188 height 2
click at [321, 253] on div "Loaded : 100.00% 0:16 0:06" at bounding box center [314, 256] width 196 height 13
click at [373, 249] on video "Video Player" at bounding box center [324, 183] width 287 height 162
click at [385, 254] on div "Loaded : 100.00% 0:27 0:17" at bounding box center [314, 256] width 196 height 13
click at [353, 255] on div "Loaded : 100.00% 0:22 0:27" at bounding box center [314, 256] width 196 height 13
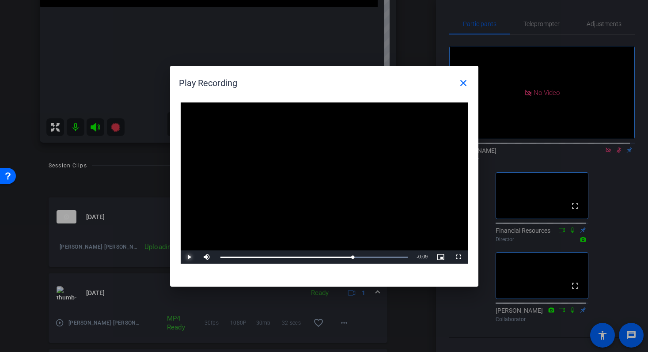
click at [193, 257] on span "Video Player" at bounding box center [190, 257] width 18 height 0
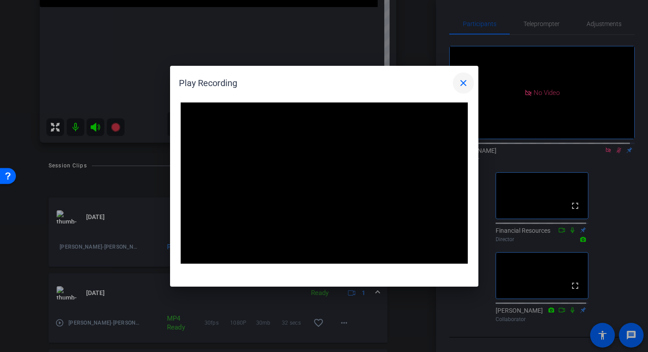
click at [465, 86] on mat-icon "close" at bounding box center [463, 83] width 11 height 11
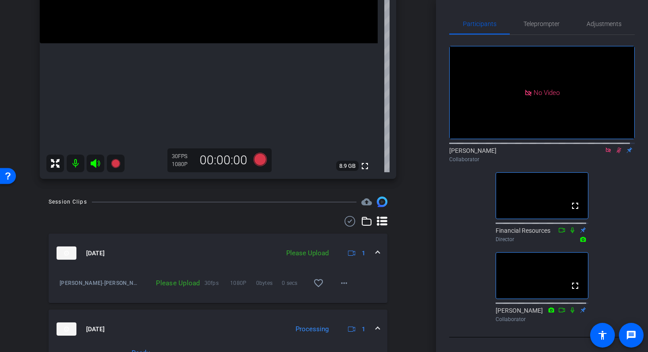
scroll to position [194, 0]
click at [347, 285] on span at bounding box center [343, 282] width 21 height 21
click at [353, 300] on span "Upload" at bounding box center [353, 301] width 35 height 11
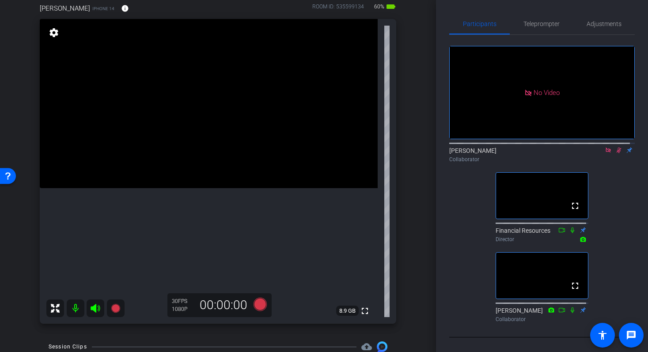
scroll to position [51, 0]
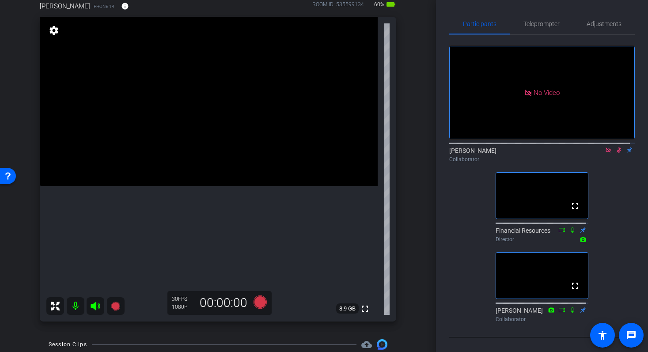
click at [615, 147] on icon at bounding box center [618, 150] width 7 height 6
click at [604, 147] on icon at bounding box center [607, 150] width 7 height 6
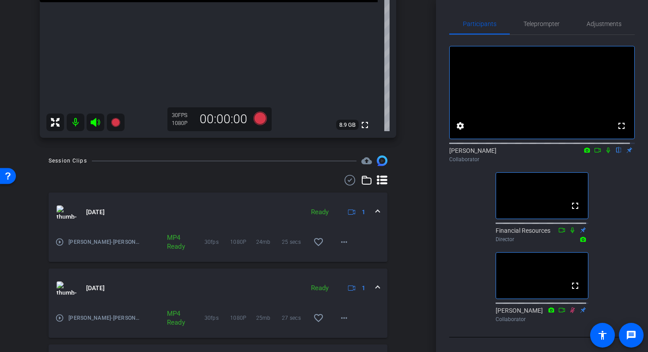
scroll to position [271, 0]
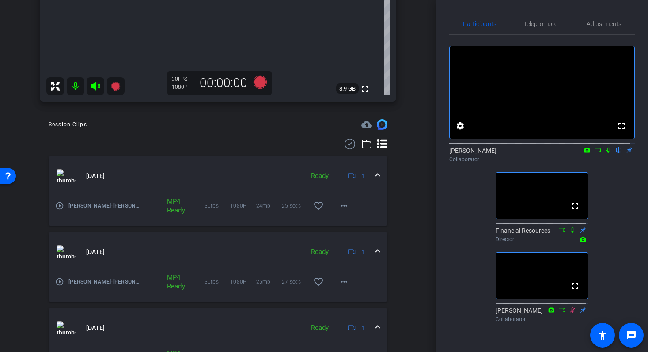
click at [60, 208] on mat-icon "play_circle_outline" at bounding box center [59, 205] width 9 height 9
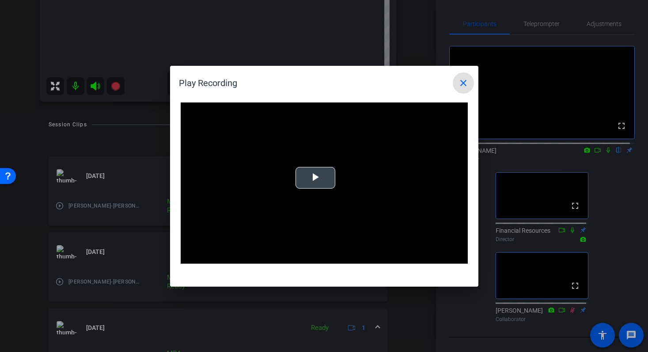
click at [318, 180] on div "Video Player is loading. Play Video Play Mute Current Time 0:00 / Duration -:- …" at bounding box center [324, 183] width 287 height 162
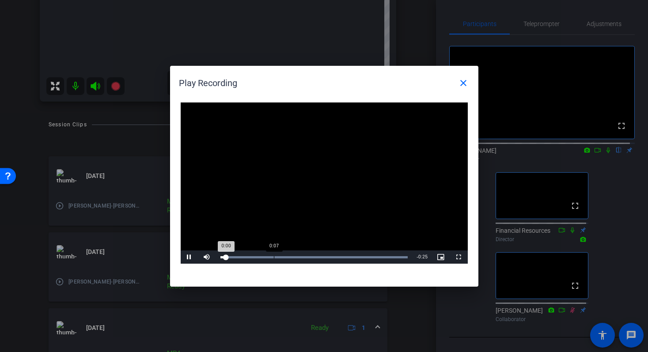
click at [271, 257] on div "Loaded : 100.00% 0:07 0:00" at bounding box center [314, 257] width 188 height 2
click at [314, 255] on div "Loaded : 100.00% 0:12 0:07" at bounding box center [314, 256] width 196 height 13
click at [464, 85] on mat-icon "close" at bounding box center [463, 83] width 11 height 11
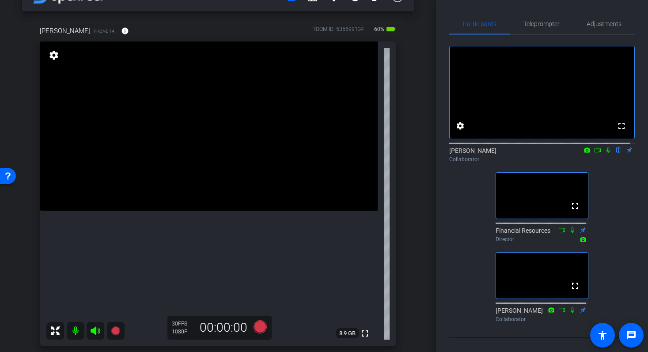
scroll to position [30, 0]
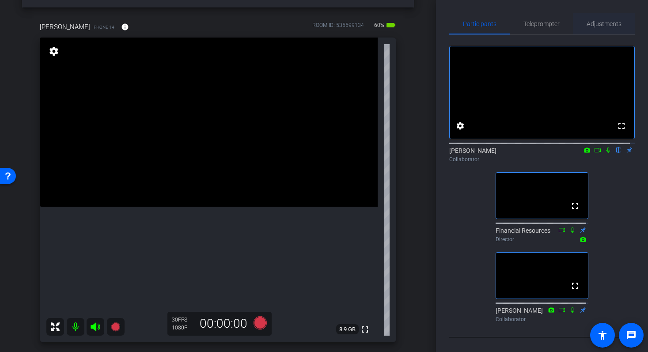
click at [596, 25] on span "Adjustments" at bounding box center [603, 24] width 35 height 6
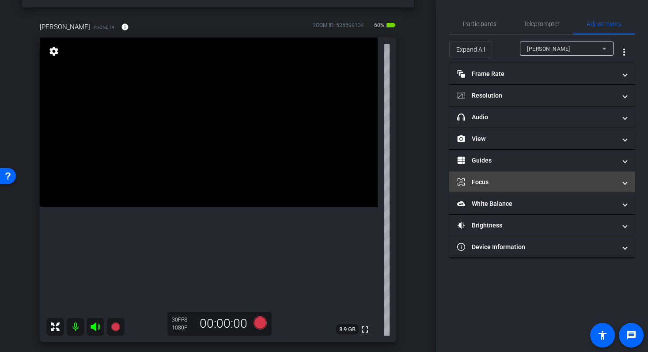
click at [509, 181] on mat-panel-title "Focus" at bounding box center [536, 181] width 159 height 9
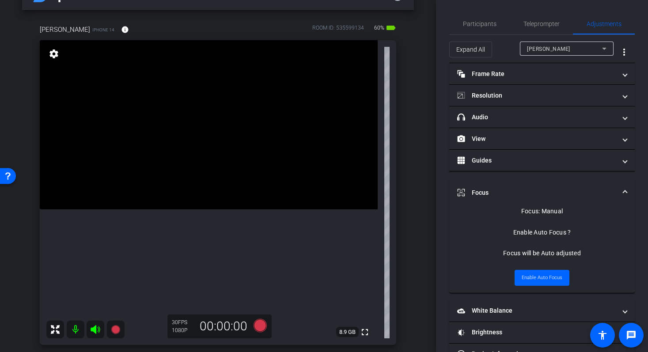
scroll to position [24, 0]
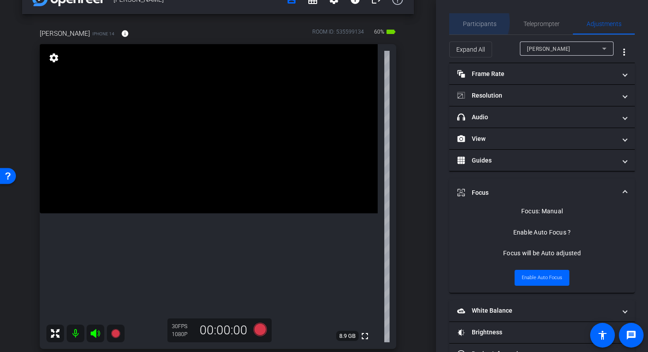
click at [471, 22] on span "Participants" at bounding box center [480, 24] width 34 height 6
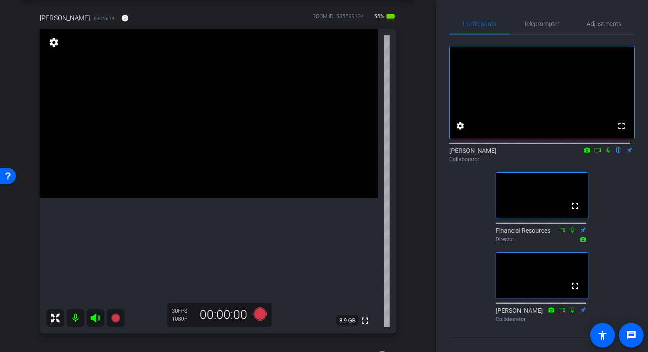
scroll to position [44, 0]
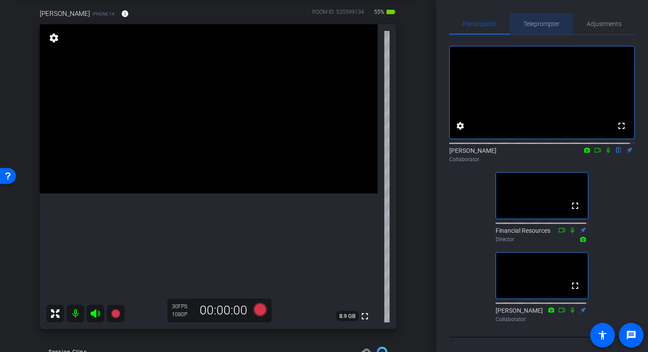
click at [547, 26] on span "Teleprompter" at bounding box center [541, 24] width 36 height 6
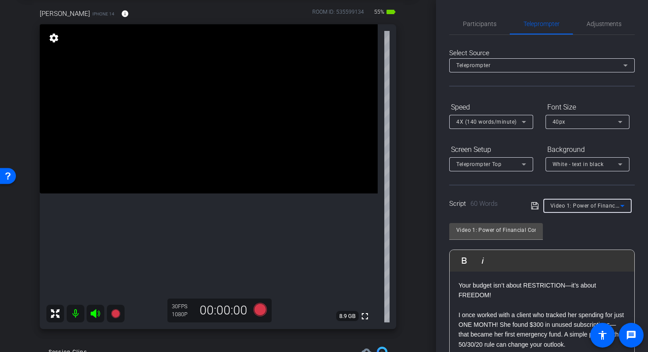
click at [618, 207] on icon at bounding box center [622, 205] width 11 height 11
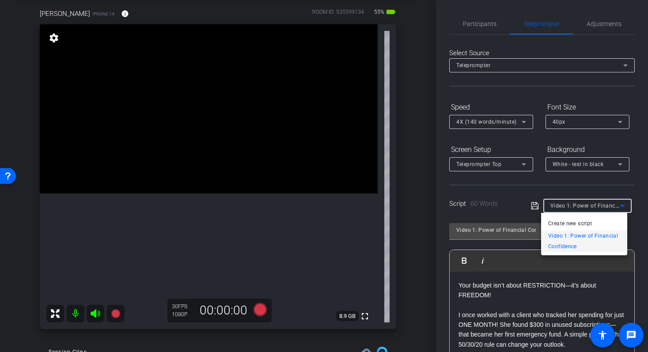
click at [629, 189] on div at bounding box center [324, 176] width 648 height 352
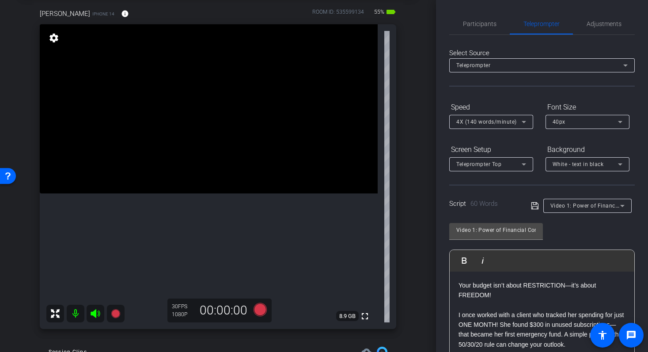
click at [623, 204] on div "Video 1: Power of Financial Confidence" at bounding box center [587, 206] width 88 height 14
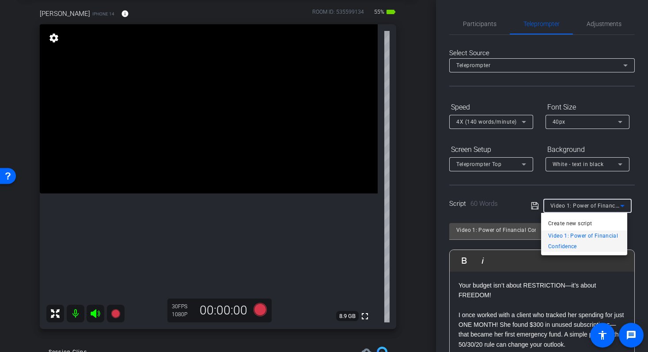
click at [475, 20] on div at bounding box center [324, 176] width 648 height 352
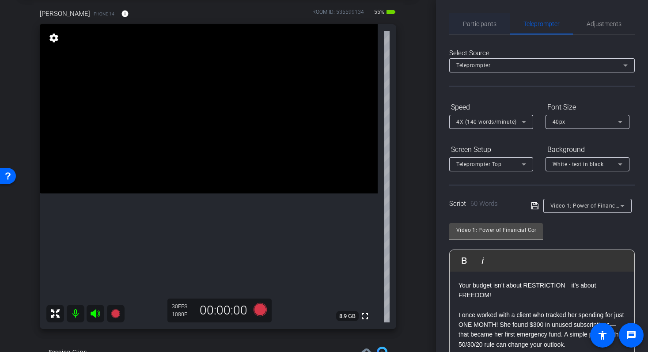
click at [481, 25] on span "Participants" at bounding box center [480, 24] width 34 height 6
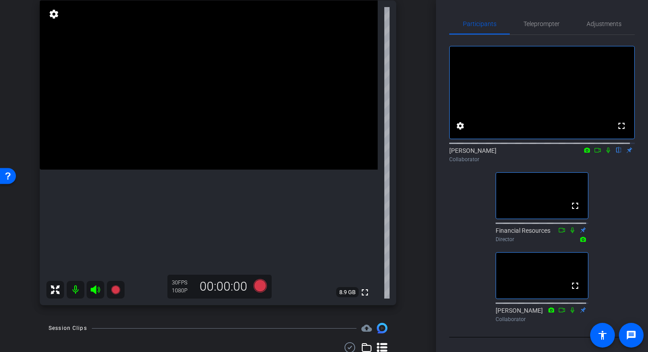
scroll to position [62, 0]
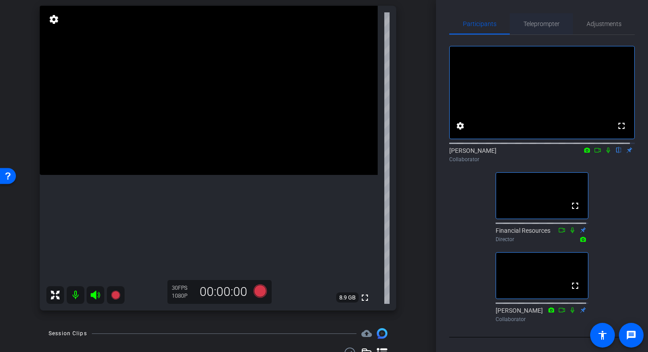
click at [532, 26] on span "Teleprompter" at bounding box center [541, 24] width 36 height 6
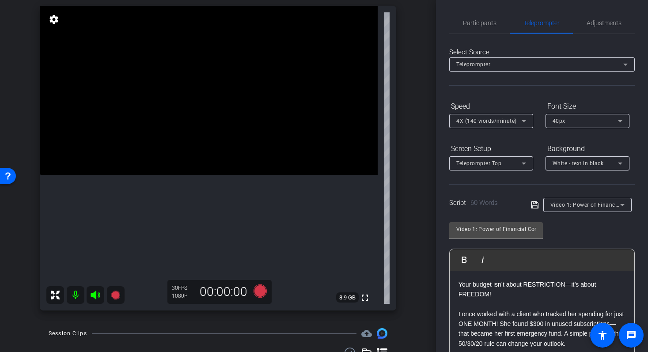
scroll to position [0, 0]
click at [469, 30] on span "Participants" at bounding box center [480, 23] width 34 height 21
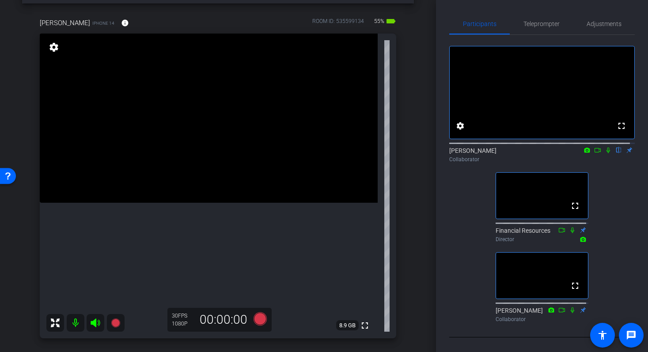
scroll to position [36, 0]
click at [416, 124] on div "[PERSON_NAME] account_box grid_on settings info logout [PERSON_NAME] iPhone 14 …" at bounding box center [218, 140] width 436 height 352
click at [594, 153] on icon at bounding box center [597, 150] width 7 height 6
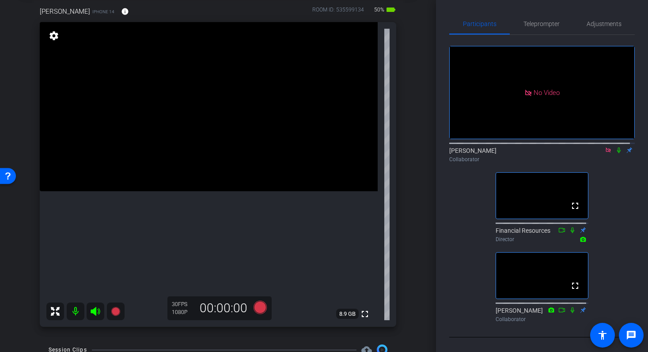
scroll to position [41, 0]
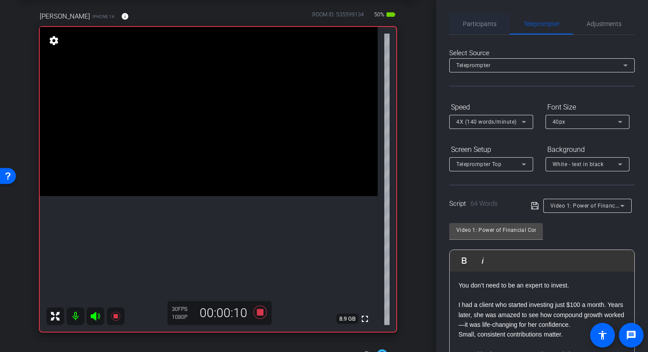
click at [477, 24] on span "Participants" at bounding box center [480, 24] width 34 height 6
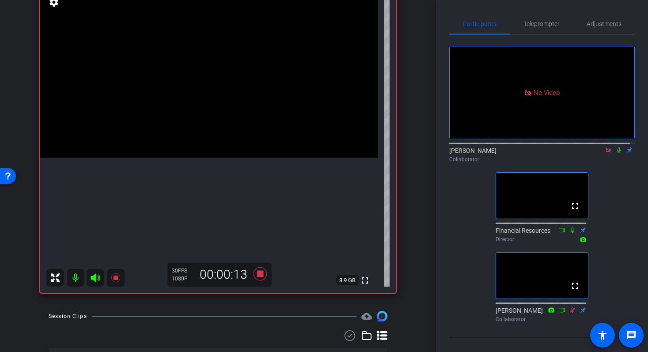
scroll to position [81, 0]
click at [615, 147] on icon at bounding box center [618, 150] width 7 height 6
drag, startPoint x: 436, startPoint y: 138, endPoint x: 439, endPoint y: 145, distance: 7.7
click at [439, 145] on div "Participants Teleprompter Adjustments No Video [PERSON_NAME] Collaborator fulls…" at bounding box center [542, 176] width 212 height 352
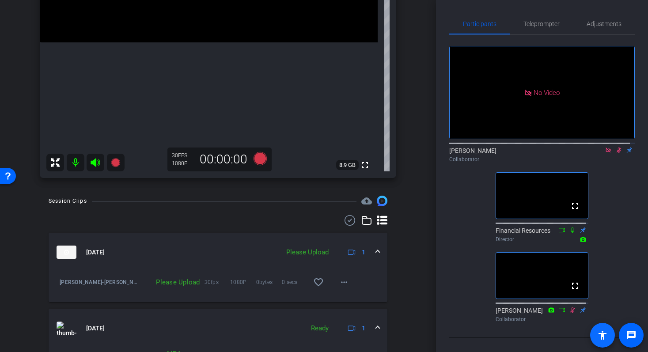
scroll to position [195, 0]
click at [341, 286] on mat-icon "more_horiz" at bounding box center [344, 282] width 11 height 11
click at [351, 299] on span "Upload" at bounding box center [353, 300] width 35 height 11
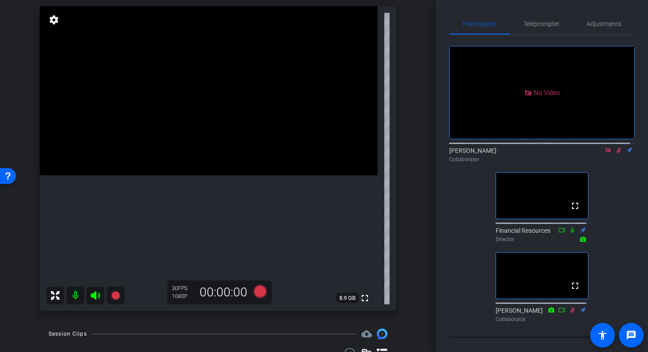
scroll to position [57, 0]
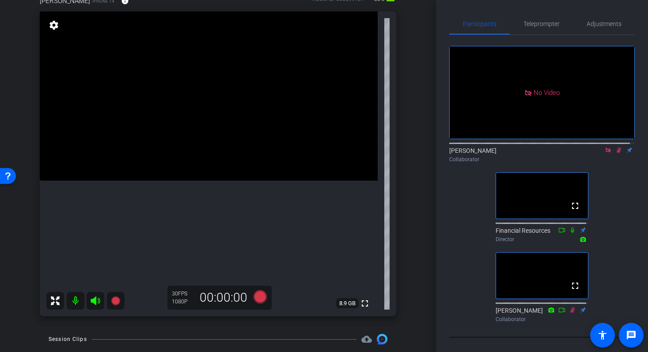
click at [615, 147] on icon at bounding box center [618, 150] width 7 height 6
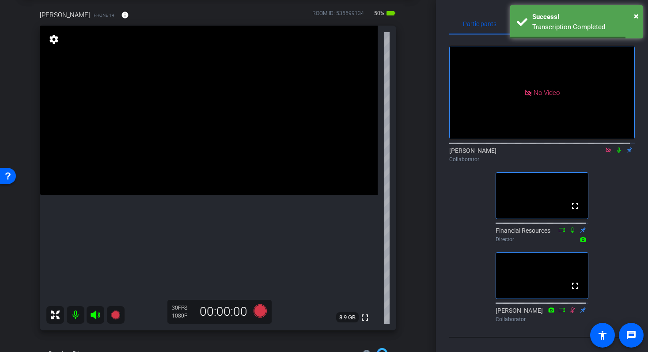
scroll to position [42, 0]
click at [636, 16] on span "×" at bounding box center [636, 16] width 5 height 11
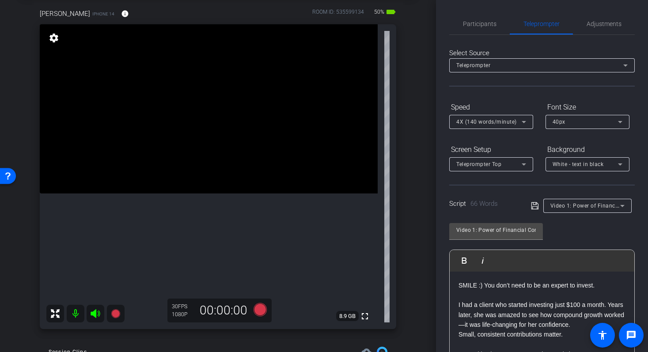
scroll to position [46, 0]
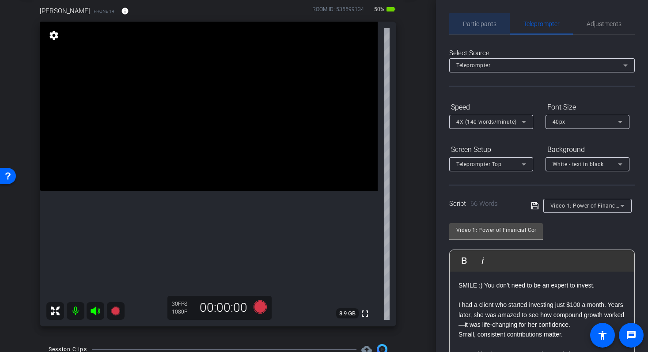
click at [486, 31] on span "Participants" at bounding box center [480, 23] width 34 height 21
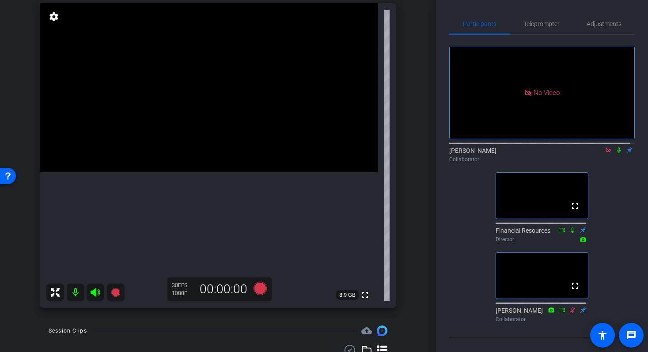
scroll to position [66, 0]
click at [615, 147] on icon at bounding box center [618, 150] width 7 height 6
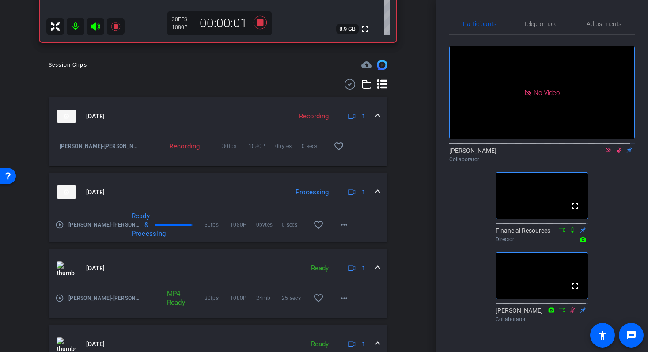
scroll to position [337, 0]
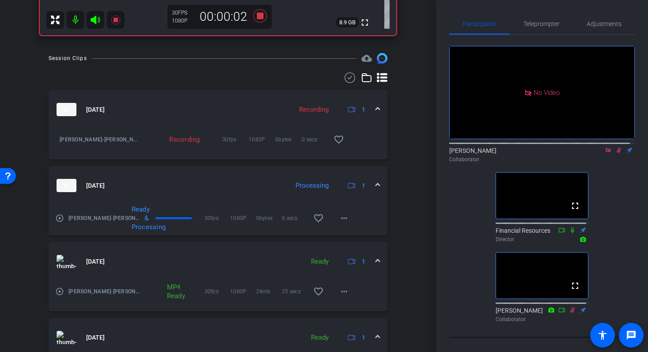
click at [59, 219] on mat-icon "play_circle_outline" at bounding box center [59, 218] width 9 height 9
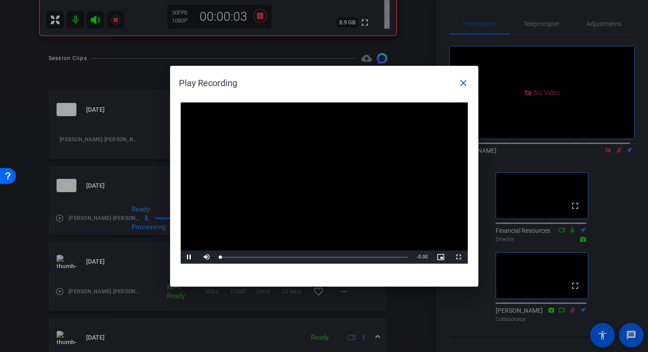
click at [285, 176] on video "Video Player" at bounding box center [324, 183] width 287 height 162
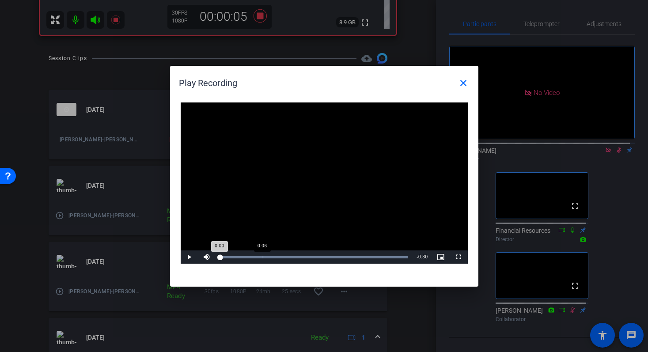
click at [262, 261] on div "Loaded : 100.00% 0:06 0:00" at bounding box center [314, 256] width 196 height 13
click at [187, 257] on span "Video Player" at bounding box center [190, 257] width 18 height 0
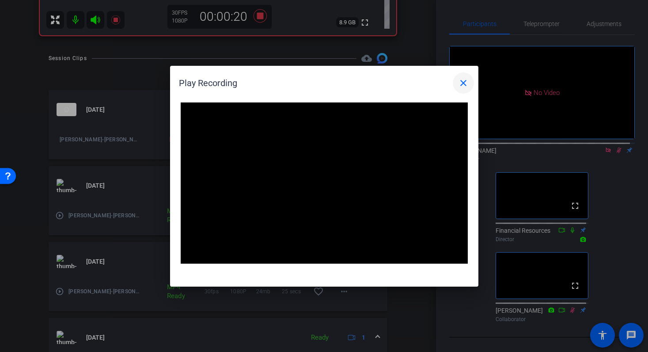
click at [469, 83] on span at bounding box center [463, 82] width 21 height 21
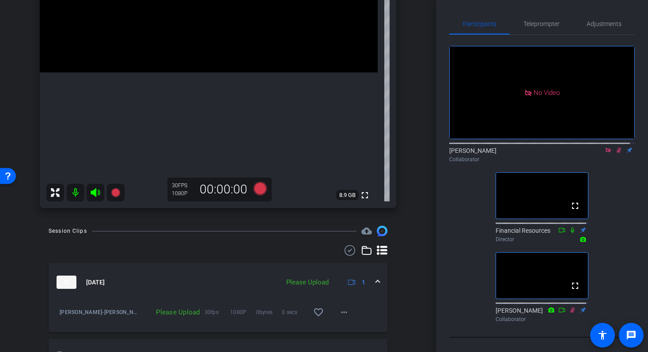
scroll to position [241, 0]
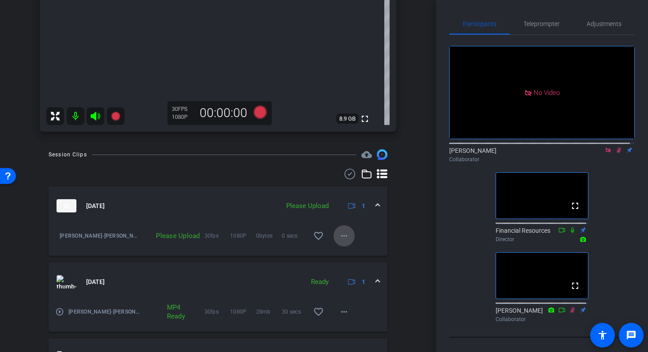
click at [346, 237] on span at bounding box center [343, 235] width 21 height 21
click at [350, 252] on span "Upload" at bounding box center [353, 254] width 35 height 11
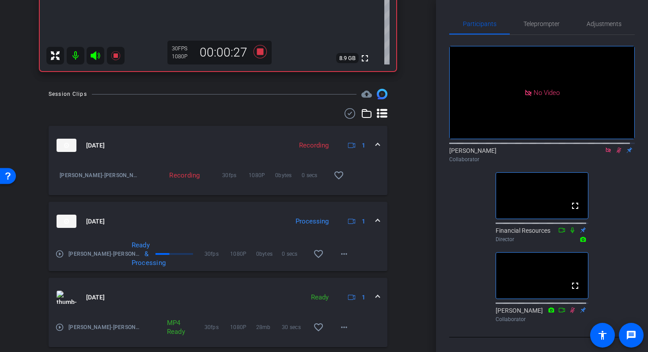
scroll to position [303, 0]
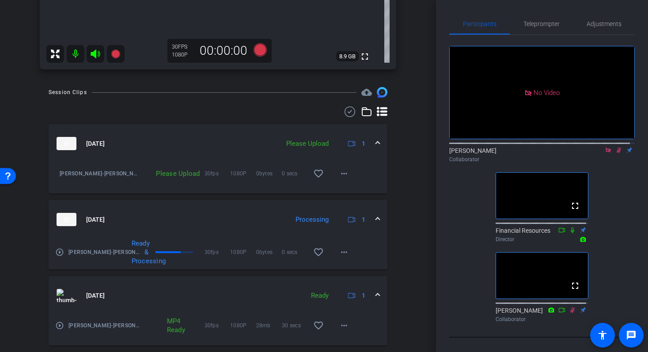
click at [58, 254] on mat-icon "play_circle_outline" at bounding box center [59, 252] width 9 height 9
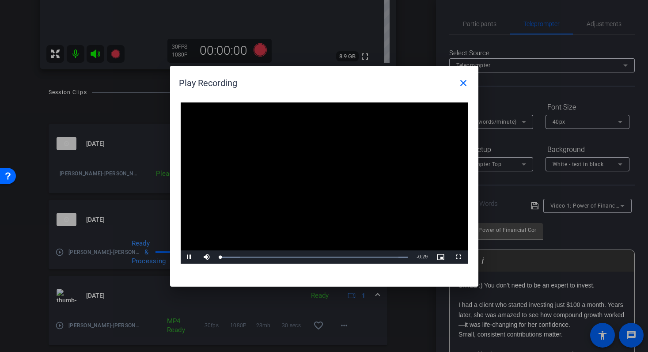
click at [288, 188] on video "Video Player" at bounding box center [324, 183] width 287 height 162
click at [316, 259] on div "Loaded : 100.00% 0:15 0:00" at bounding box center [314, 256] width 196 height 13
click at [466, 84] on mat-icon "close" at bounding box center [463, 83] width 11 height 11
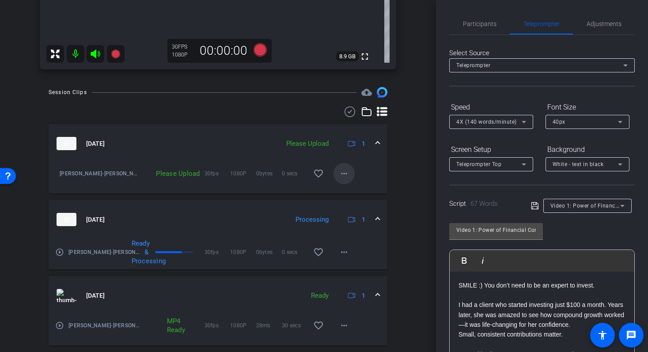
click at [339, 176] on mat-icon "more_horiz" at bounding box center [344, 173] width 11 height 11
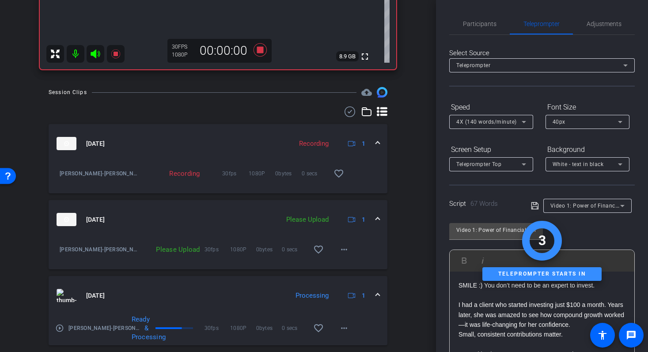
click at [333, 253] on span at bounding box center [343, 249] width 21 height 21
click at [356, 264] on span "Upload" at bounding box center [353, 268] width 35 height 11
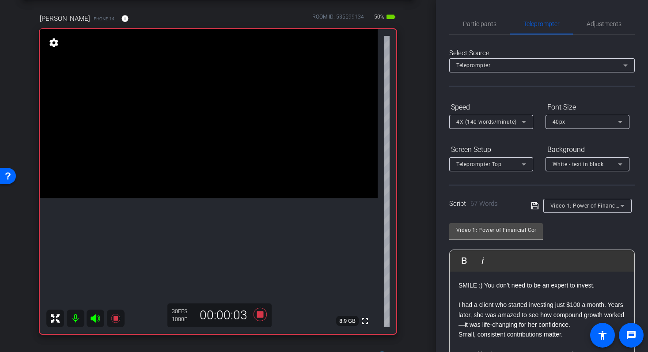
scroll to position [38, 0]
click at [487, 24] on span "Participants" at bounding box center [480, 24] width 34 height 6
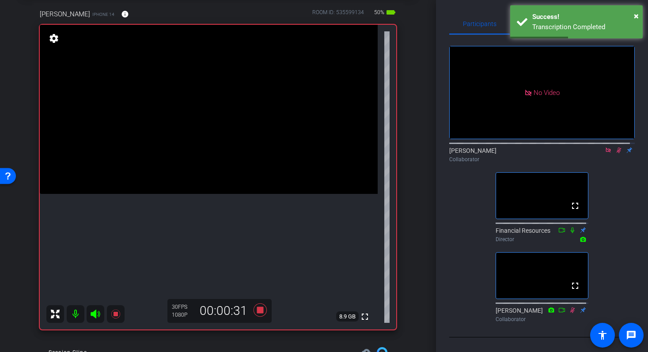
scroll to position [42, 0]
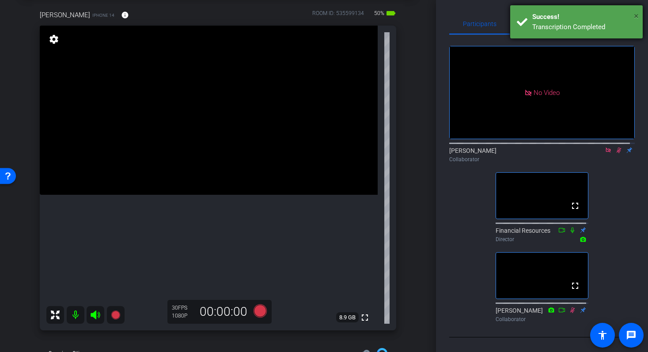
click at [635, 14] on span "×" at bounding box center [636, 16] width 5 height 11
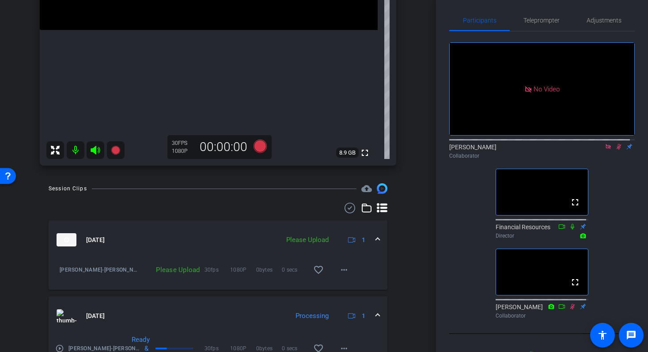
scroll to position [207, 0]
click at [345, 267] on span at bounding box center [343, 269] width 21 height 21
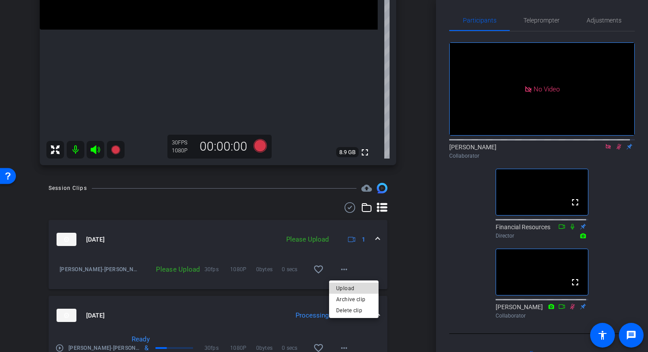
click at [362, 284] on span "Upload" at bounding box center [353, 288] width 35 height 11
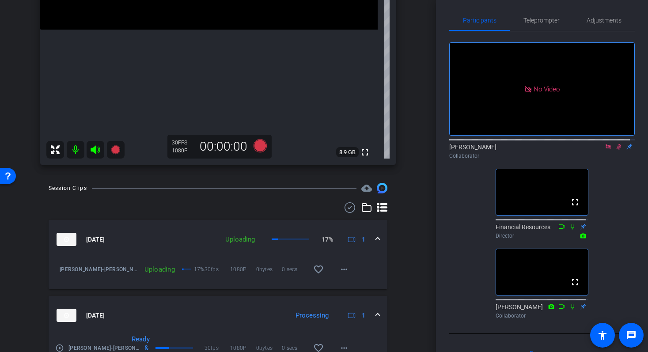
click at [615, 143] on icon at bounding box center [618, 146] width 7 height 6
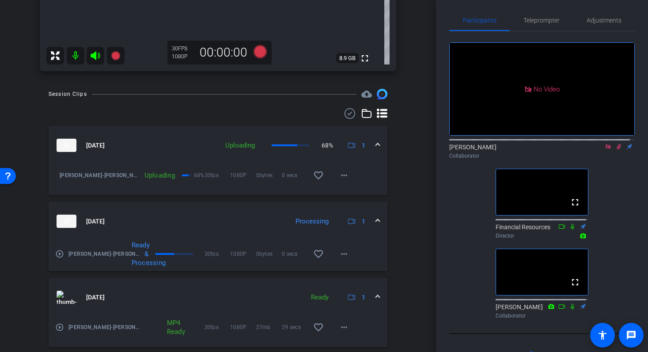
scroll to position [302, 0]
click at [60, 250] on mat-icon "play_circle_outline" at bounding box center [59, 253] width 9 height 9
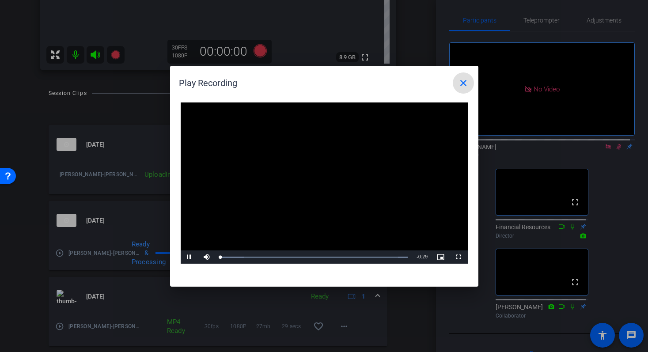
click at [320, 173] on video "Video Player" at bounding box center [324, 183] width 287 height 162
click at [185, 257] on span "Video Player" at bounding box center [190, 257] width 18 height 0
click at [283, 256] on div "Progress Bar" at bounding box center [314, 257] width 188 height 2
click at [326, 256] on div "Loaded : 100.00% 0:16 0:08" at bounding box center [314, 257] width 188 height 2
click at [377, 256] on div "Loaded : 100.00% 0:24 0:19" at bounding box center [314, 257] width 188 height 2
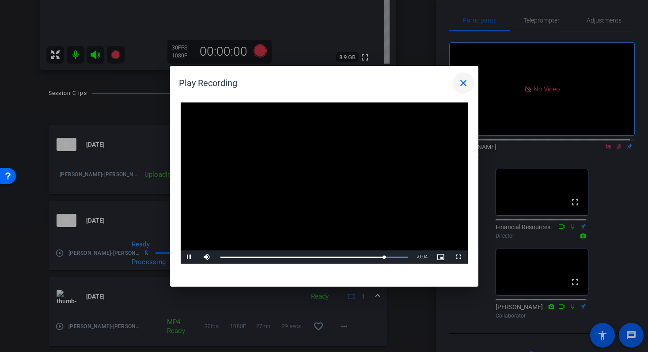
click at [466, 87] on mat-icon "close" at bounding box center [463, 83] width 11 height 11
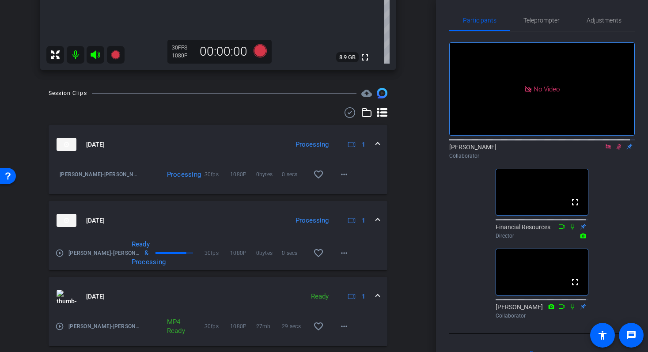
click at [375, 297] on mat-expansion-panel-header "[DATE] Ready 1" at bounding box center [218, 296] width 339 height 39
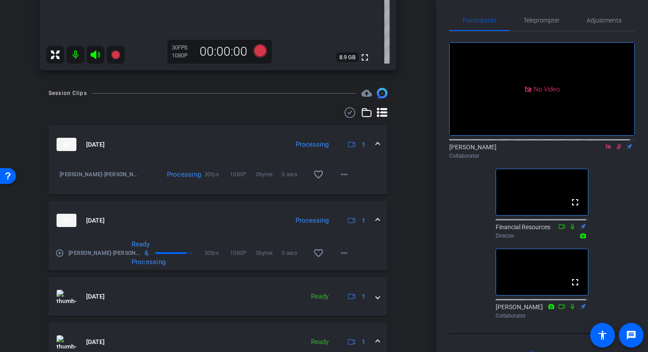
click at [376, 221] on mat-expansion-panel-header "[DATE] Processing 1" at bounding box center [218, 220] width 339 height 39
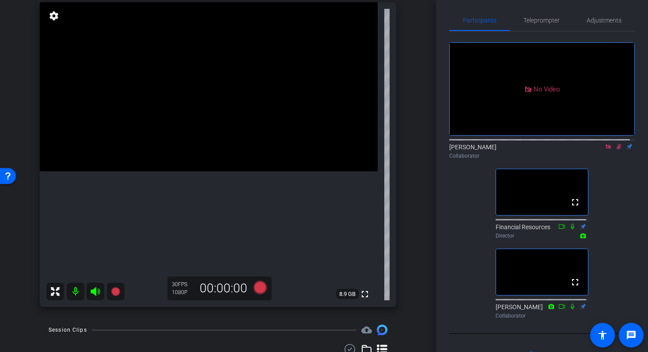
scroll to position [63, 0]
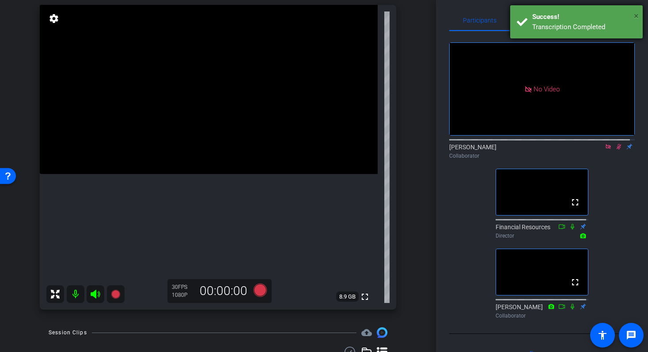
click at [637, 14] on span "×" at bounding box center [636, 16] width 5 height 11
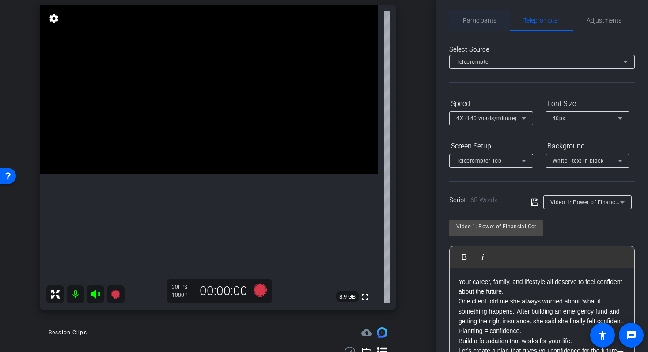
click at [471, 20] on span "Participants" at bounding box center [480, 20] width 34 height 6
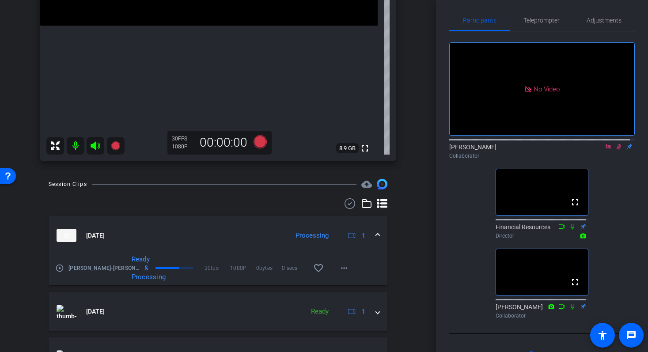
scroll to position [216, 0]
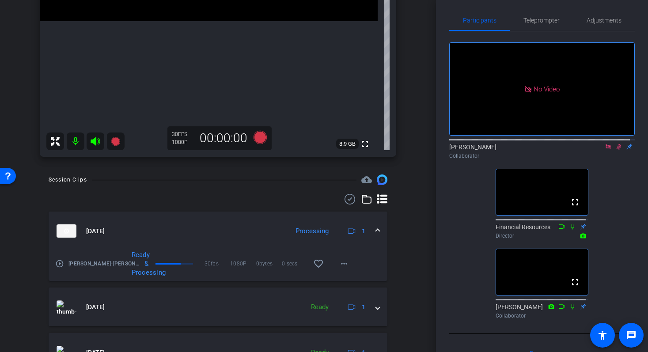
click at [59, 265] on mat-icon "play_circle_outline" at bounding box center [59, 263] width 9 height 9
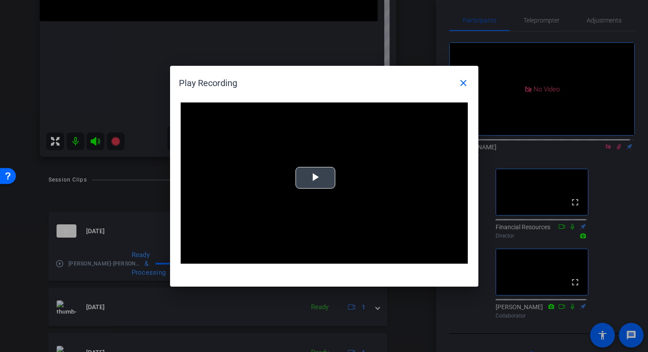
click at [301, 191] on video "Video Player" at bounding box center [324, 183] width 287 height 162
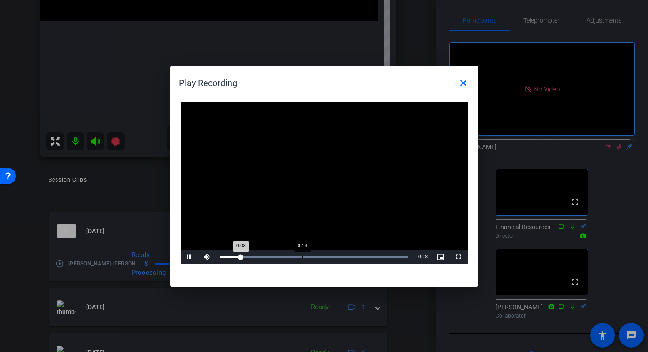
click at [302, 260] on div "Loaded : 100.00% 0:13 0:03" at bounding box center [314, 256] width 196 height 13
click at [342, 257] on div "Loaded : 100.00% 0:20 0:20" at bounding box center [314, 257] width 188 height 2
click at [376, 257] on div "Loaded : 100.00% 0:26 0:22" at bounding box center [314, 257] width 188 height 2
click at [400, 258] on div "Loaded : 100.00% 0:30 0:30" at bounding box center [314, 256] width 196 height 13
click at [468, 83] on mat-icon "close" at bounding box center [463, 83] width 11 height 11
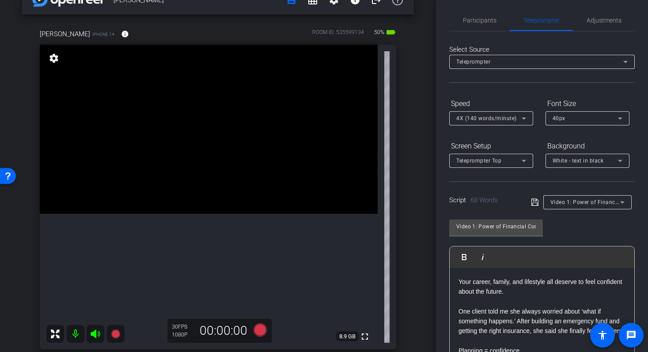
scroll to position [25, 0]
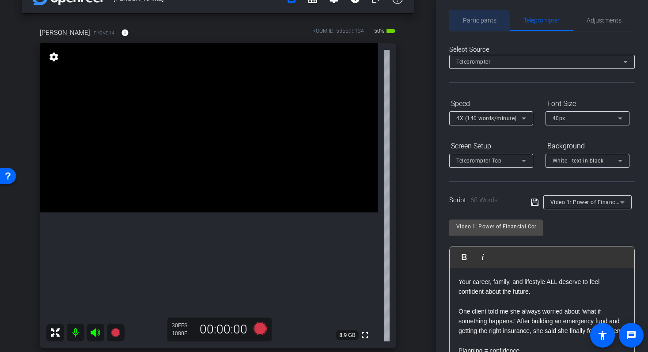
click at [477, 24] on span "Participants" at bounding box center [480, 20] width 34 height 21
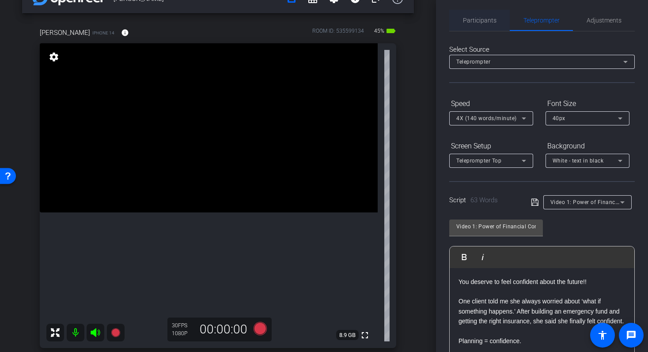
click at [480, 22] on span "Participants" at bounding box center [480, 20] width 34 height 6
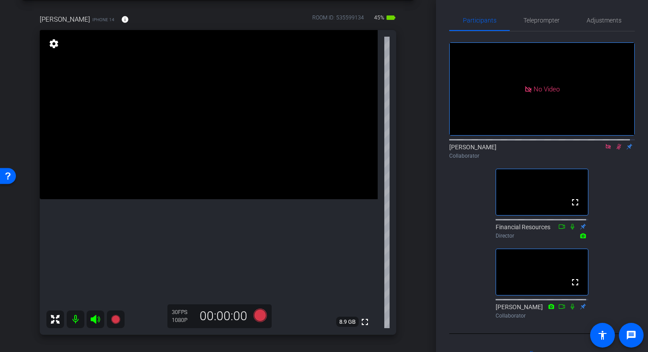
scroll to position [38, 0]
click at [615, 143] on icon at bounding box center [618, 146] width 7 height 6
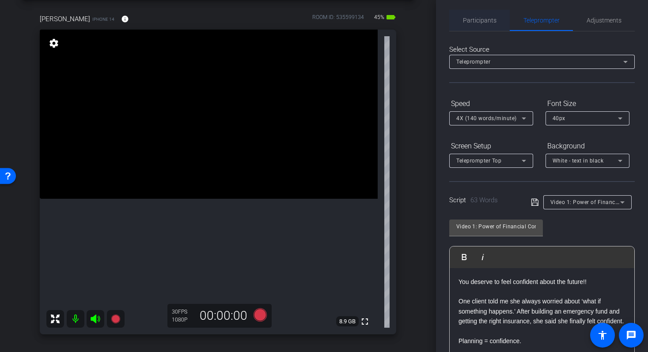
click at [494, 21] on div "Participants" at bounding box center [479, 20] width 60 height 21
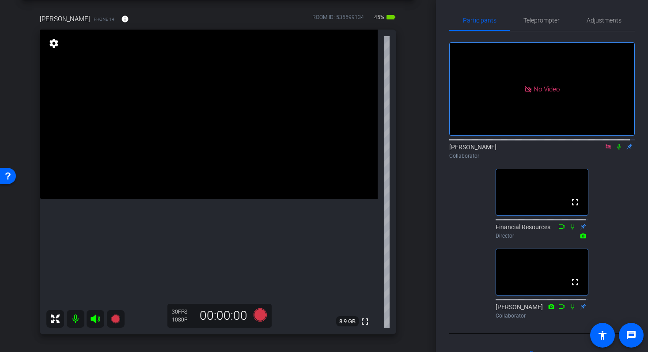
click at [616, 143] on icon at bounding box center [618, 146] width 7 height 6
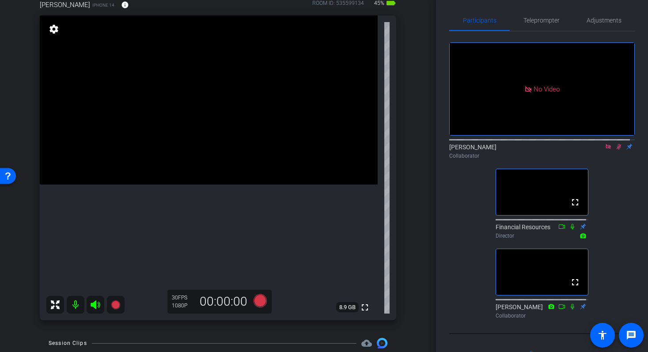
scroll to position [52, 0]
click at [615, 143] on icon at bounding box center [618, 146] width 7 height 6
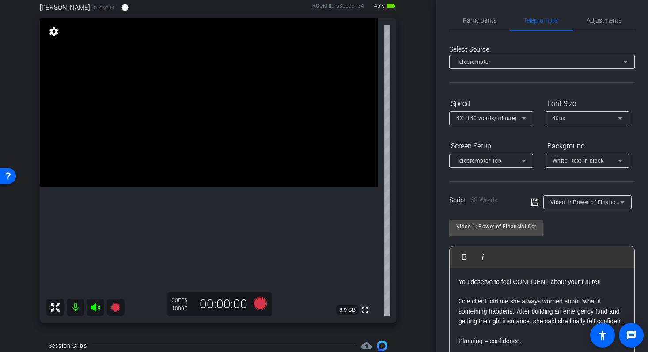
click at [622, 205] on div "Video 1: Power of Financial Confidence" at bounding box center [587, 202] width 88 height 14
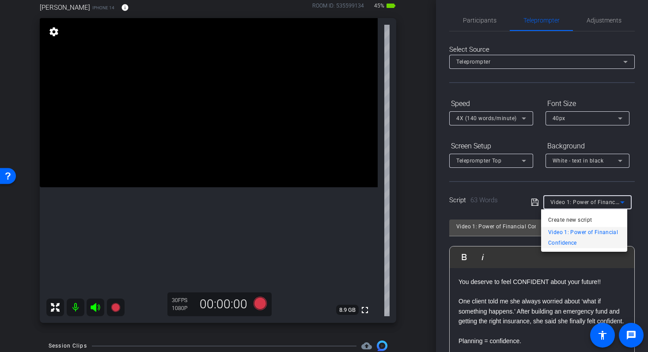
click at [632, 187] on div at bounding box center [324, 176] width 648 height 352
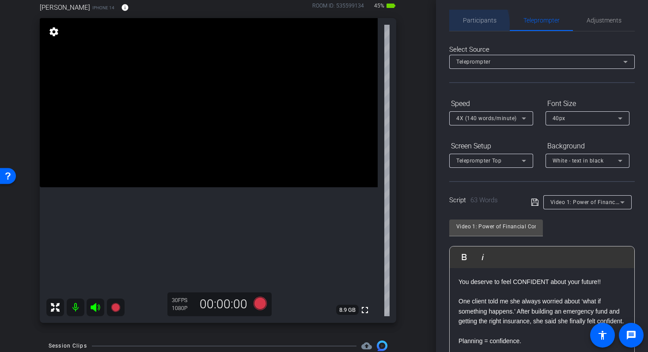
click at [463, 24] on span "Participants" at bounding box center [480, 20] width 34 height 21
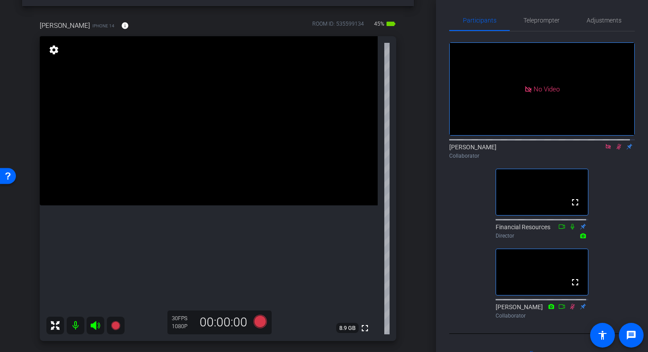
scroll to position [30, 0]
click at [558, 15] on div "Teleprompter" at bounding box center [540, 20] width 63 height 21
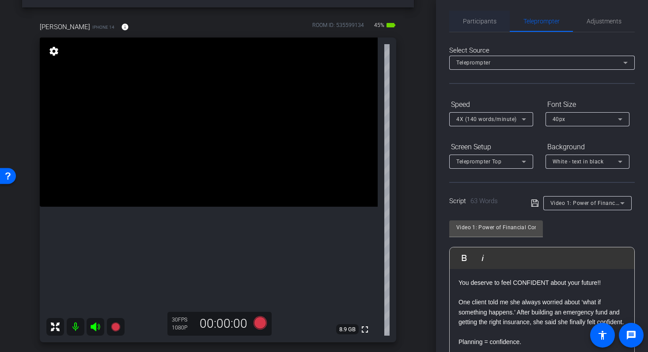
scroll to position [0, 0]
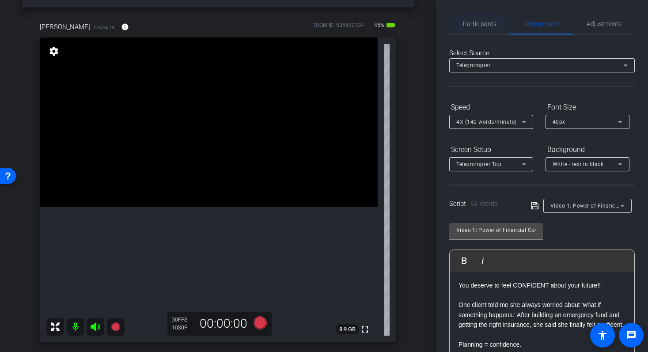
click at [484, 19] on span "Participants" at bounding box center [480, 23] width 34 height 21
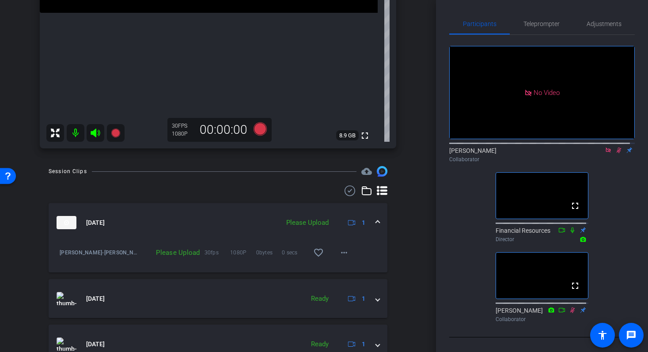
scroll to position [233, 0]
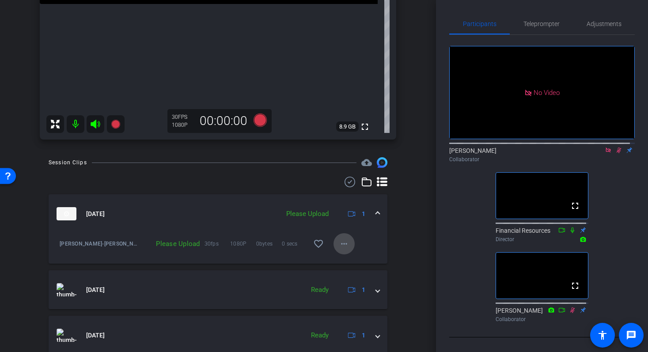
click at [339, 246] on mat-icon "more_horiz" at bounding box center [344, 243] width 11 height 11
click at [345, 258] on span "Upload" at bounding box center [353, 262] width 35 height 11
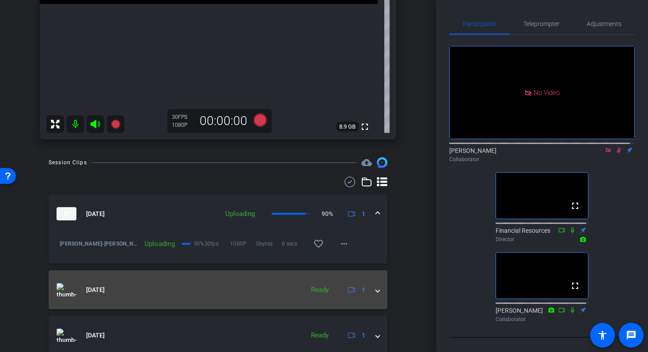
click at [62, 289] on img at bounding box center [67, 289] width 20 height 13
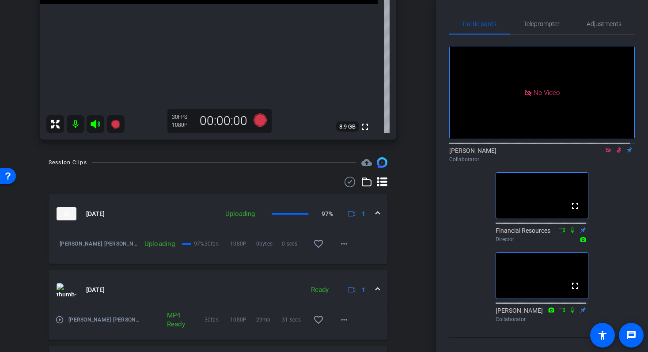
click at [63, 321] on mat-icon "play_circle_outline" at bounding box center [59, 319] width 9 height 9
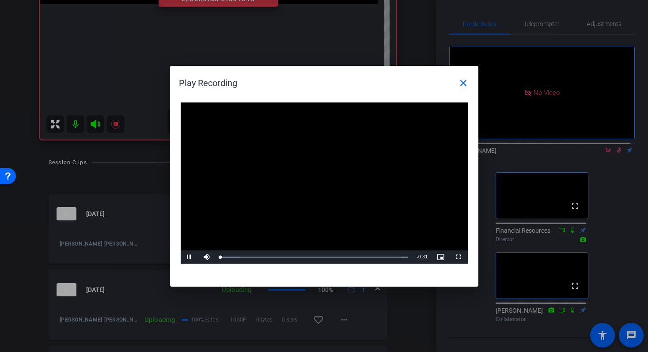
click at [328, 173] on div "Video Player is loading. Play Video Pause Mute Current Time 0:00 / Duration 0:3…" at bounding box center [324, 183] width 287 height 162
click at [462, 85] on mat-icon "close" at bounding box center [463, 83] width 11 height 11
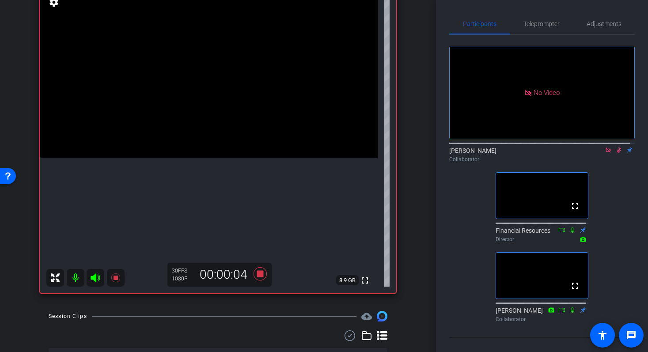
scroll to position [79, 0]
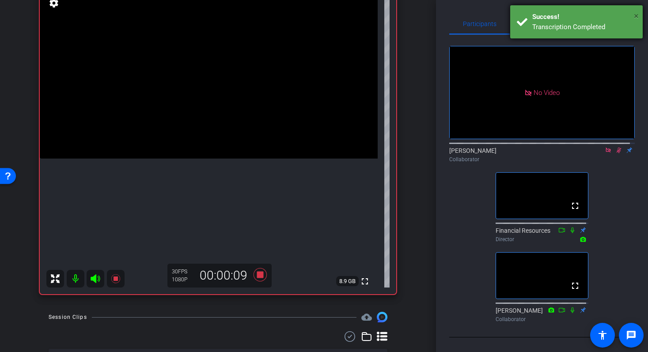
click at [637, 15] on span "×" at bounding box center [636, 16] width 5 height 11
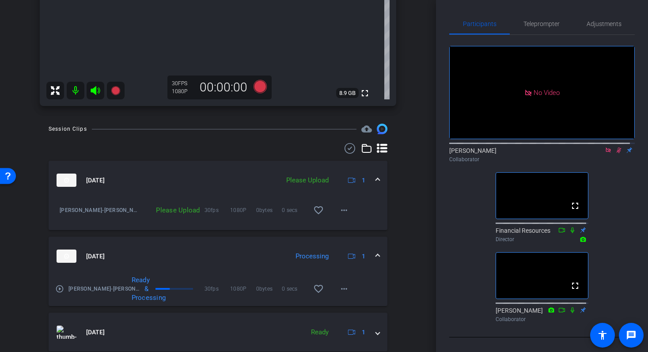
scroll to position [268, 0]
click at [339, 214] on mat-icon "more_horiz" at bounding box center [344, 209] width 11 height 11
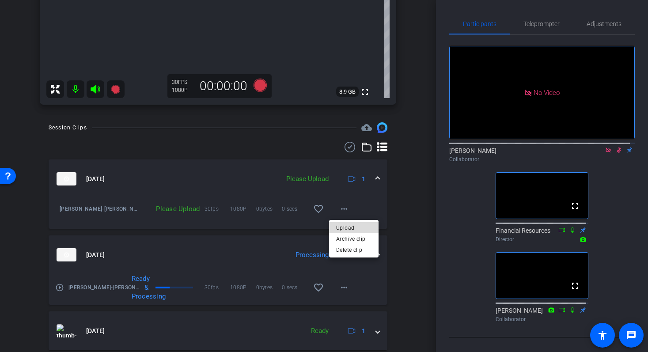
click at [347, 227] on span "Upload" at bounding box center [353, 227] width 35 height 11
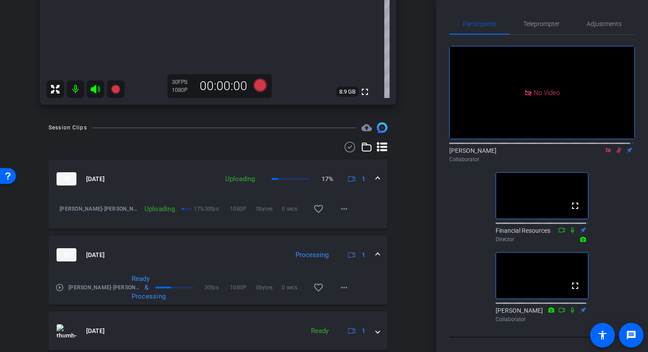
click at [61, 291] on mat-icon "play_circle_outline" at bounding box center [59, 287] width 9 height 9
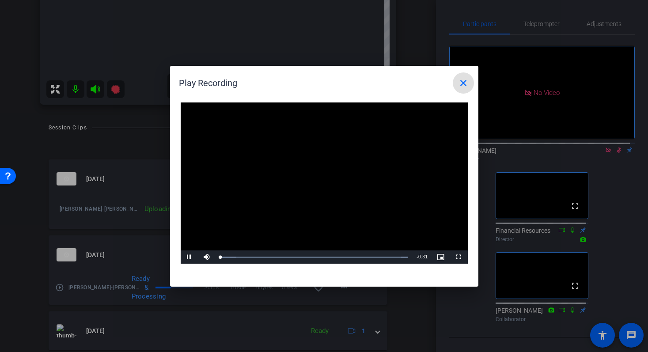
click at [294, 176] on video "Video Player" at bounding box center [324, 183] width 287 height 162
click at [272, 258] on div "Loaded : 100.00% 0:08 0:00" at bounding box center [314, 256] width 196 height 13
click at [191, 257] on span "Video Player" at bounding box center [190, 257] width 18 height 0
click at [340, 256] on div "Loaded : 100.00% 0:20 0:20" at bounding box center [314, 257] width 188 height 2
click at [383, 256] on div "0:27" at bounding box center [383, 257] width 0 height 2
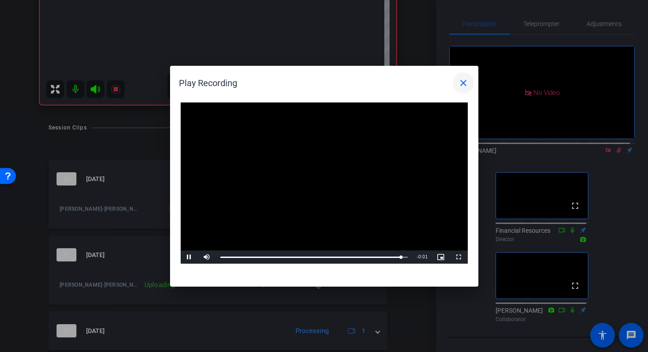
click at [468, 88] on span at bounding box center [463, 82] width 21 height 21
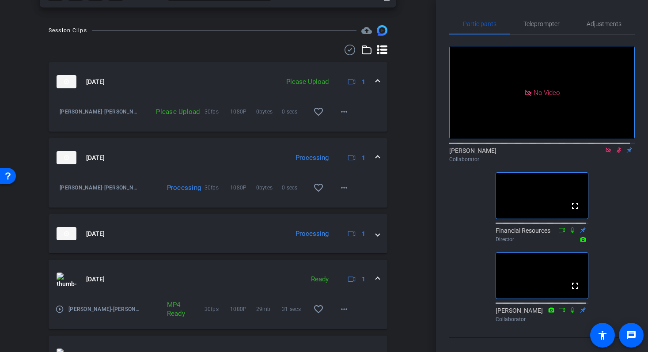
scroll to position [375, 0]
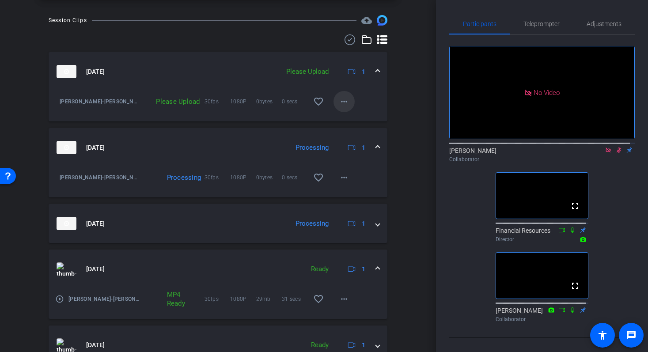
click at [333, 105] on span at bounding box center [343, 101] width 21 height 21
click at [343, 116] on span "Upload" at bounding box center [353, 120] width 35 height 11
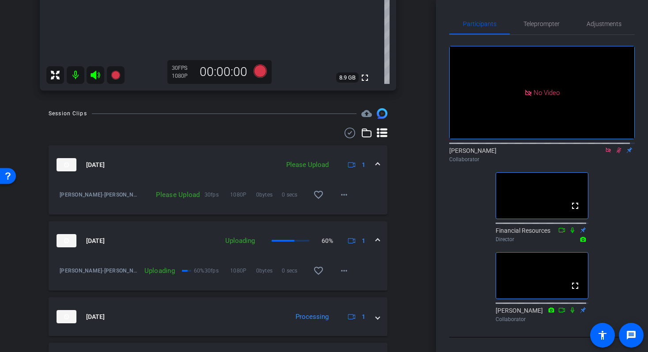
scroll to position [283, 0]
click at [339, 197] on mat-icon "more_horiz" at bounding box center [344, 194] width 11 height 11
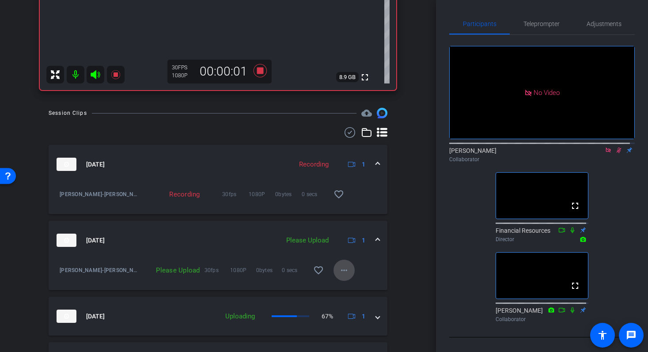
click at [341, 273] on mat-icon "more_horiz" at bounding box center [344, 270] width 11 height 11
click at [358, 287] on span "Upload" at bounding box center [353, 288] width 35 height 11
click at [345, 270] on span at bounding box center [343, 270] width 21 height 21
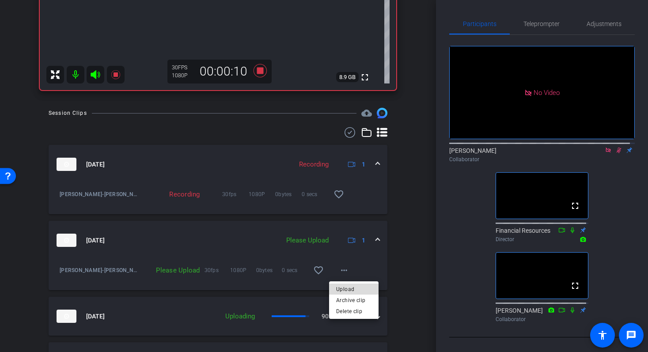
click at [350, 286] on span "Upload" at bounding box center [353, 288] width 35 height 11
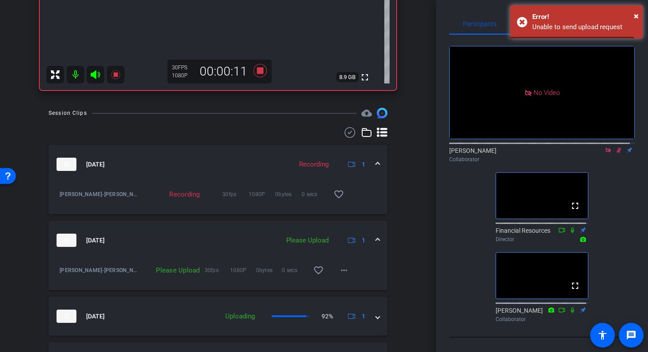
click at [409, 245] on div "[PERSON_NAME] account_box grid_on settings info logout [PERSON_NAME] iPhone 14 …" at bounding box center [218, 176] width 436 height 352
click at [344, 270] on mat-icon "more_horiz" at bounding box center [344, 270] width 11 height 11
click at [352, 297] on span "Archive clip" at bounding box center [353, 299] width 35 height 11
click at [339, 272] on mat-icon "more_horiz" at bounding box center [344, 270] width 11 height 11
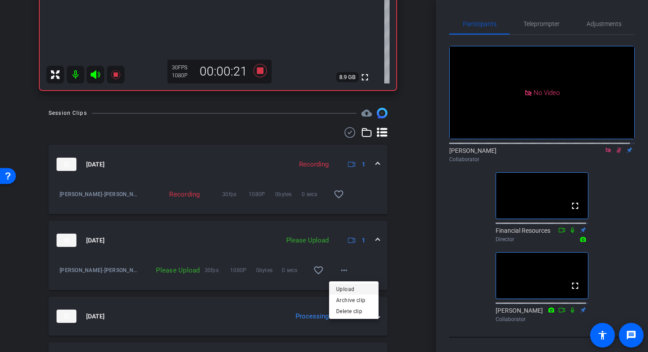
click at [356, 290] on span "Upload" at bounding box center [353, 288] width 35 height 11
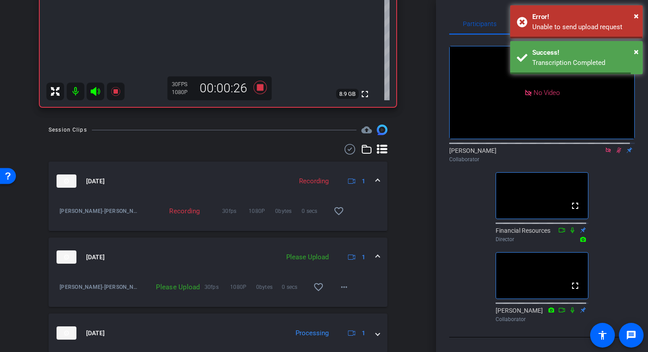
scroll to position [265, 0]
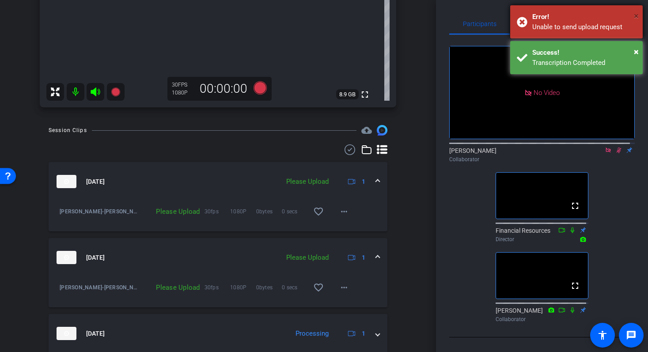
click at [634, 18] on span "×" at bounding box center [636, 16] width 5 height 11
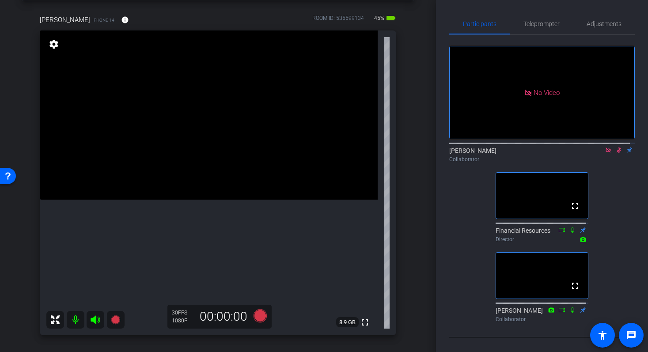
scroll to position [38, 0]
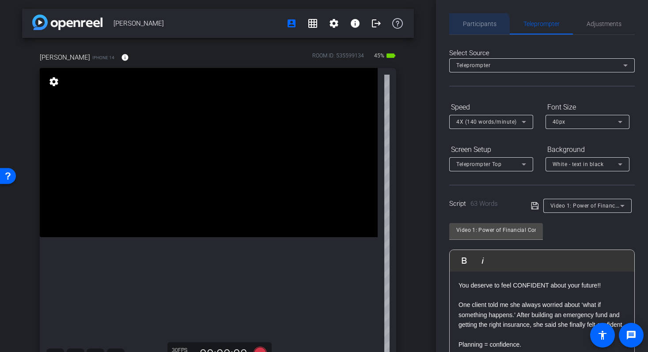
click at [477, 28] on span "Participants" at bounding box center [480, 23] width 34 height 21
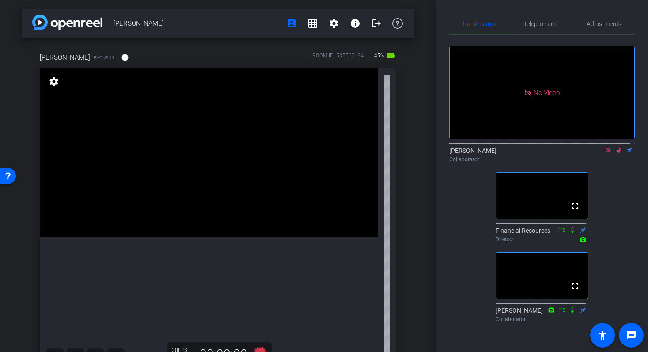
drag, startPoint x: 435, startPoint y: 79, endPoint x: 435, endPoint y: 132, distance: 53.0
click at [436, 132] on div "Participants Teleprompter Adjustments No Video Shannon Mulligan Collaborator fu…" at bounding box center [542, 176] width 212 height 352
drag, startPoint x: 430, startPoint y: 106, endPoint x: 432, endPoint y: 126, distance: 20.4
click at [432, 128] on div "Jessica Lorubbio account_box grid_on settings info logout Jessica LoRubbio iPho…" at bounding box center [218, 176] width 436 height 352
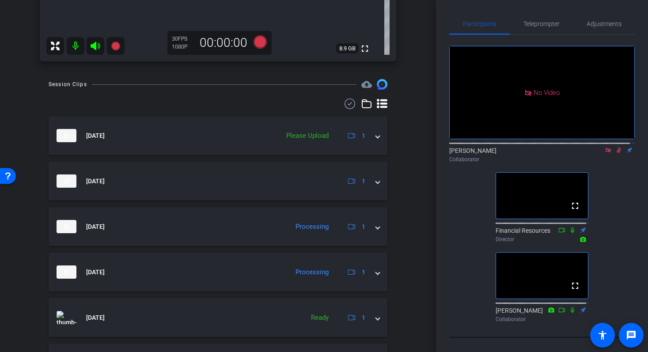
scroll to position [316, 0]
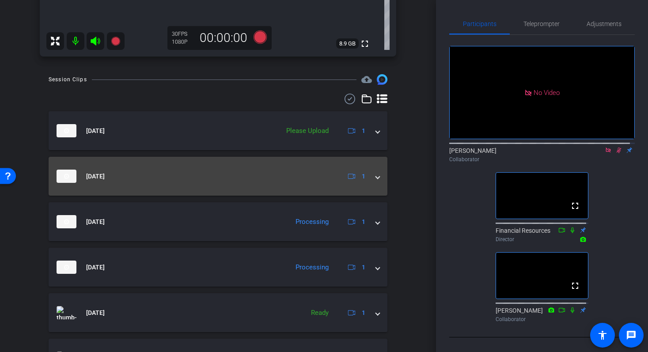
click at [373, 170] on mat-expansion-panel-header "Sep 15, 2025 1" at bounding box center [218, 176] width 339 height 39
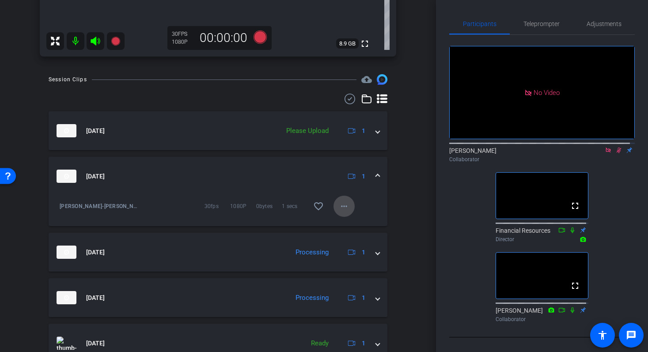
click at [341, 210] on mat-icon "more_horiz" at bounding box center [344, 206] width 11 height 11
click at [389, 184] on div at bounding box center [324, 176] width 648 height 352
click at [342, 205] on mat-icon "more_horiz" at bounding box center [344, 206] width 11 height 11
click at [354, 220] on span "Archive clip" at bounding box center [353, 224] width 35 height 11
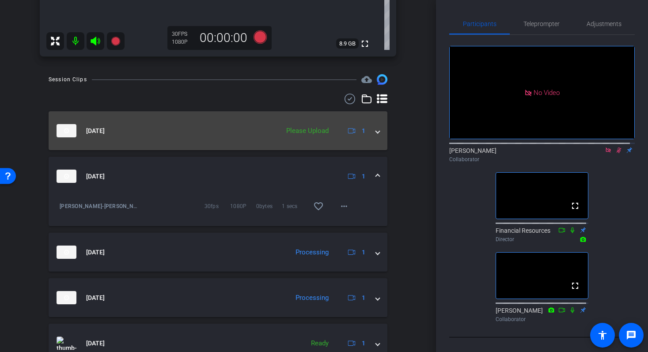
click at [376, 129] on span at bounding box center [378, 130] width 4 height 9
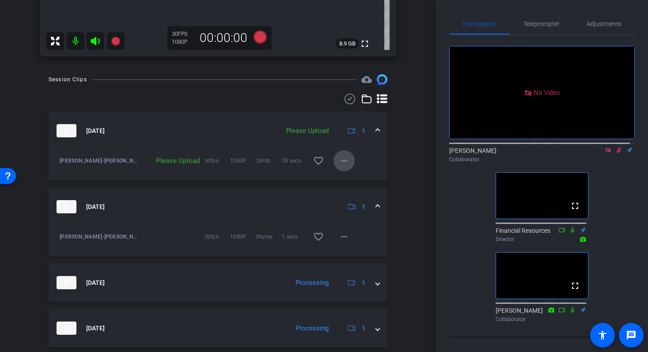
click at [343, 162] on mat-icon "more_horiz" at bounding box center [344, 160] width 11 height 11
click at [352, 180] on span "Upload" at bounding box center [353, 179] width 35 height 11
click at [342, 238] on mat-icon "more_horiz" at bounding box center [344, 236] width 11 height 11
click at [343, 237] on div at bounding box center [324, 176] width 648 height 352
click at [376, 207] on span at bounding box center [378, 206] width 4 height 9
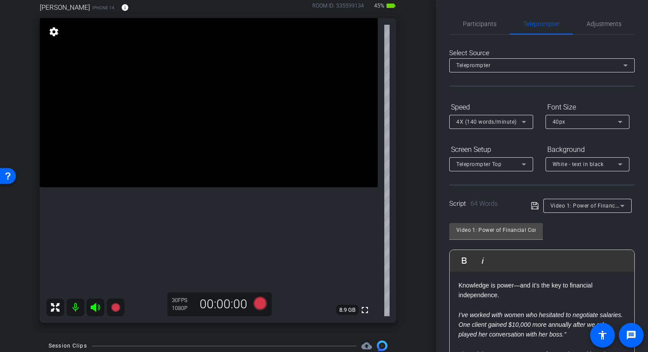
scroll to position [49, 0]
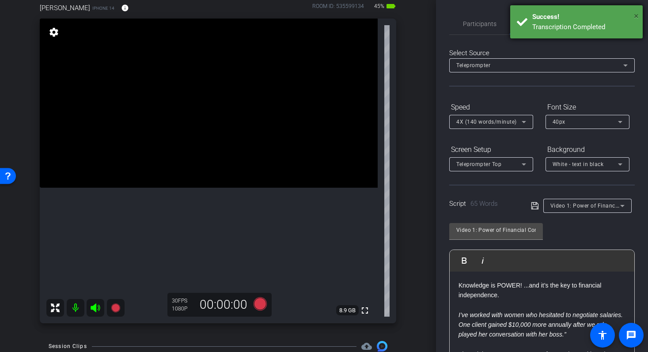
click at [635, 16] on span "×" at bounding box center [636, 16] width 5 height 11
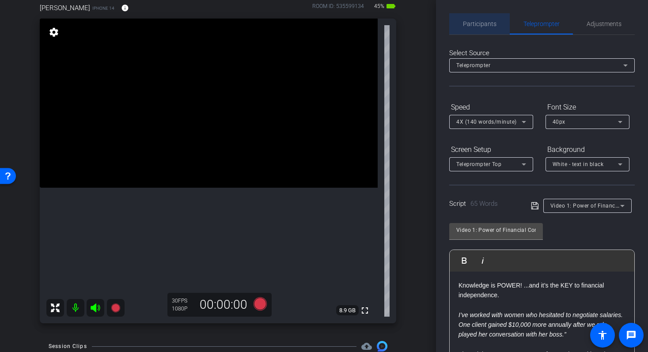
click at [488, 27] on span "Participants" at bounding box center [480, 23] width 34 height 21
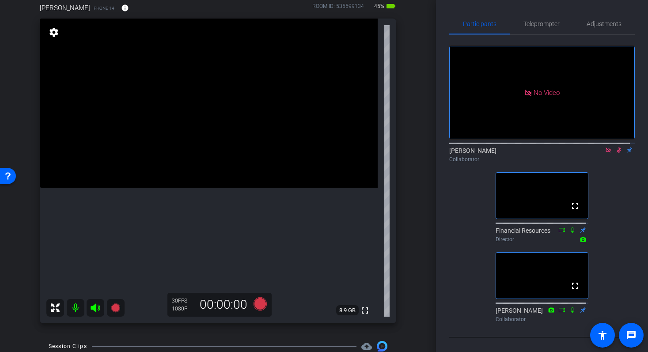
click at [605, 147] on icon at bounding box center [607, 149] width 5 height 5
click at [606, 153] on icon at bounding box center [608, 150] width 5 height 6
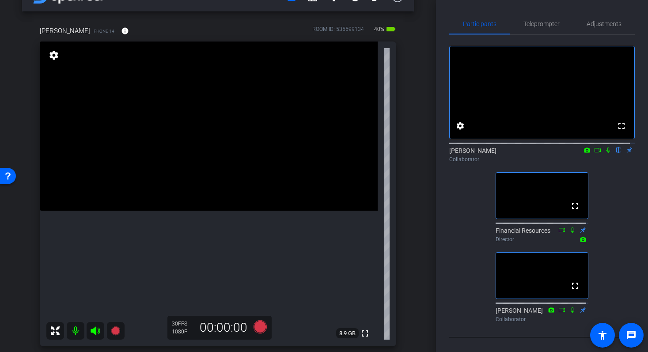
scroll to position [23, 0]
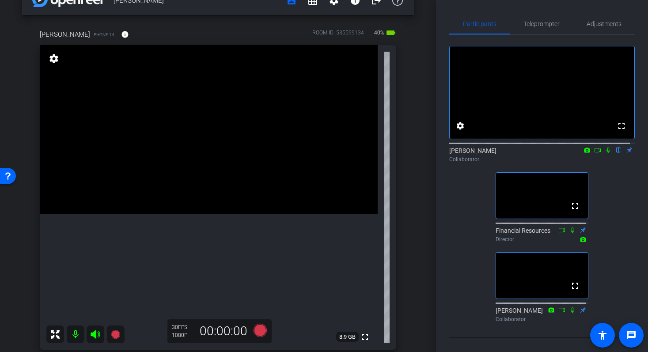
click at [594, 153] on icon at bounding box center [597, 150] width 7 height 6
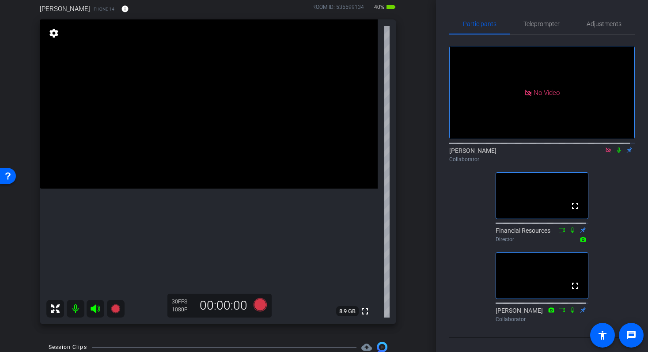
scroll to position [50, 0]
click at [615, 153] on icon at bounding box center [618, 150] width 7 height 6
click at [616, 153] on icon at bounding box center [618, 150] width 5 height 6
click at [617, 153] on icon at bounding box center [619, 150] width 4 height 6
click at [615, 153] on icon at bounding box center [618, 150] width 7 height 6
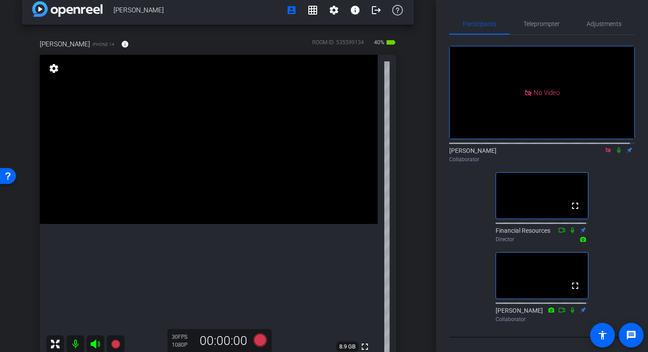
scroll to position [9, 0]
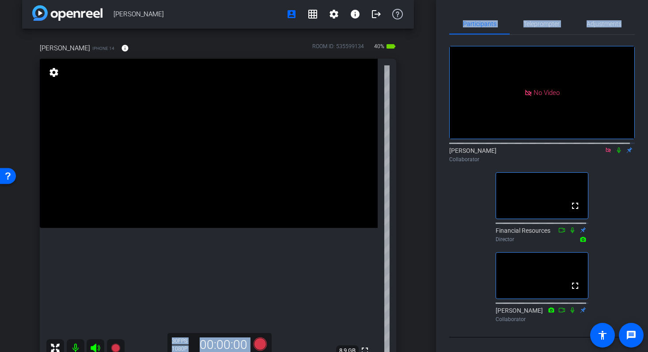
drag, startPoint x: 430, startPoint y: 48, endPoint x: 438, endPoint y: 78, distance: 30.7
click at [438, 78] on div "Jessica Lorubbio account_box grid_on settings info logout Jessica LoRubbio iPho…" at bounding box center [324, 176] width 648 height 352
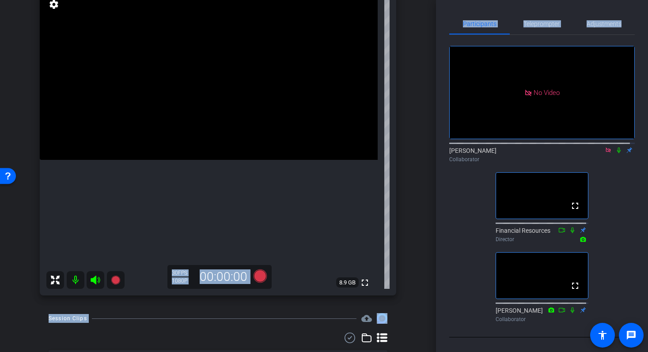
scroll to position [78, 0]
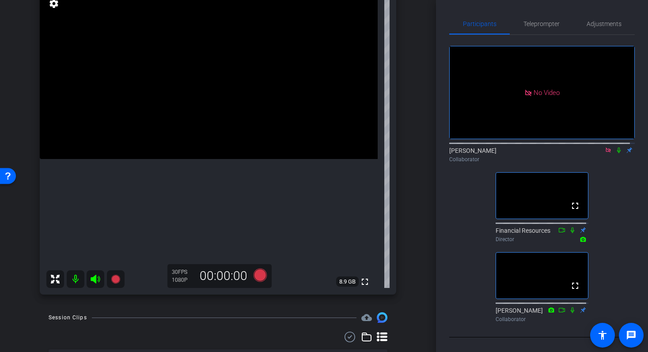
click at [447, 204] on div "Participants Teleprompter Adjustments No Video Shannon Mulligan Collaborator fu…" at bounding box center [542, 176] width 212 height 352
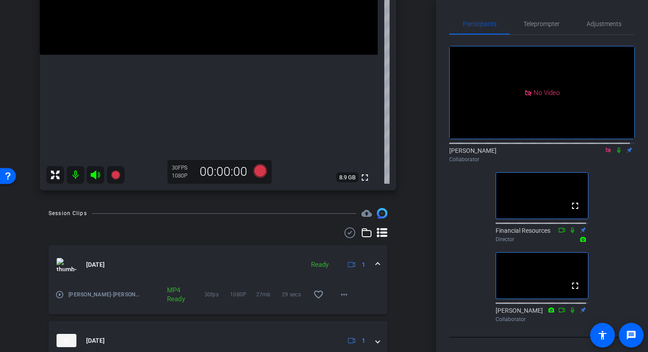
scroll to position [184, 0]
click at [60, 294] on mat-icon "play_circle_outline" at bounding box center [59, 292] width 9 height 9
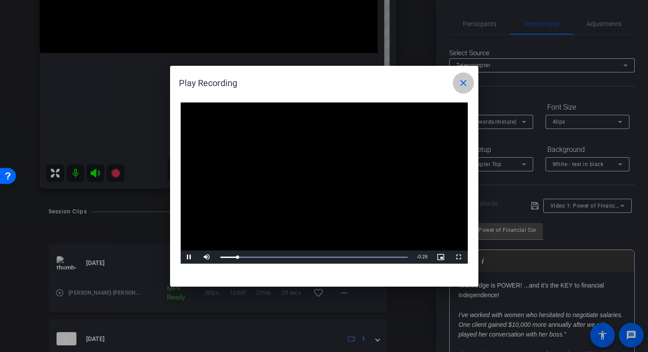
click at [460, 86] on mat-icon "close" at bounding box center [463, 83] width 11 height 11
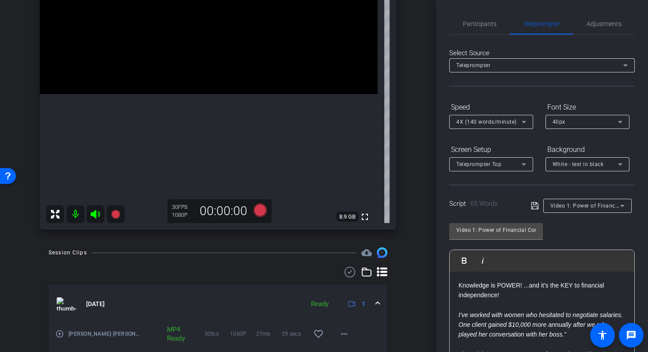
scroll to position [65, 0]
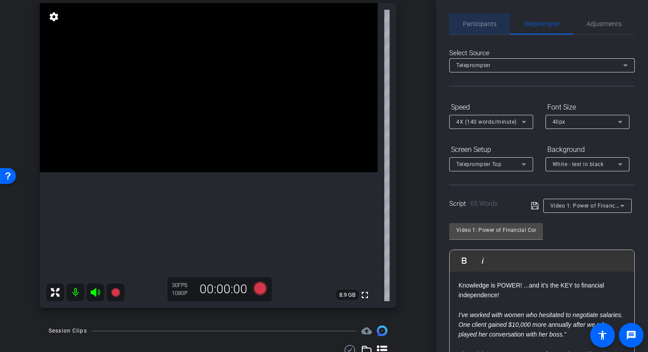
click at [487, 33] on span "Participants" at bounding box center [480, 23] width 34 height 21
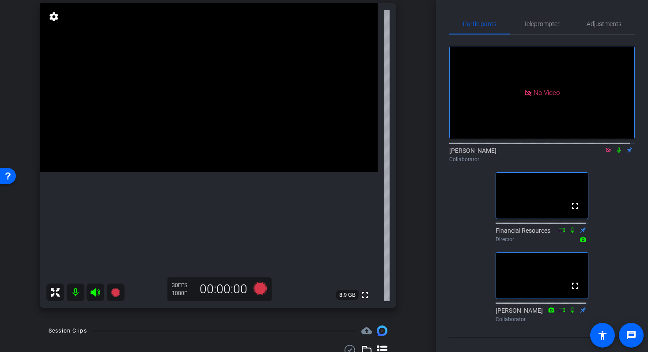
click at [615, 147] on icon at bounding box center [618, 150] width 7 height 6
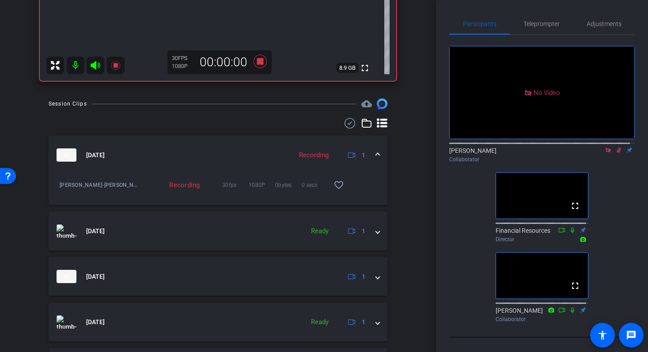
scroll to position [292, 0]
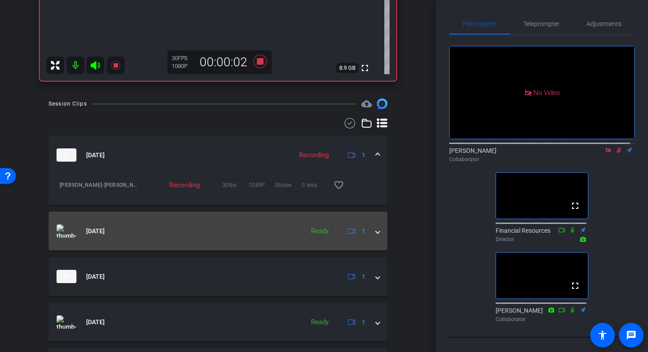
click at [76, 228] on mat-panel-title "[DATE]" at bounding box center [178, 230] width 243 height 13
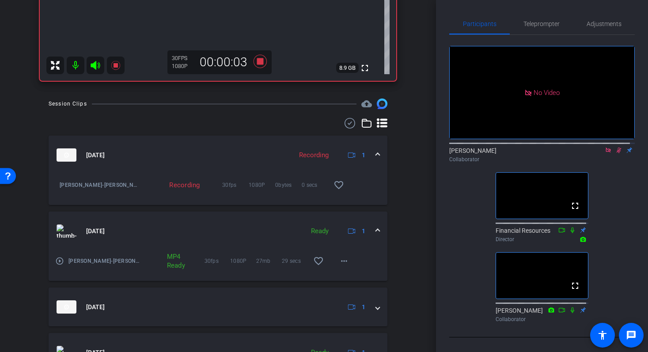
click at [61, 261] on mat-icon "play_circle_outline" at bounding box center [59, 260] width 9 height 9
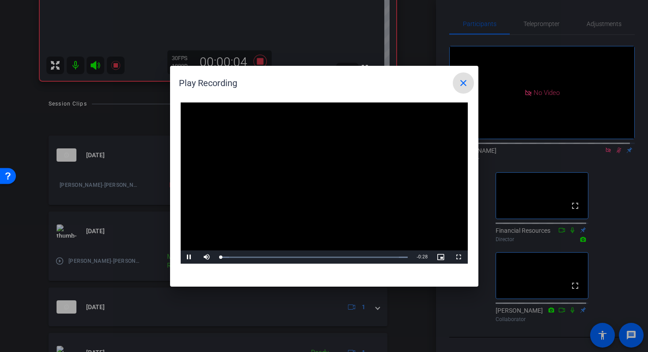
click at [330, 185] on video "Video Player" at bounding box center [324, 183] width 287 height 162
click at [189, 257] on span "Video Player" at bounding box center [190, 257] width 18 height 0
click at [464, 87] on mat-icon "close" at bounding box center [463, 83] width 11 height 11
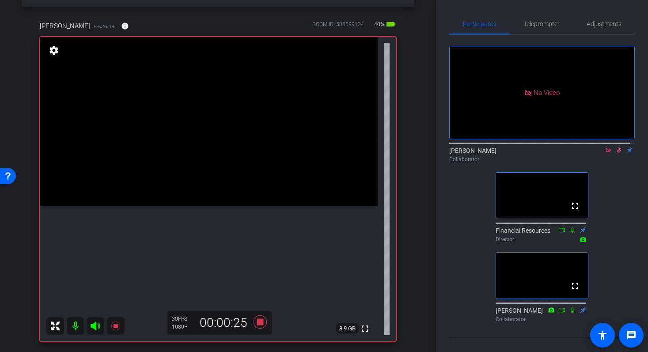
scroll to position [31, 0]
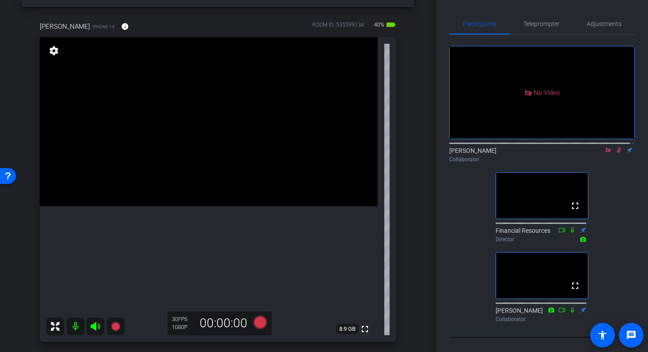
click at [615, 147] on icon at bounding box center [618, 150] width 7 height 6
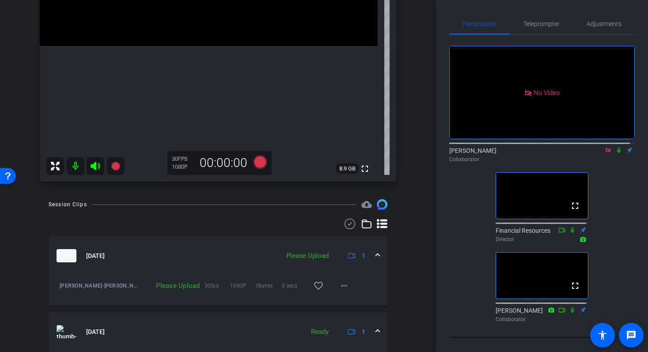
scroll to position [193, 0]
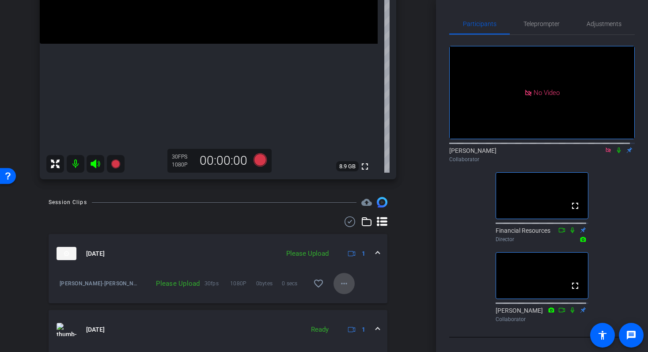
click at [342, 285] on mat-icon "more_horiz" at bounding box center [344, 283] width 11 height 11
click at [360, 303] on span "Upload" at bounding box center [353, 302] width 35 height 11
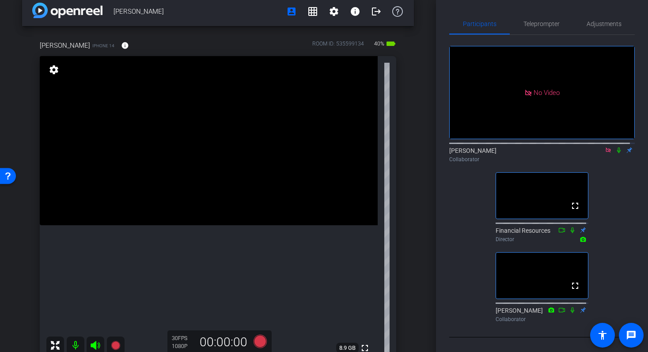
scroll to position [11, 0]
